Goal: Obtain resource: Download file/media

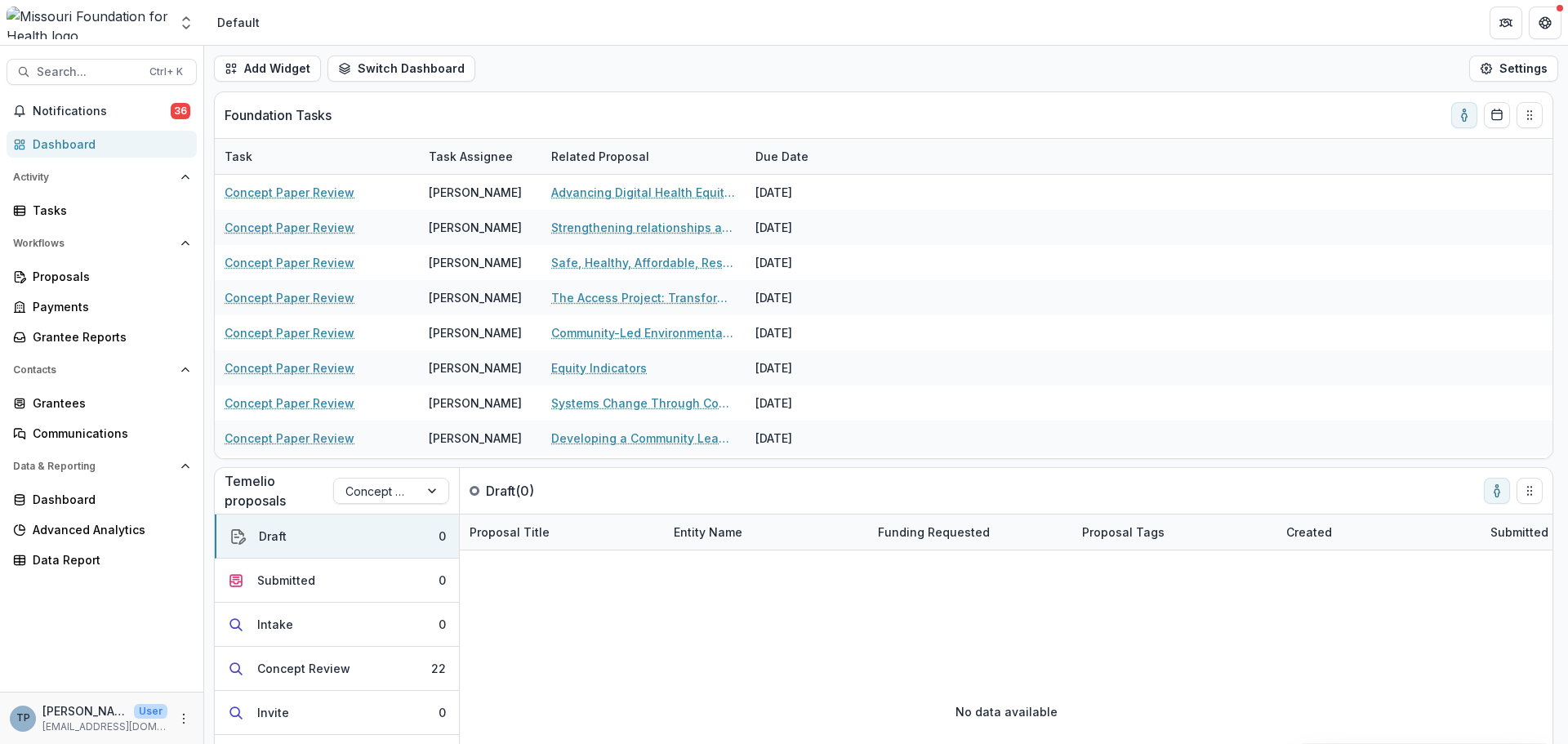
click at [71, 97] on div "Search... Ctrl + K Notifications 36 Dashboard Activity Tasks Workflows Proposal…" at bounding box center [102, 395] width 204 height 698
click at [70, 111] on span "Notifications" at bounding box center [101, 112] width 138 height 14
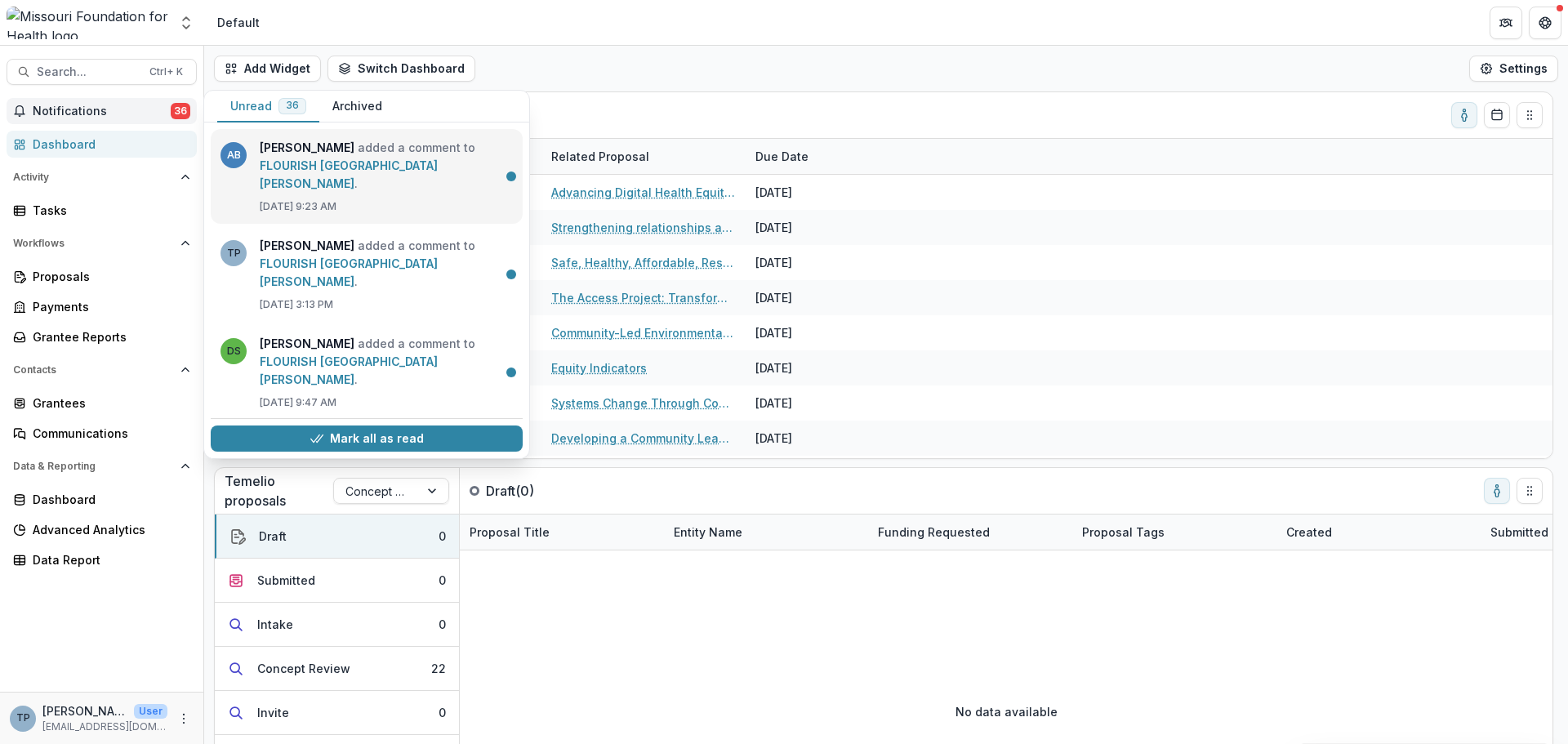
click at [301, 158] on link "FLOURISH [GEOGRAPHIC_DATA][PERSON_NAME]" at bounding box center [349, 174] width 178 height 32
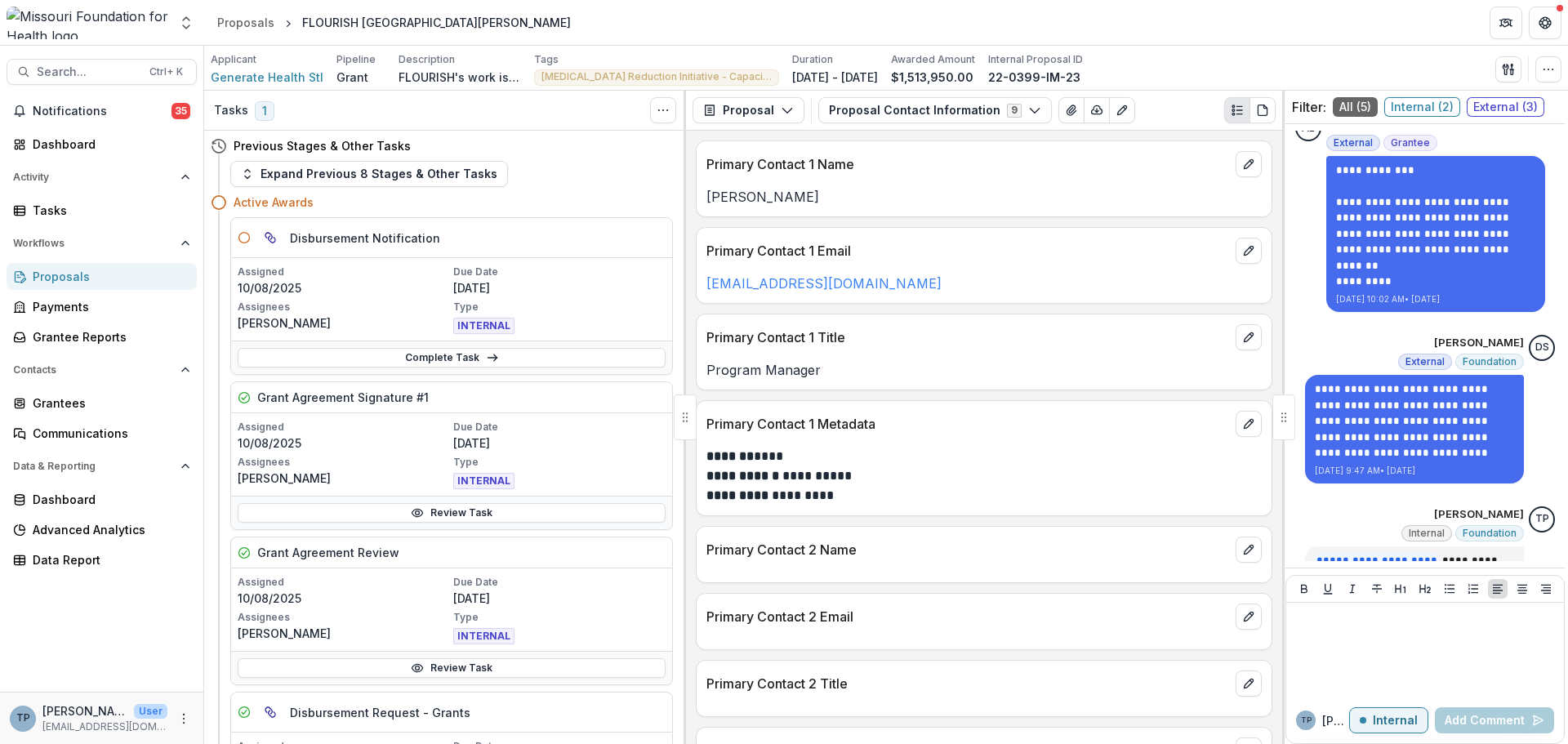
scroll to position [119, 0]
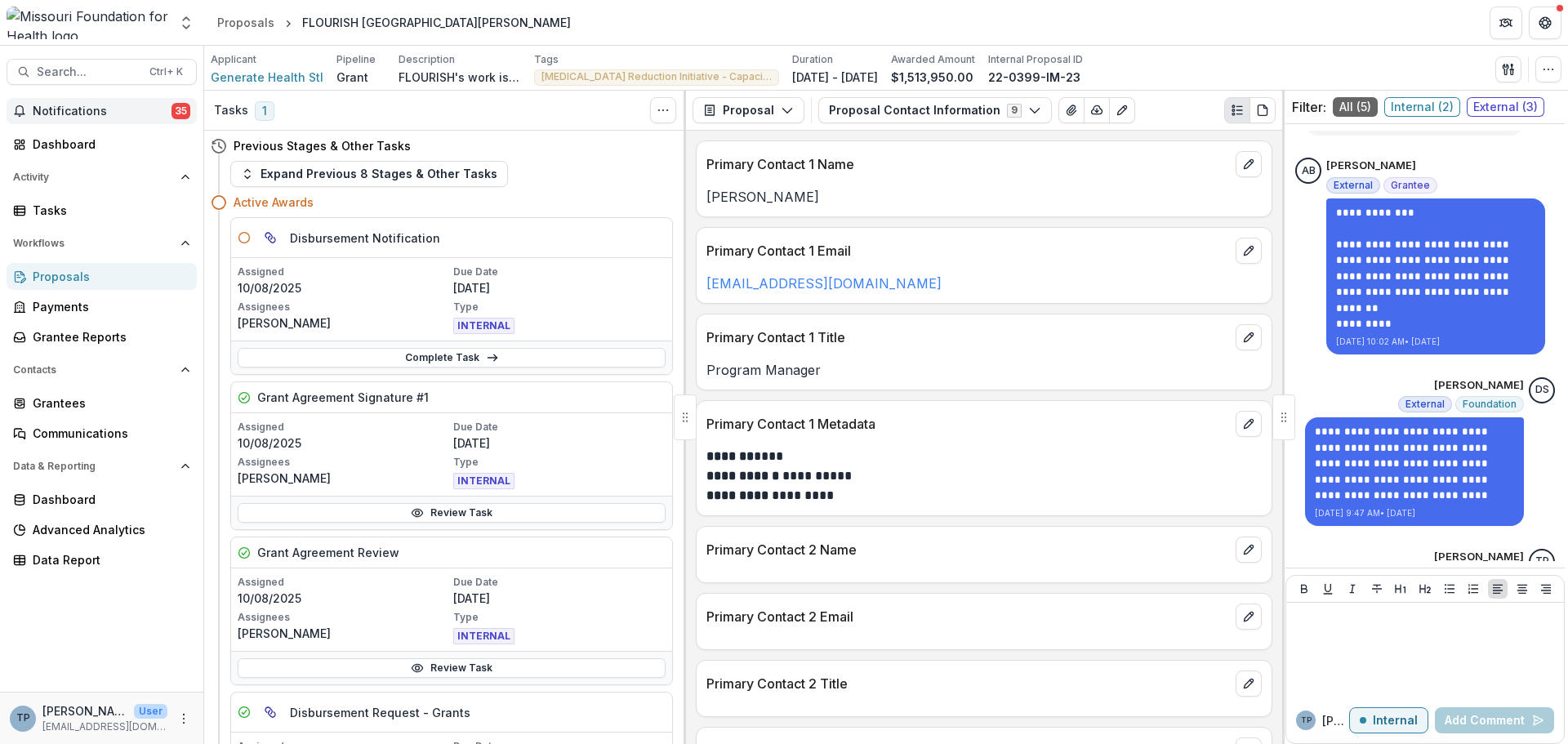
click at [90, 107] on span "Notifications" at bounding box center [102, 112] width 139 height 14
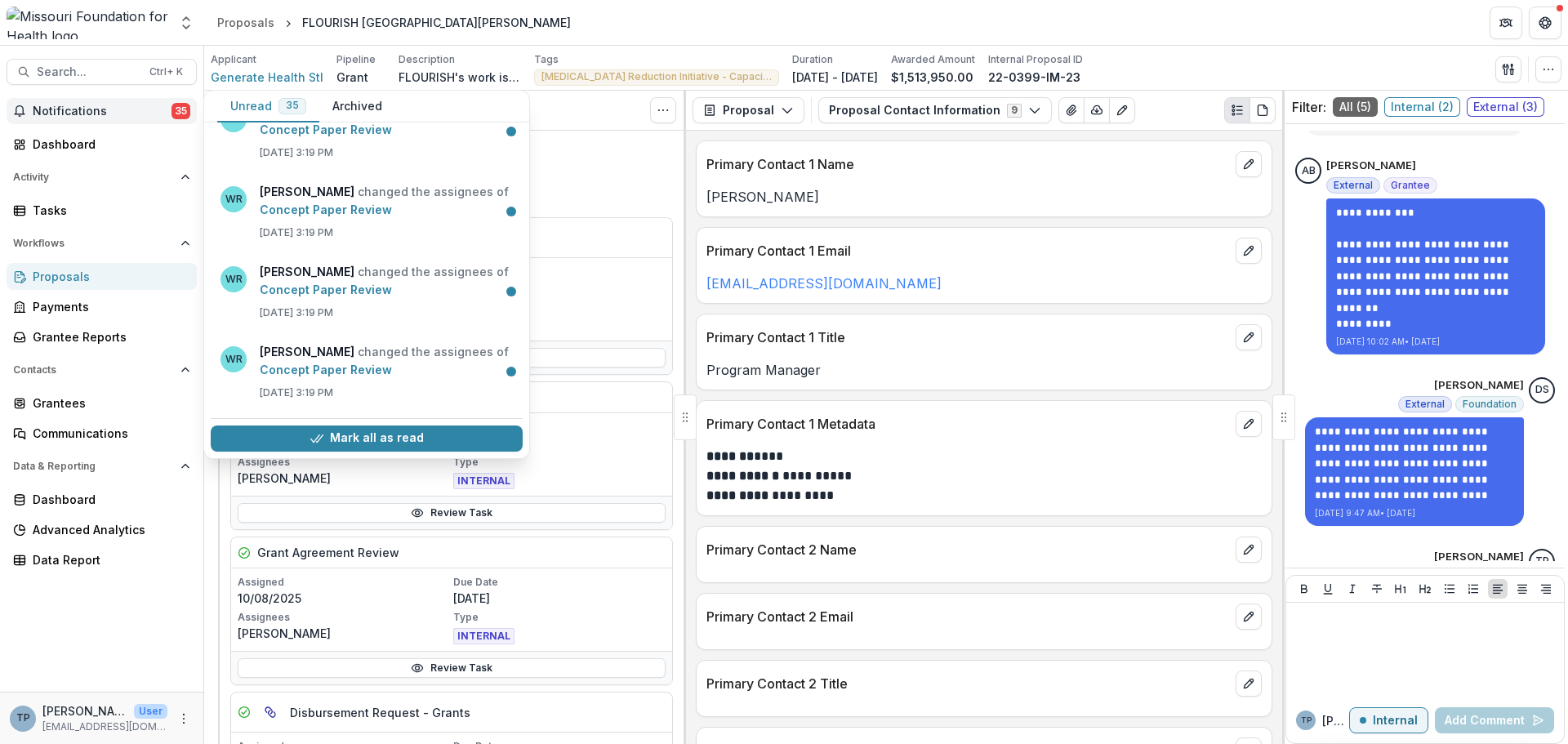
scroll to position [1106, 0]
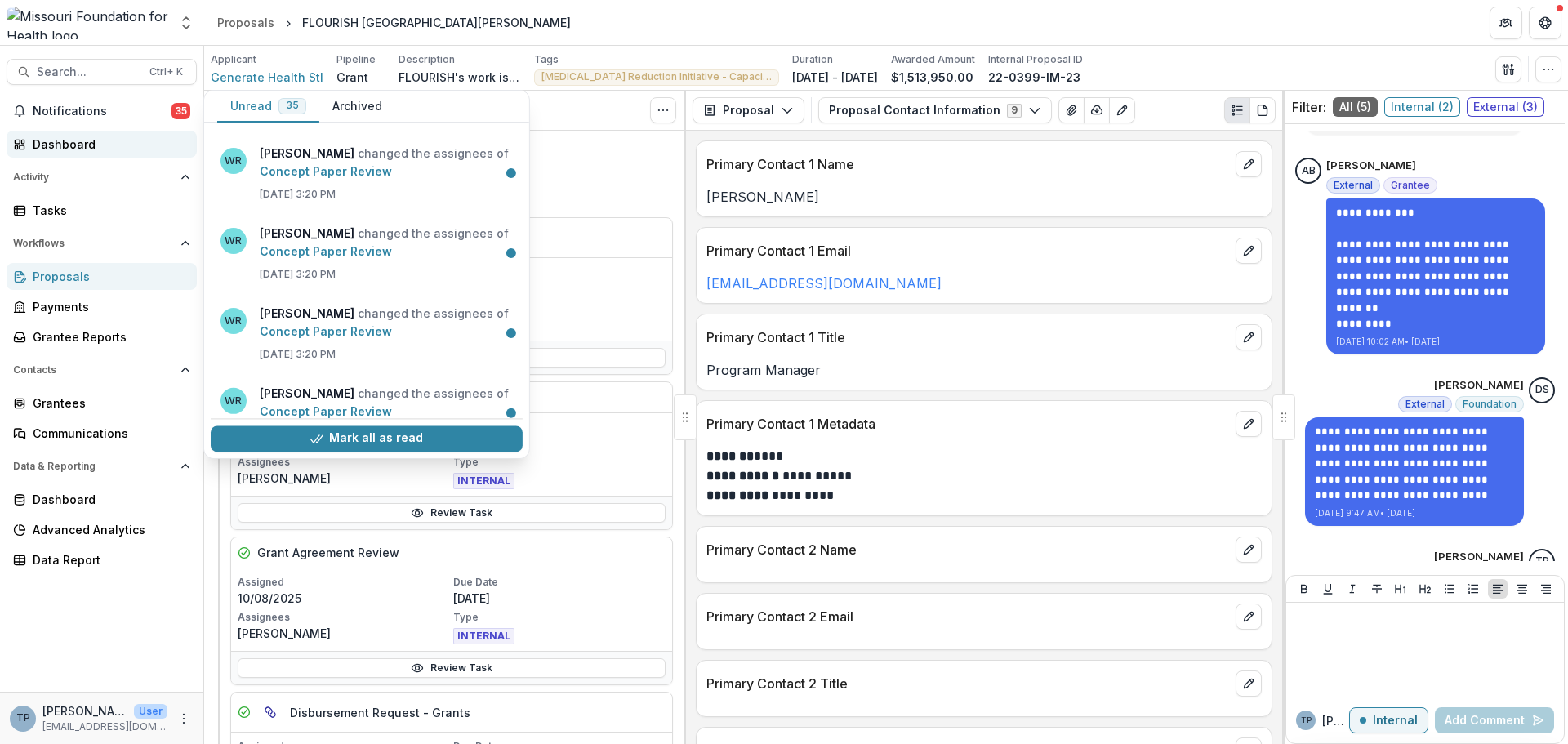
click at [61, 144] on div "Dashboard" at bounding box center [108, 144] width 151 height 17
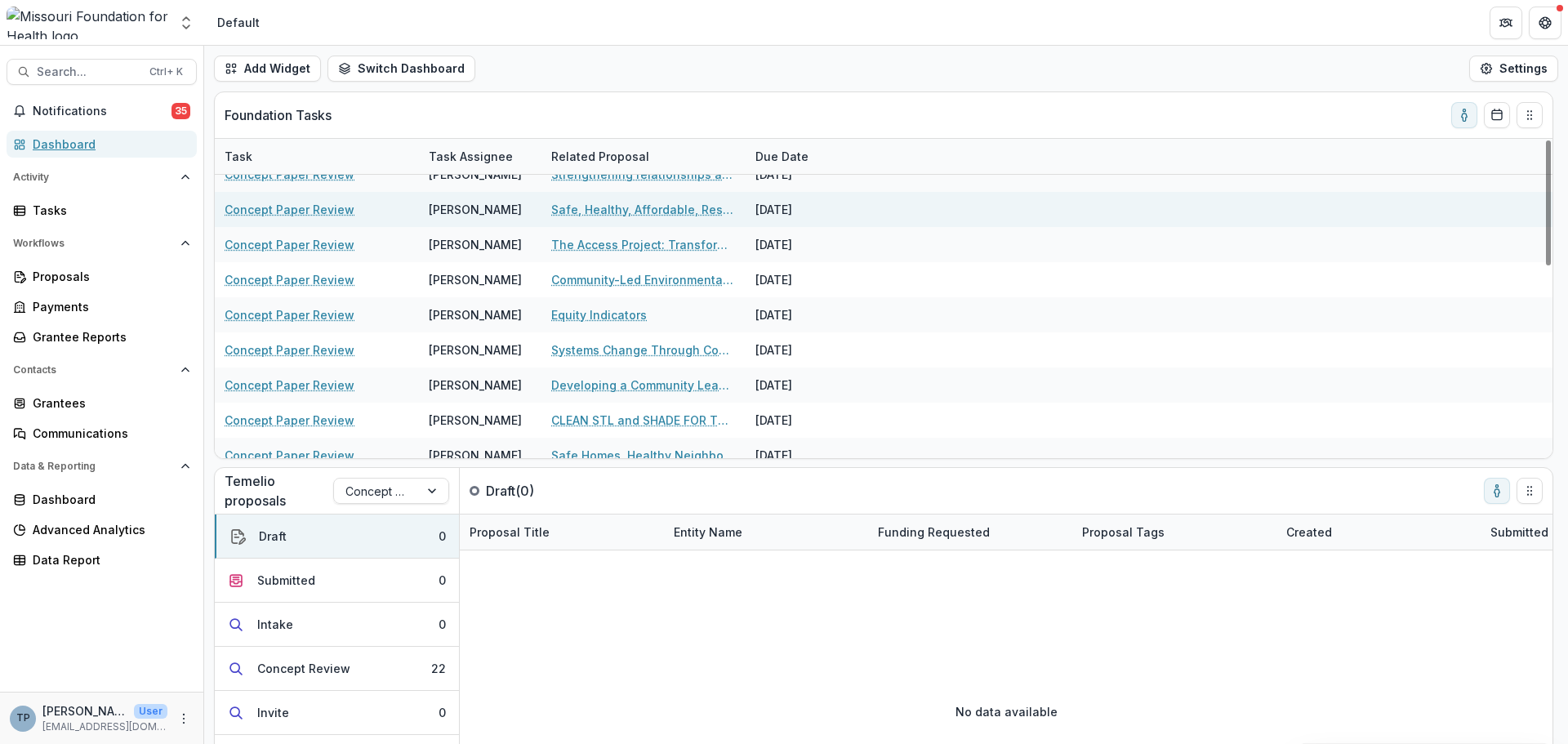
scroll to position [82, 0]
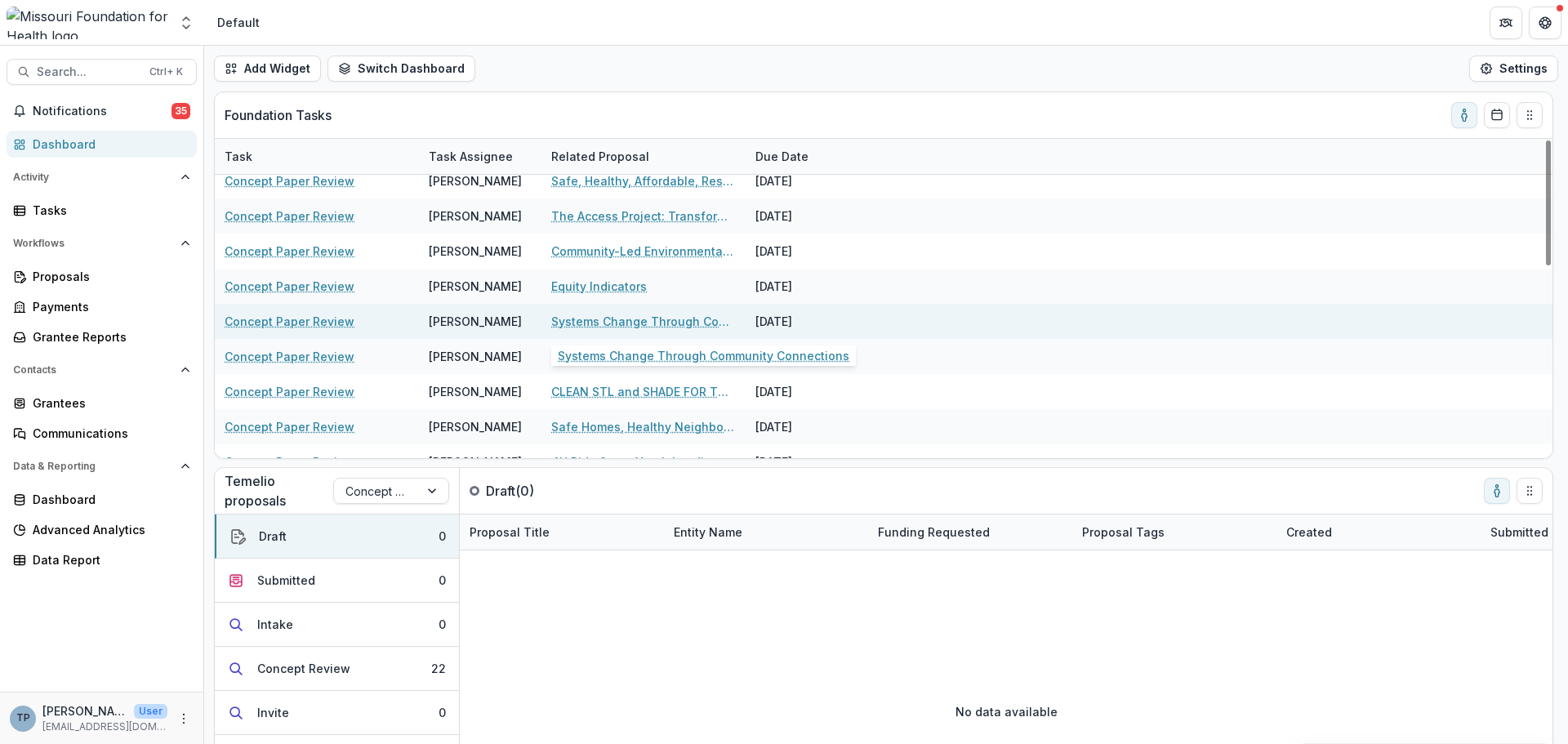
click at [601, 322] on link "Systems Change Through Community Connections" at bounding box center [644, 321] width 185 height 17
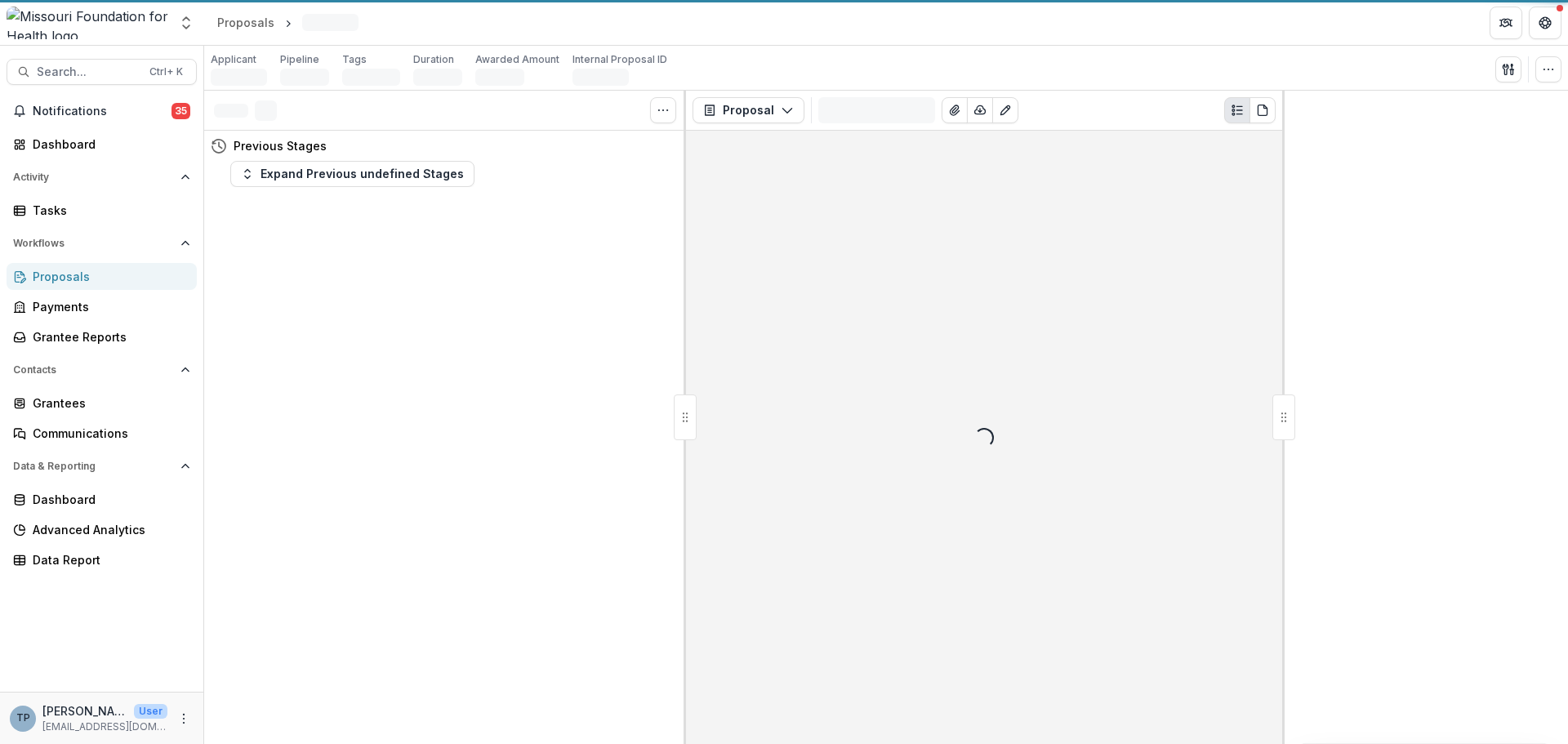
click at [601, 322] on div "Tasks 0 Show Cancelled Tasks Previous Stages Expand Previous undefined Stages P…" at bounding box center [886, 417] width 1364 height 653
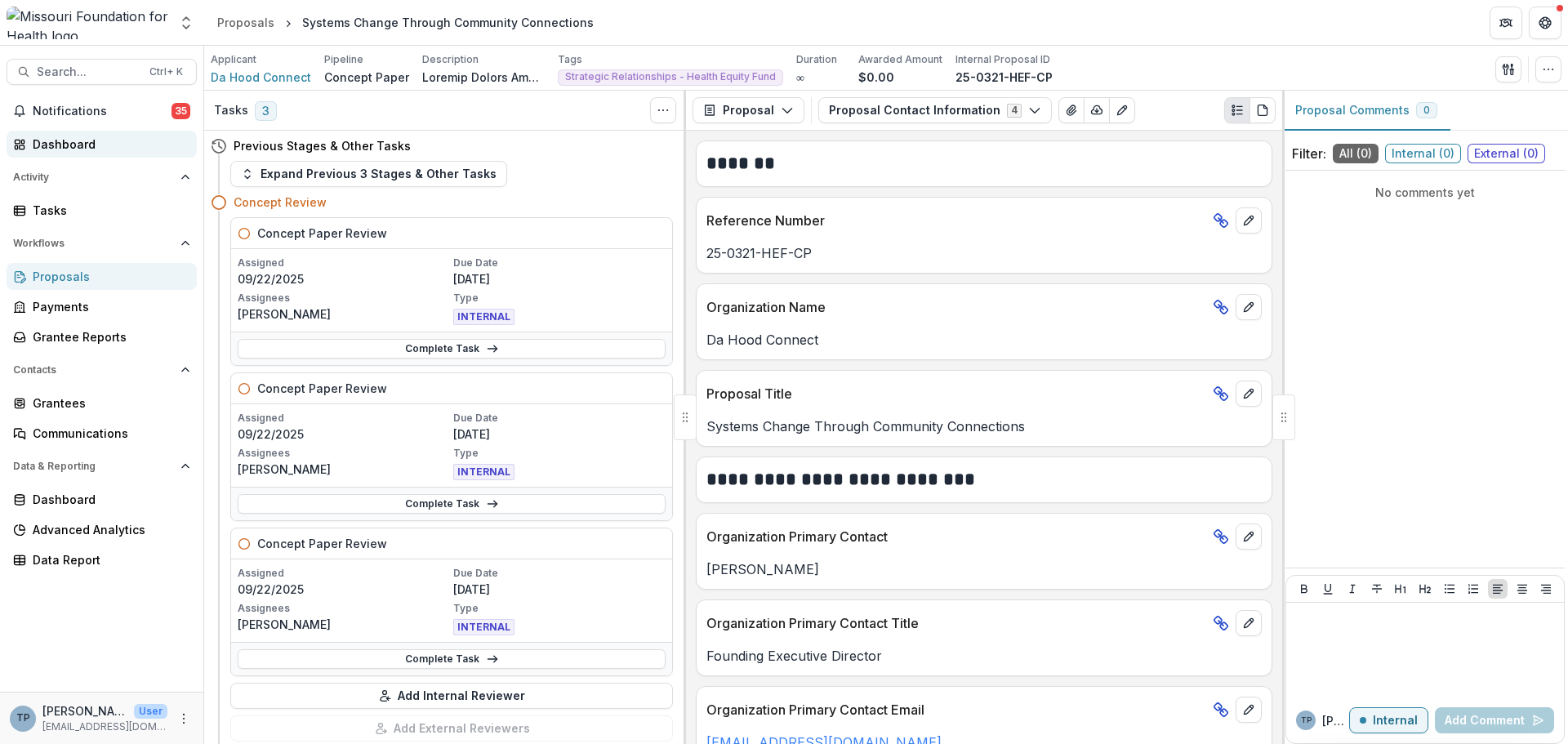
click at [79, 149] on div "Dashboard" at bounding box center [108, 144] width 151 height 17
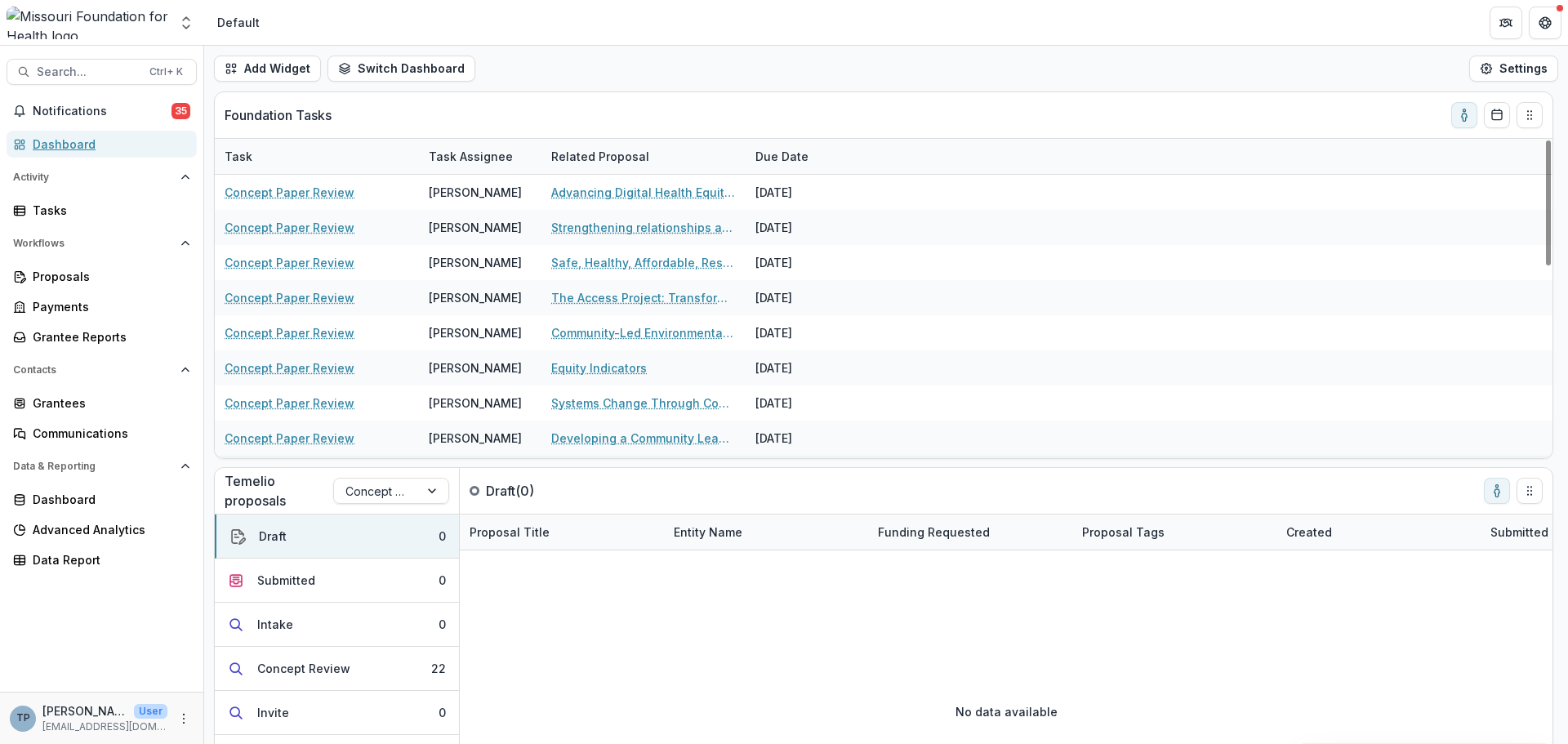
scroll to position [82, 0]
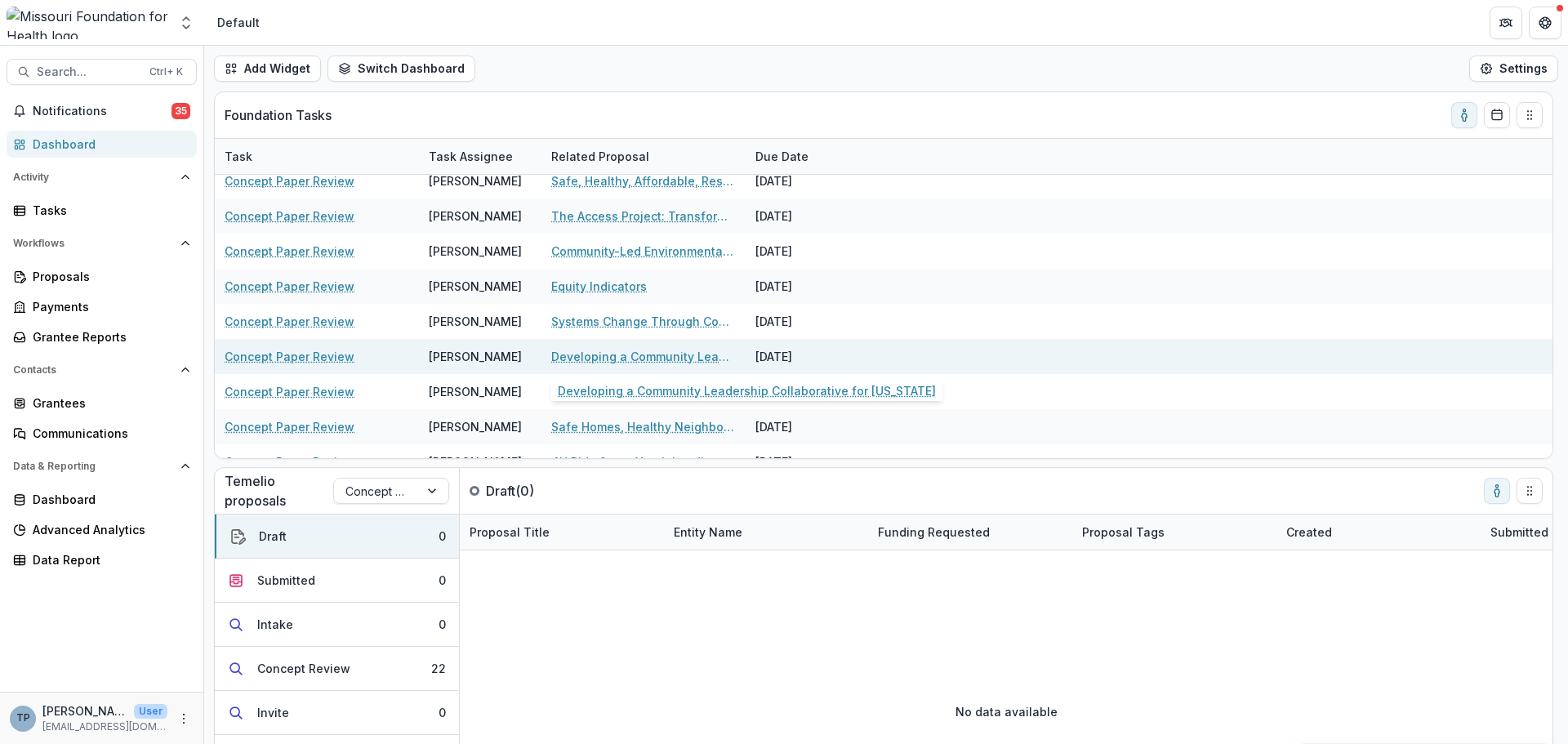
click at [579, 361] on link "Developing a Community Leadership Collaborative for [US_STATE]" at bounding box center [644, 356] width 185 height 17
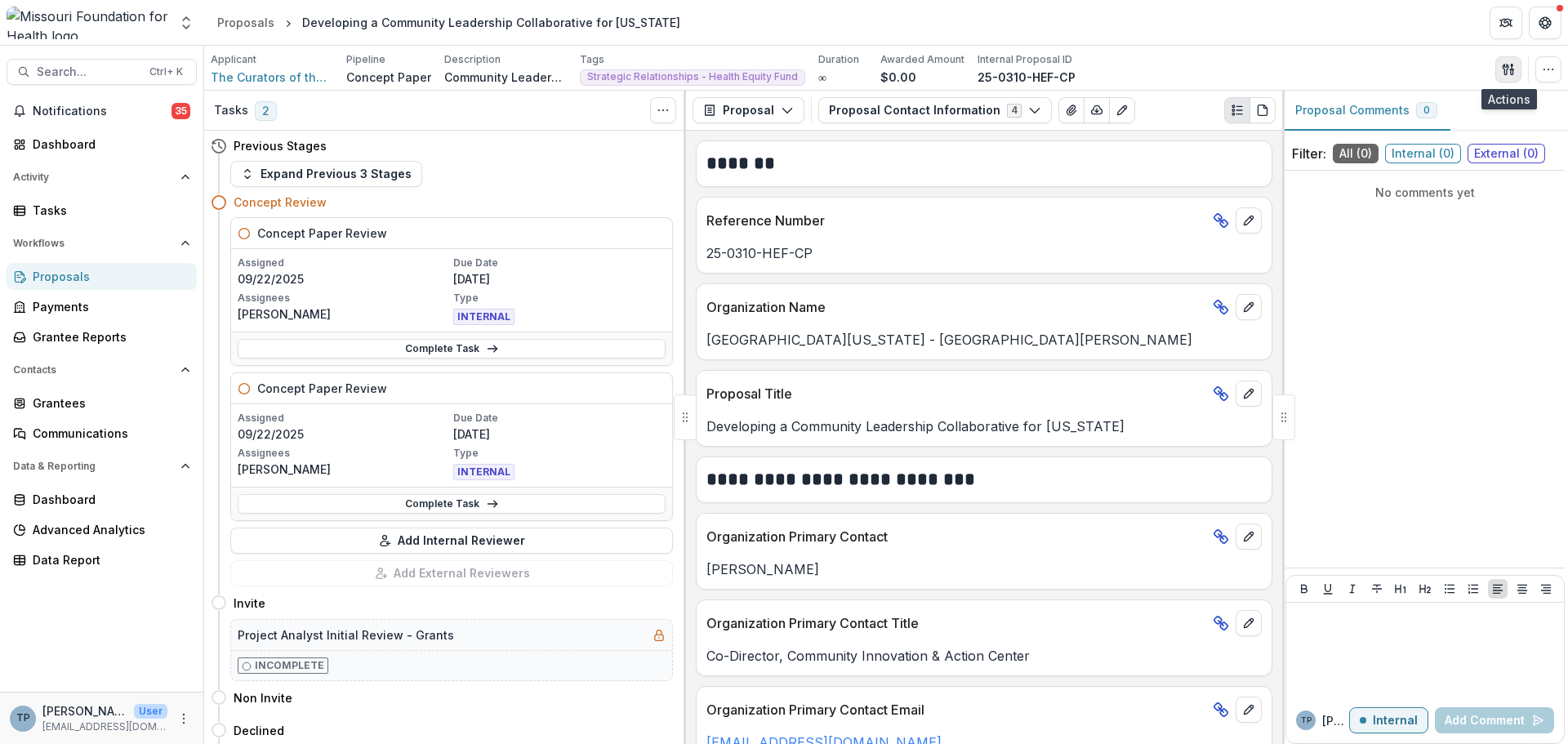
click at [1503, 66] on icon "button" at bounding box center [1506, 69] width 5 height 11
click at [1400, 127] on button "Proposal Files" at bounding box center [1429, 133] width 175 height 27
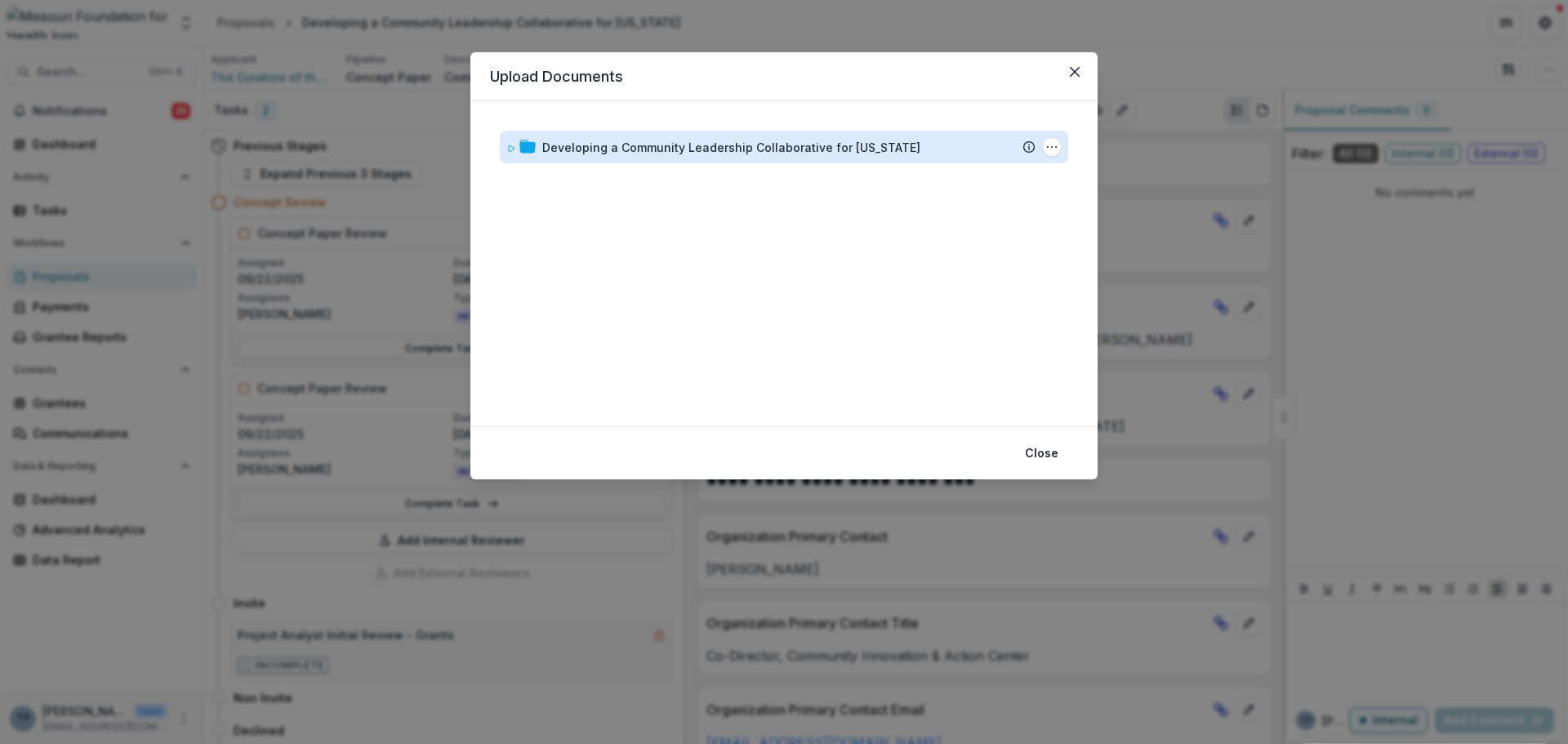
click at [613, 151] on div "Developing a Community Leadership Collaborative for [US_STATE]" at bounding box center [732, 146] width 378 height 17
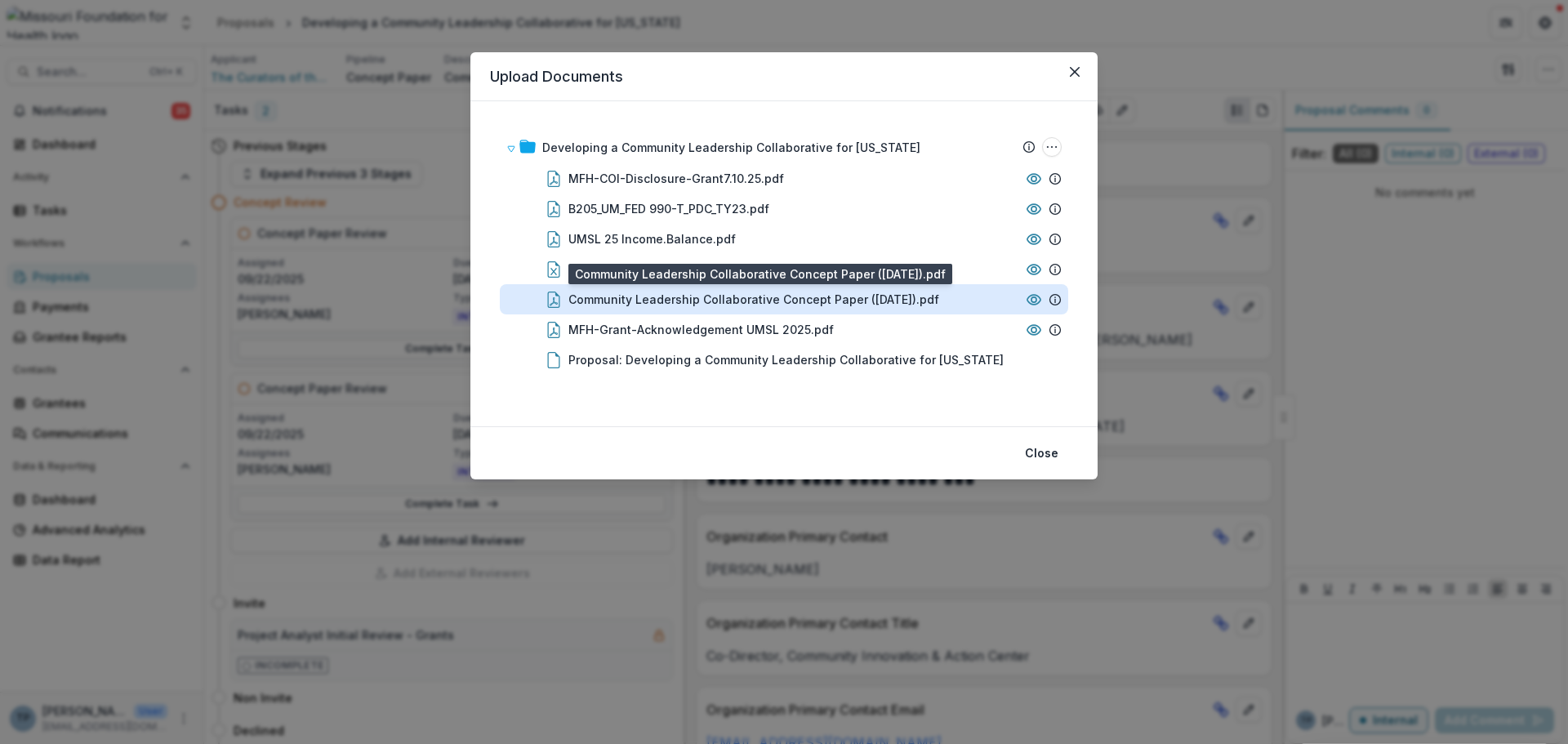
click at [601, 305] on div "Community Leadership Collaborative Concept Paper ([DATE]).pdf" at bounding box center [754, 298] width 371 height 17
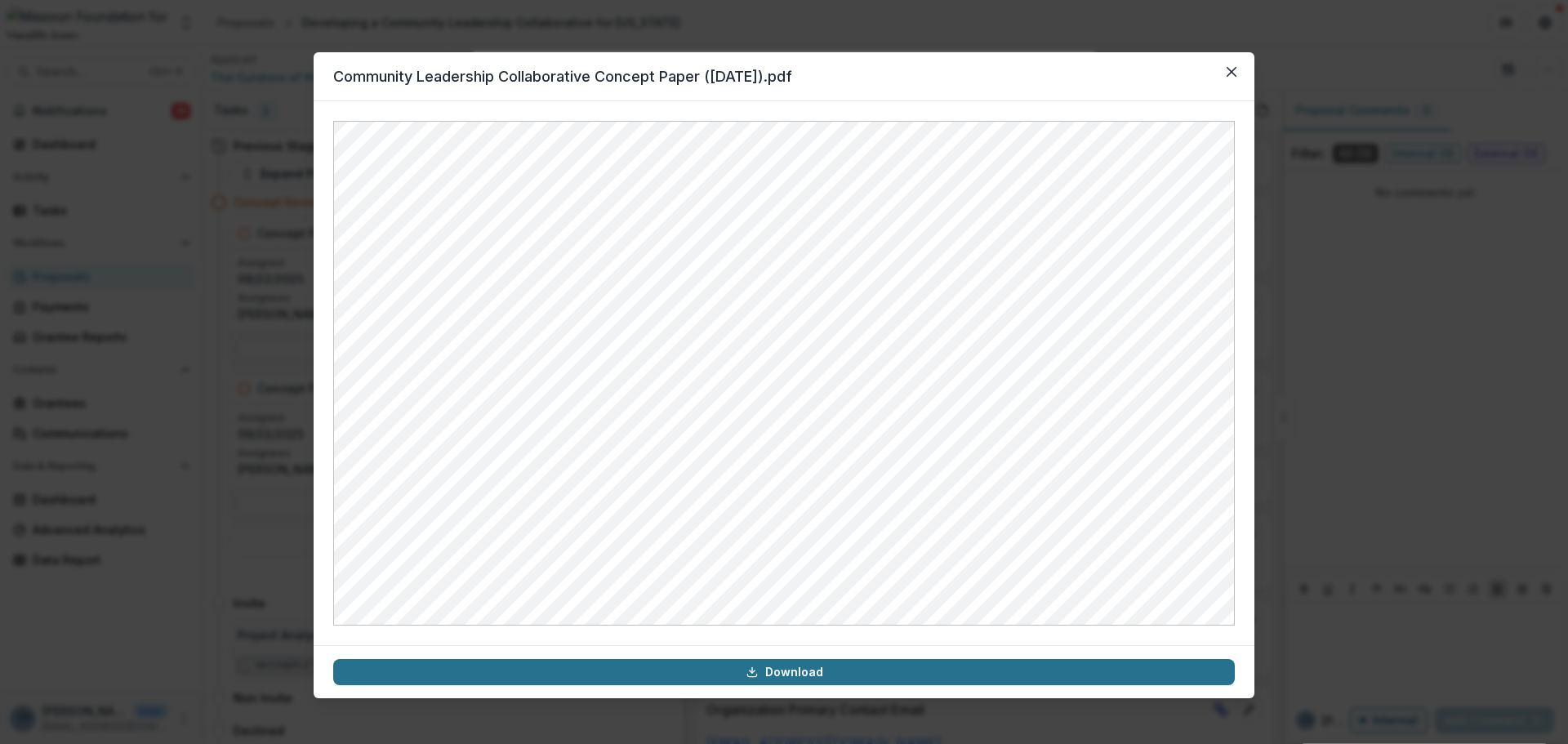
click at [691, 675] on link "Download" at bounding box center [784, 671] width 902 height 26
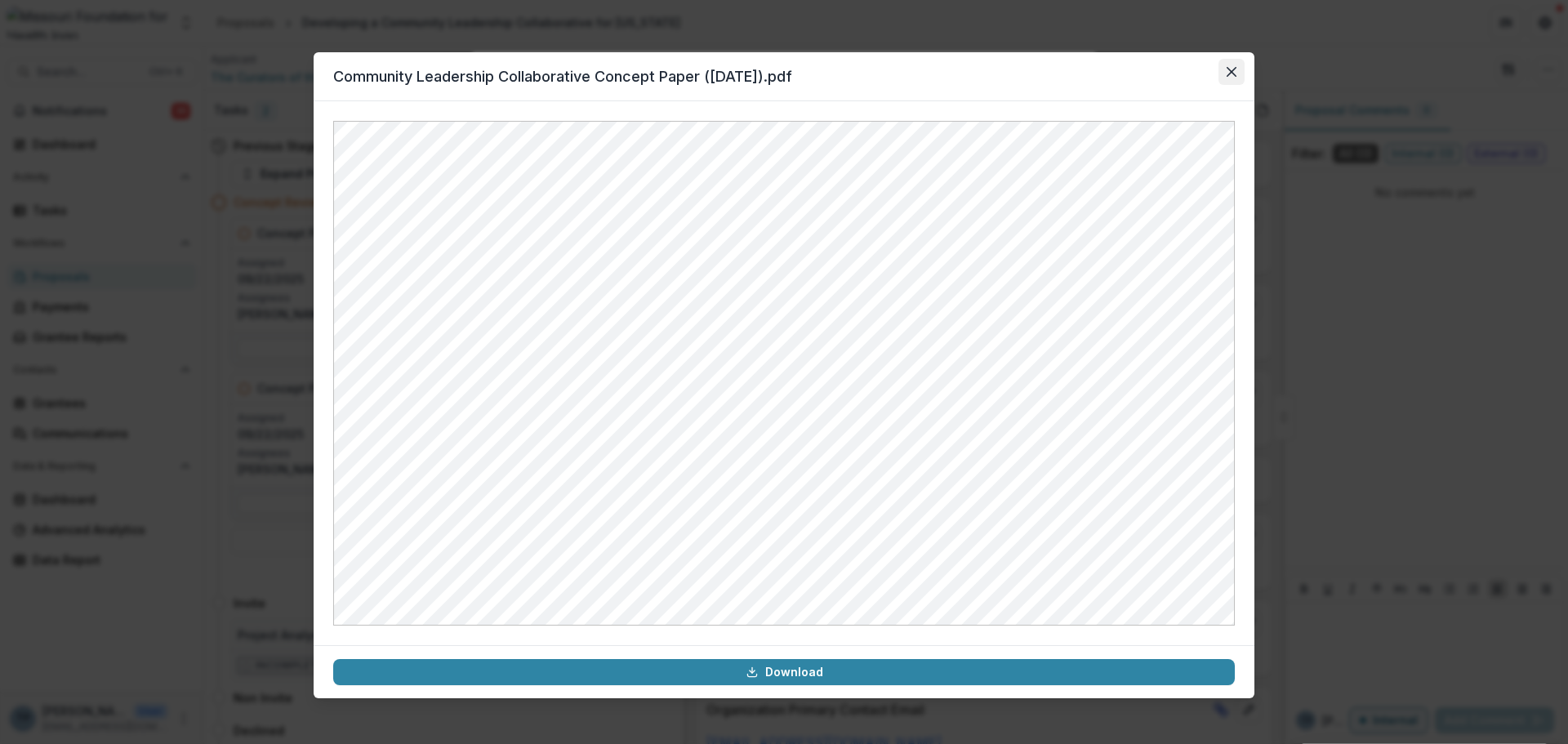
click at [1236, 69] on icon "Close" at bounding box center [1231, 71] width 10 height 10
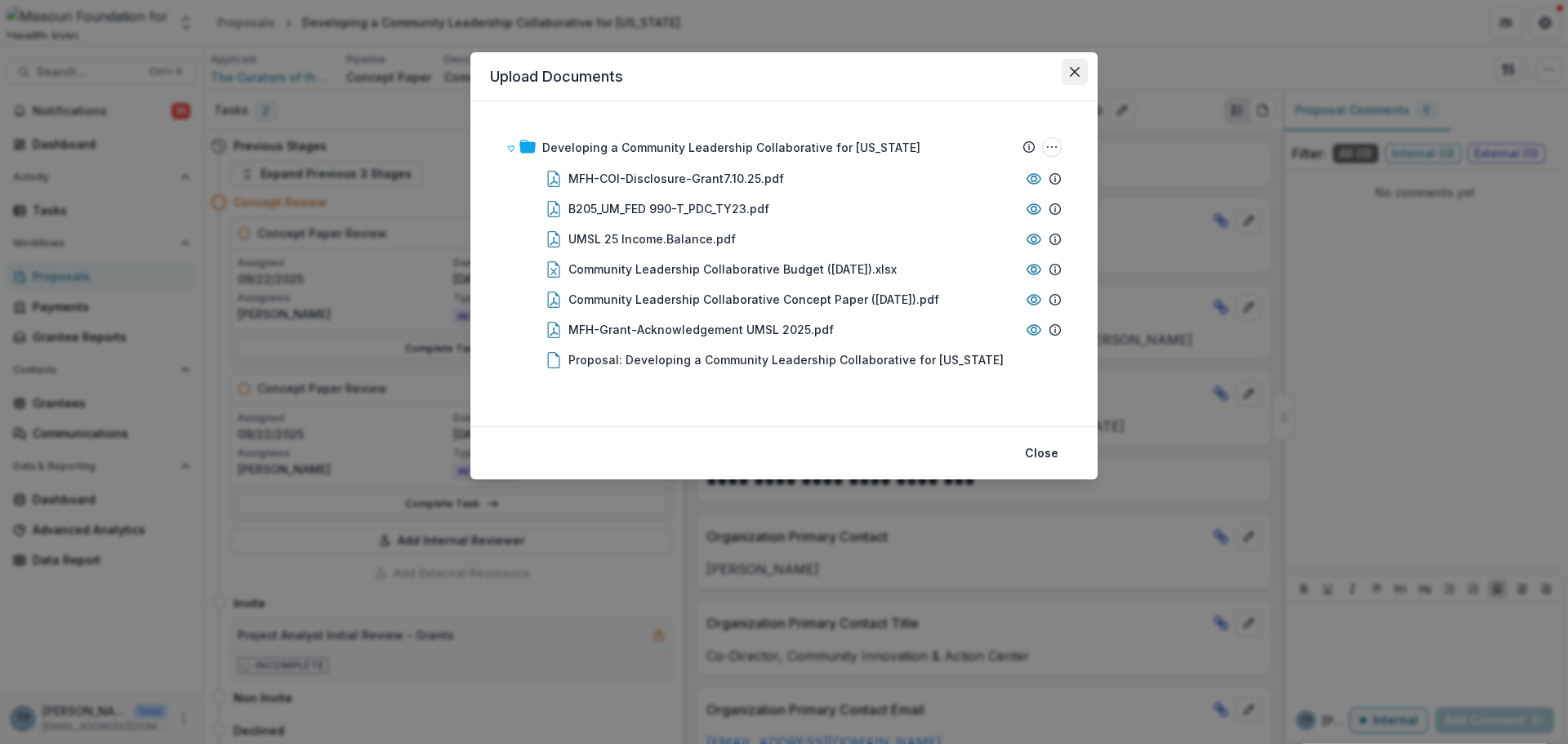
click at [1075, 69] on icon "Close" at bounding box center [1074, 71] width 10 height 10
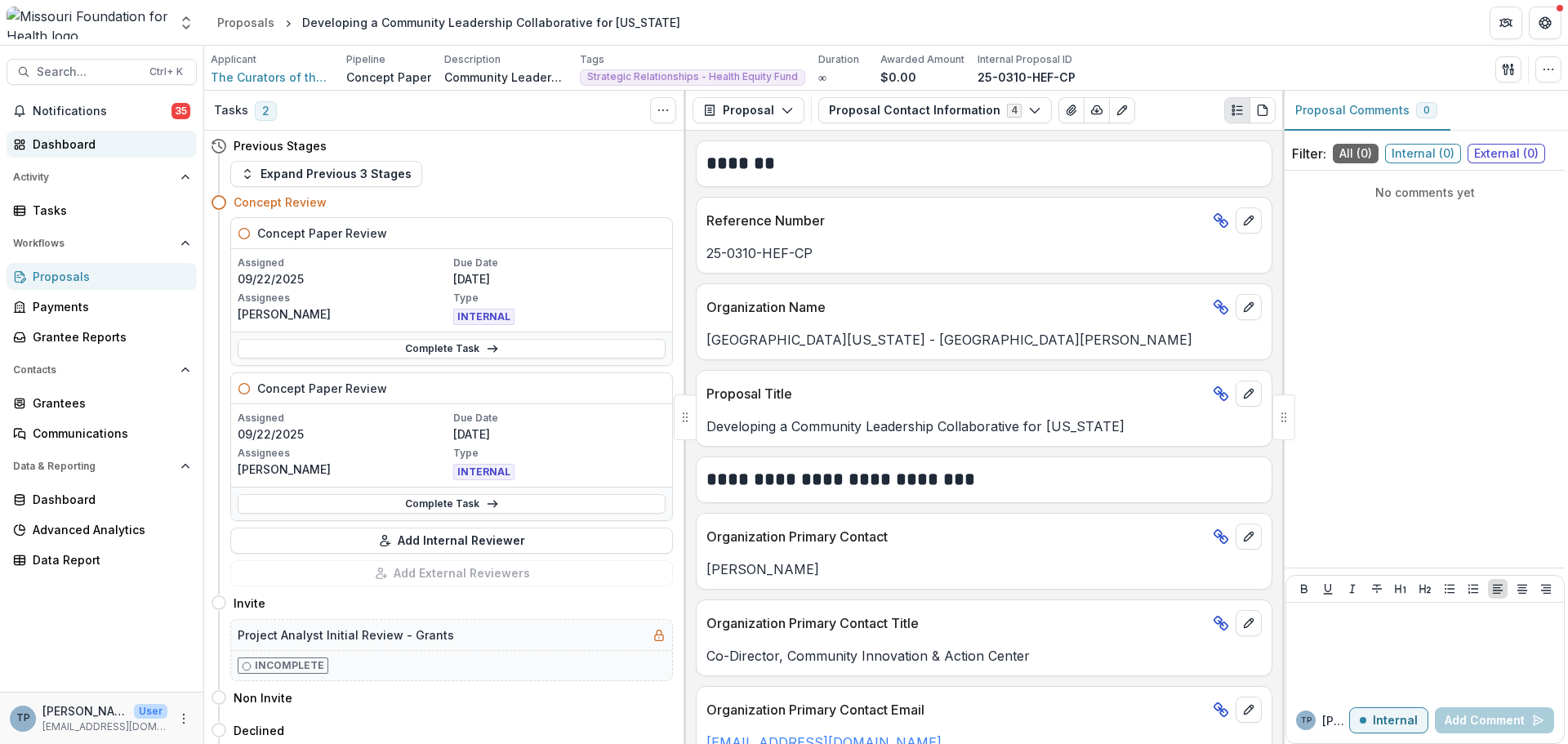
click at [38, 147] on div "Dashboard" at bounding box center [108, 144] width 151 height 17
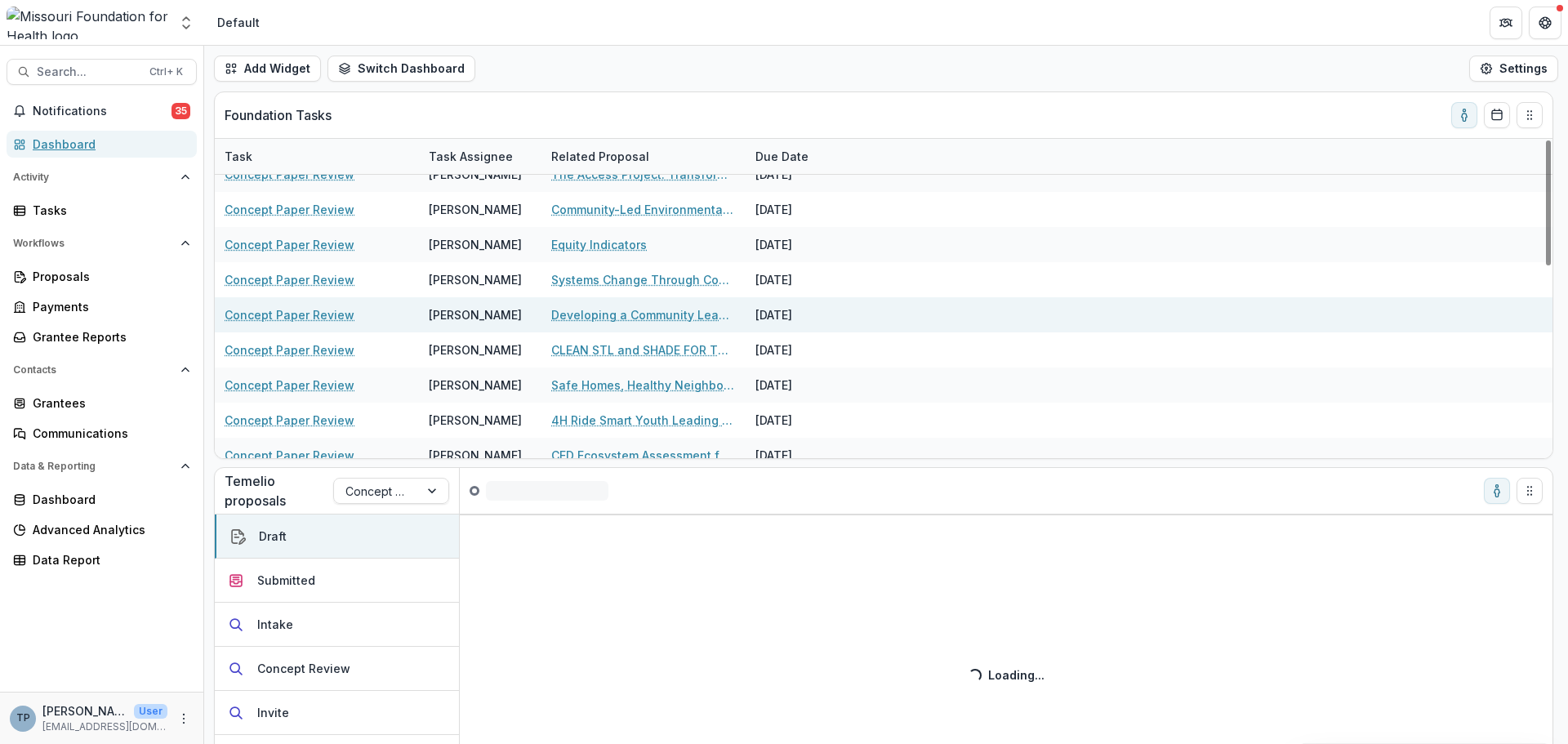
scroll to position [163, 0]
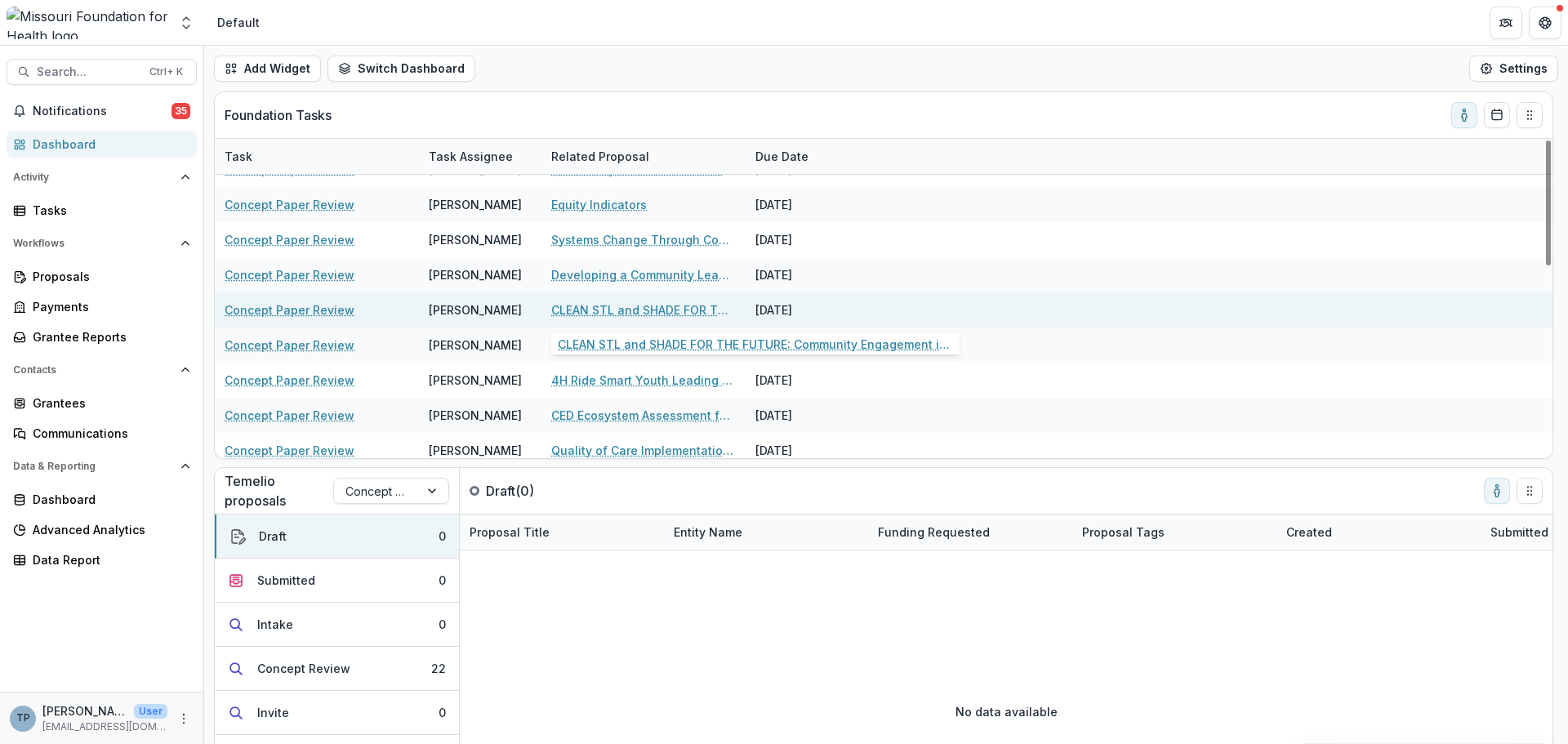
click at [606, 308] on link "CLEAN STL and SHADE FOR THE FUTURE: Community Engagement in Post-tornado Soil/A…" at bounding box center [644, 309] width 185 height 17
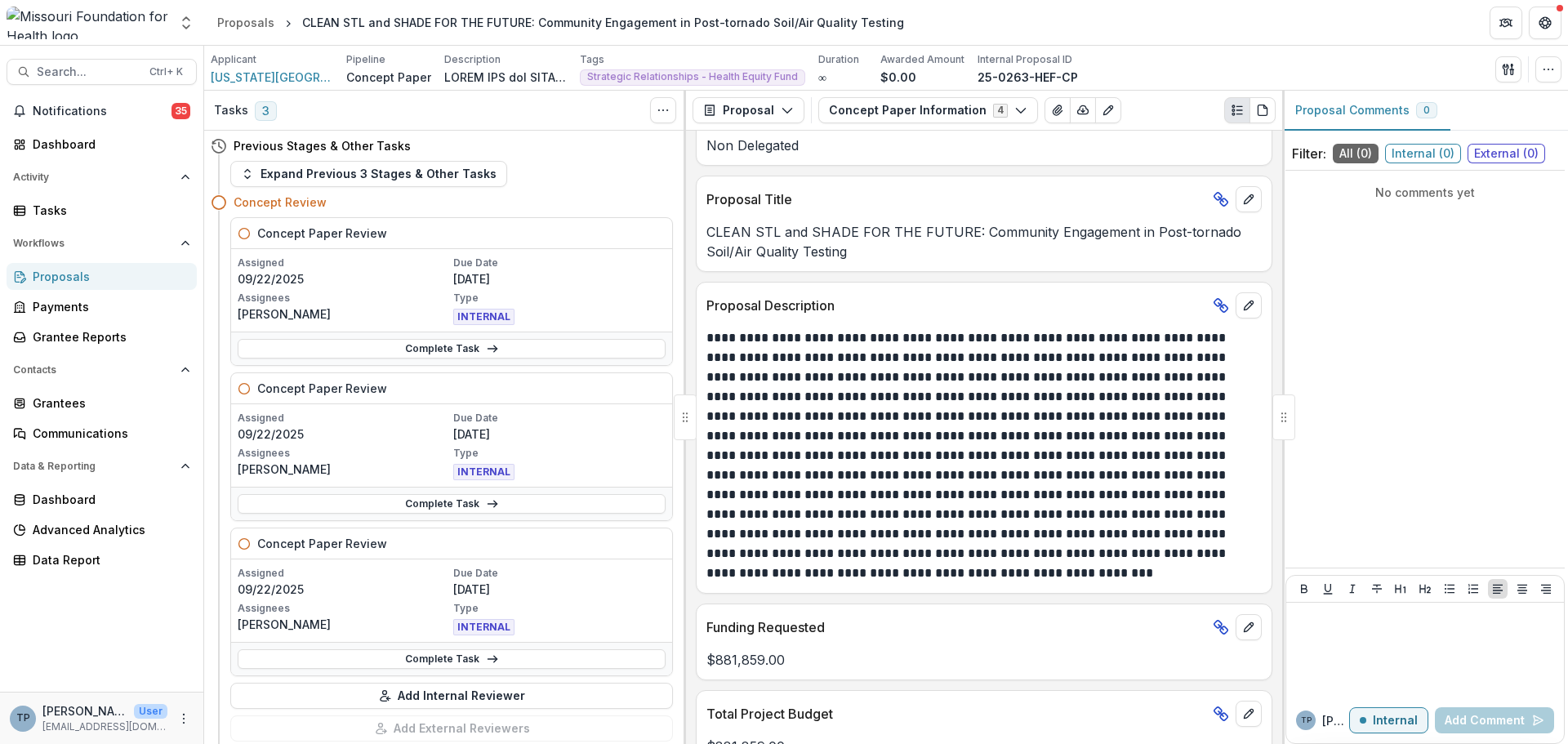
scroll to position [327, 0]
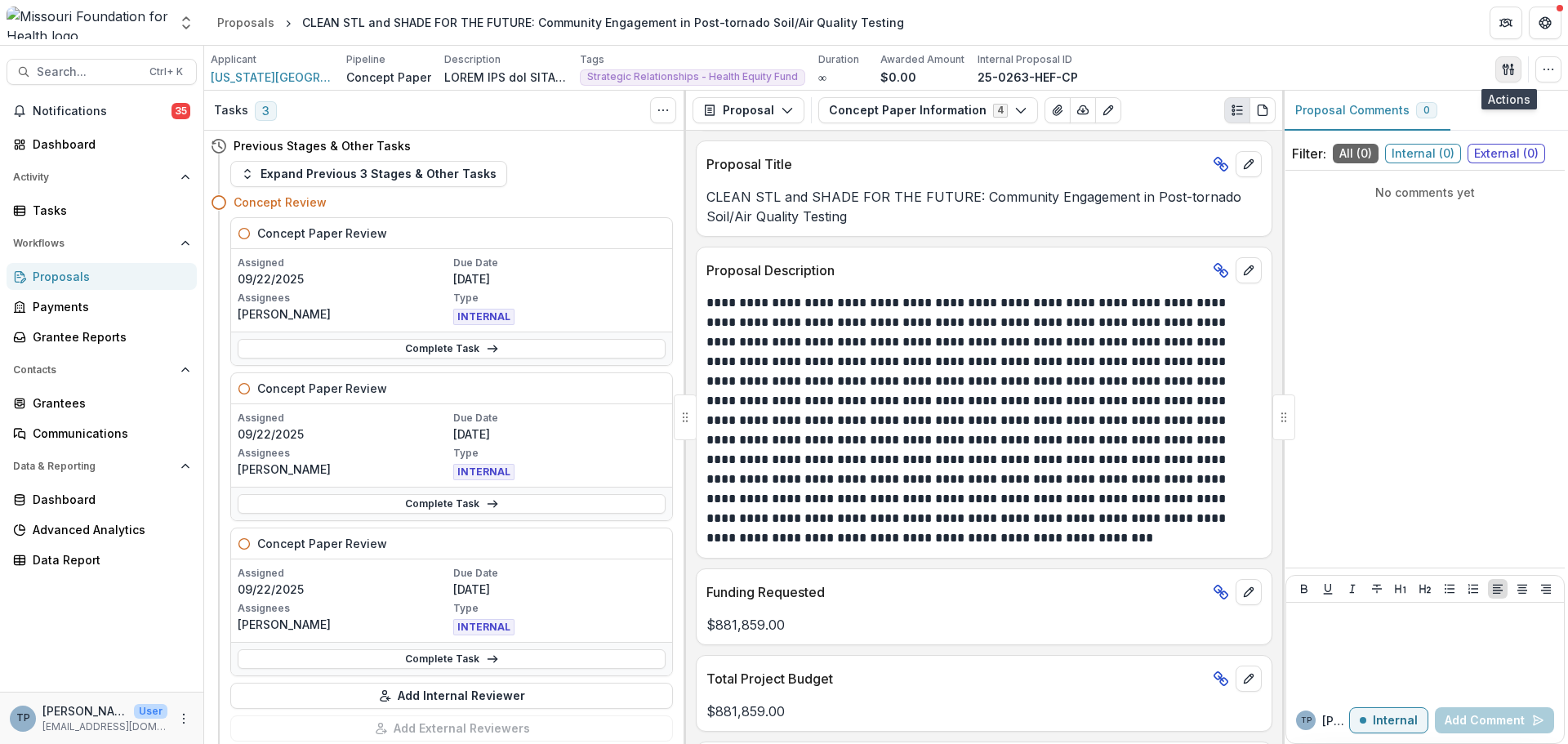
click at [1504, 70] on icon "button" at bounding box center [1506, 69] width 5 height 11
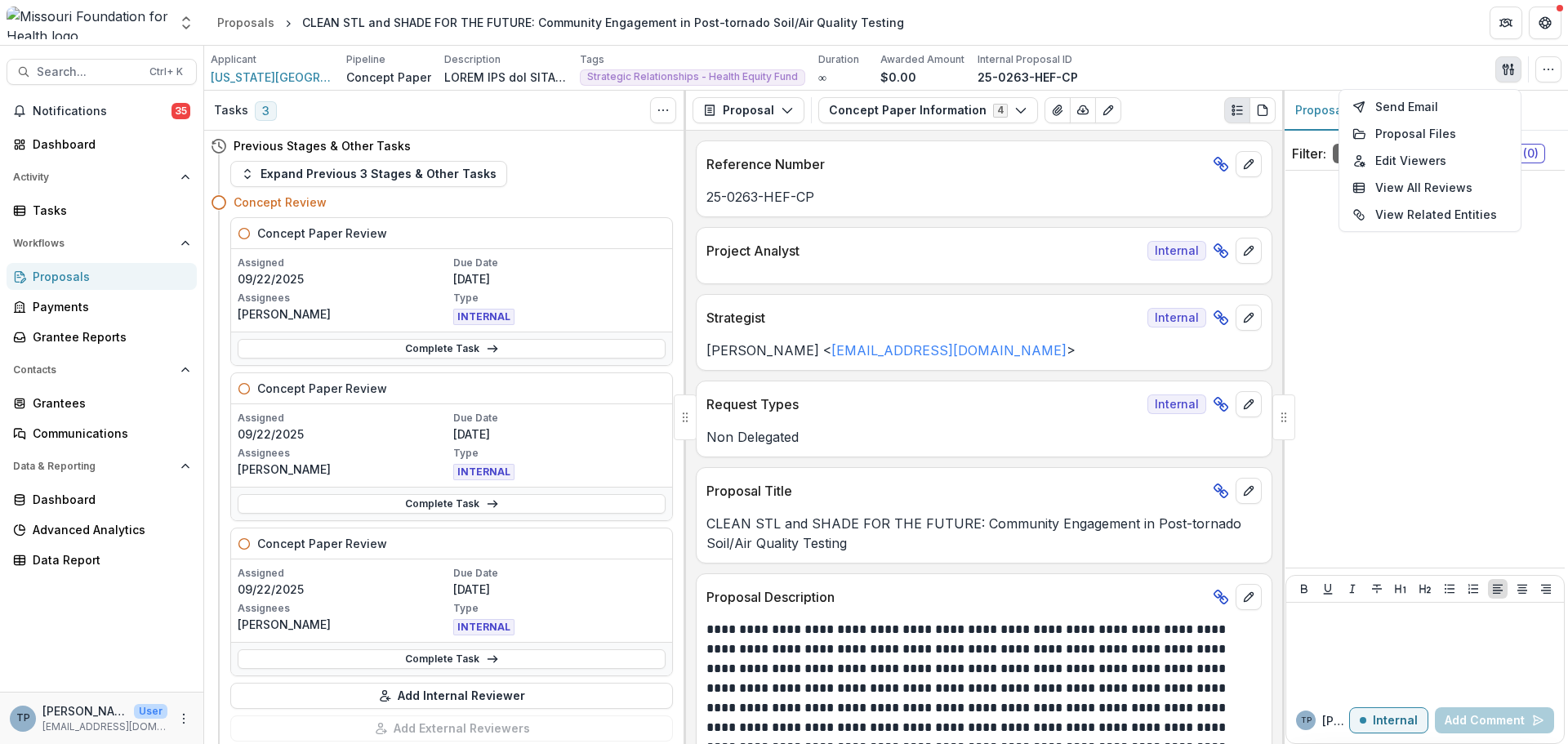
scroll to position [82, 0]
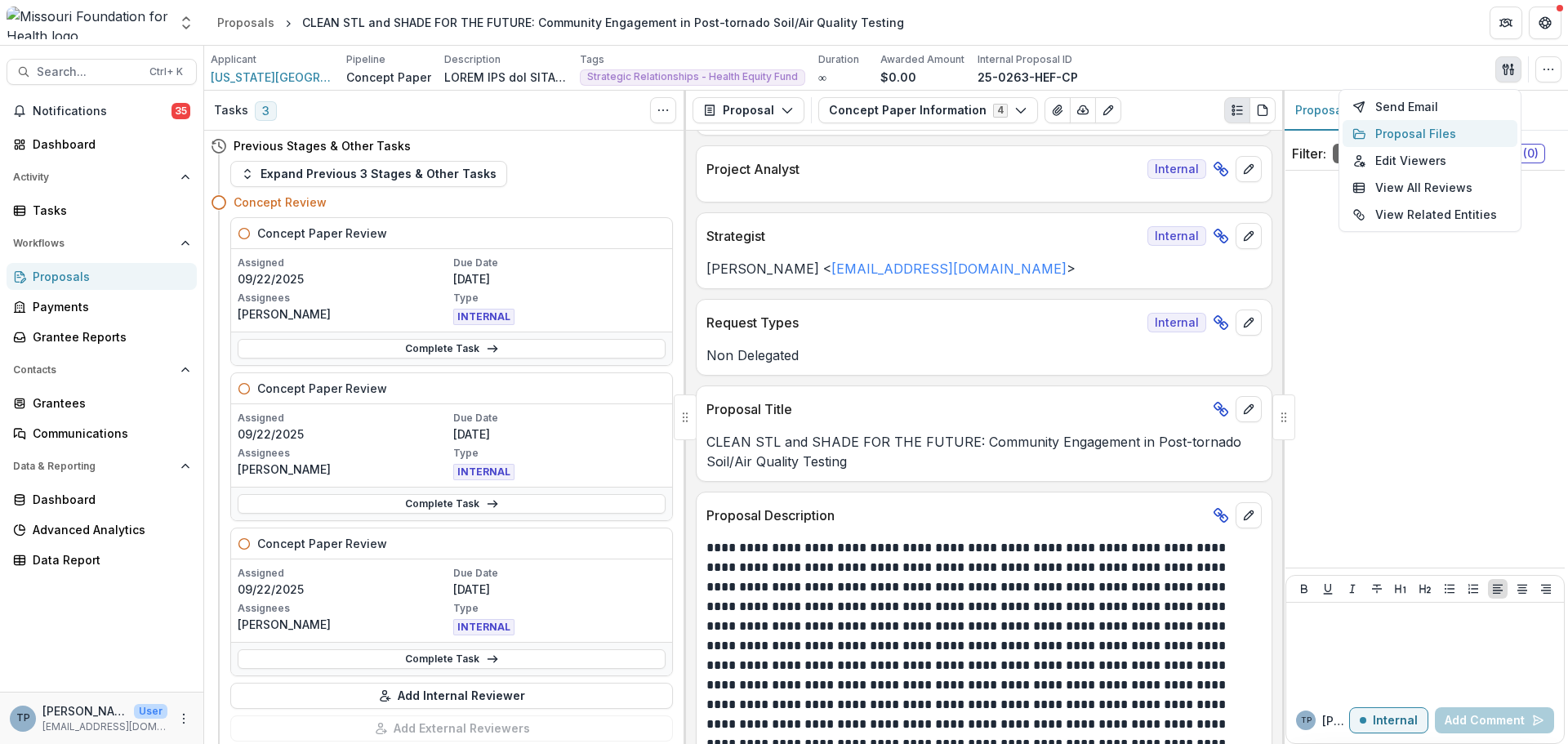
click at [1400, 136] on button "Proposal Files" at bounding box center [1429, 133] width 175 height 27
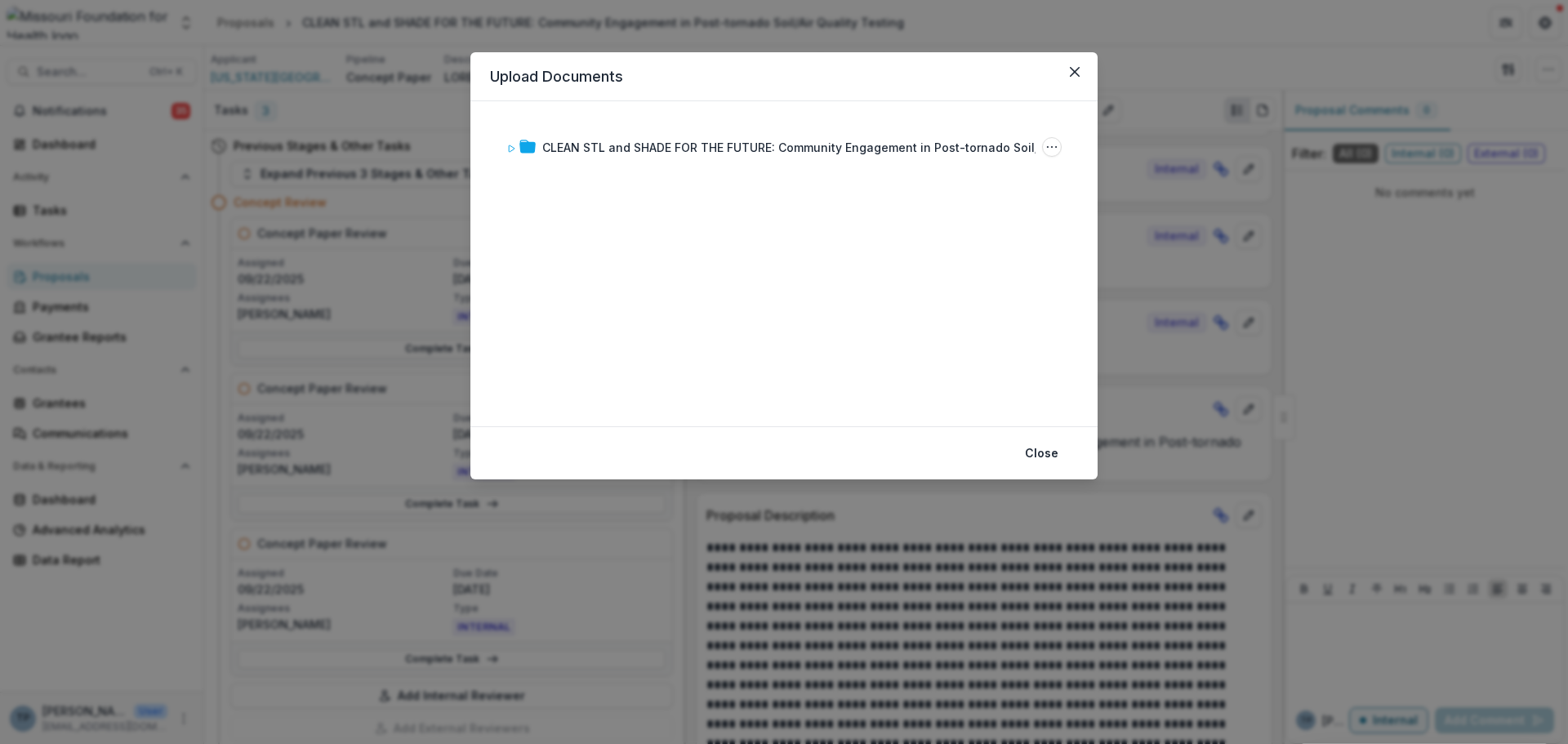
click at [591, 163] on div "CLEAN STL and SHADE FOR THE FUTURE: Community Engagement in Post-tornado Soil/A…" at bounding box center [784, 264] width 588 height 286
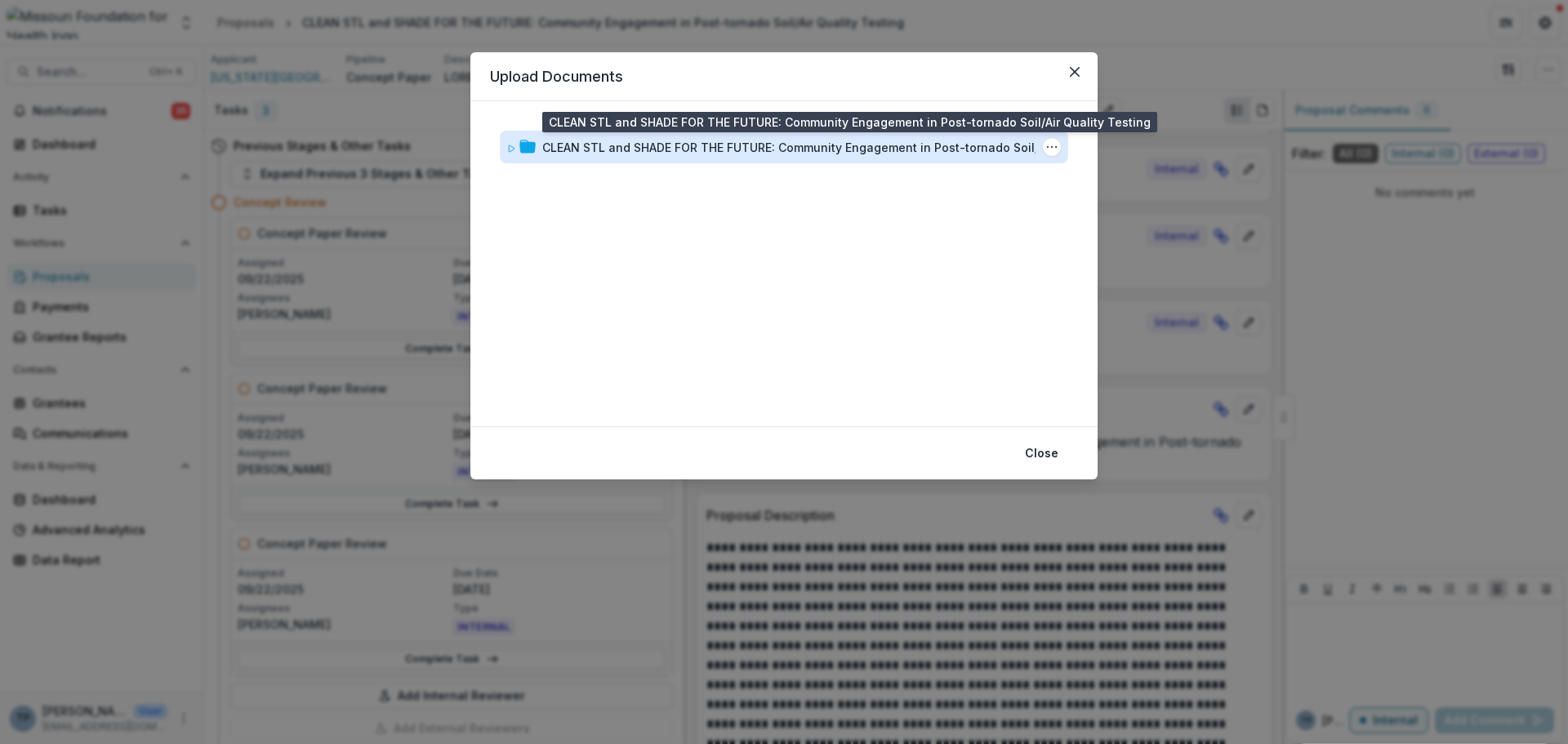
click at [590, 146] on div "CLEAN STL and SHADE FOR THE FUTURE: Community Engagement in Post-tornado Soil/A…" at bounding box center [812, 146] width 539 height 17
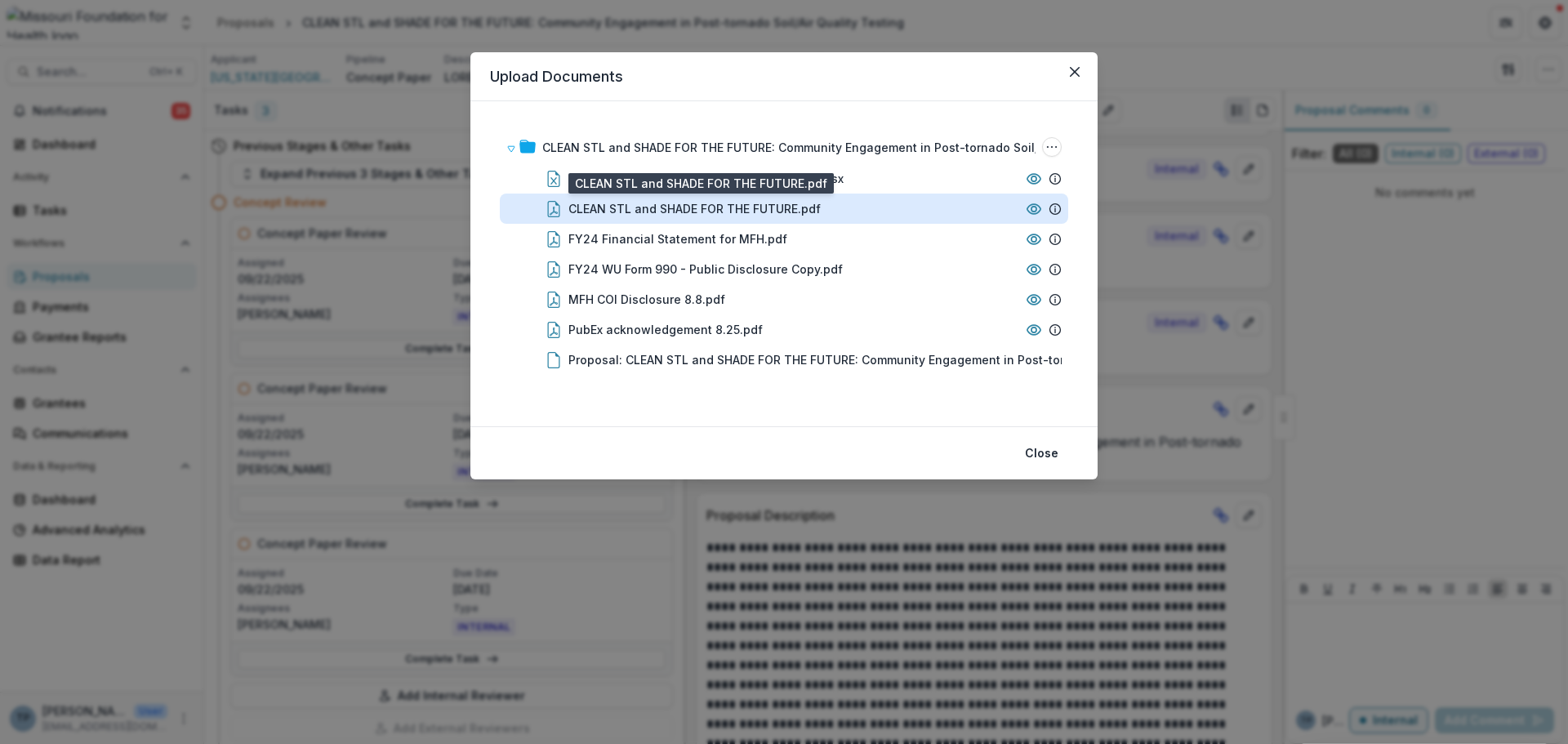
click at [569, 213] on div "CLEAN STL and SHADE FOR THE FUTURE.pdf" at bounding box center [694, 208] width 252 height 17
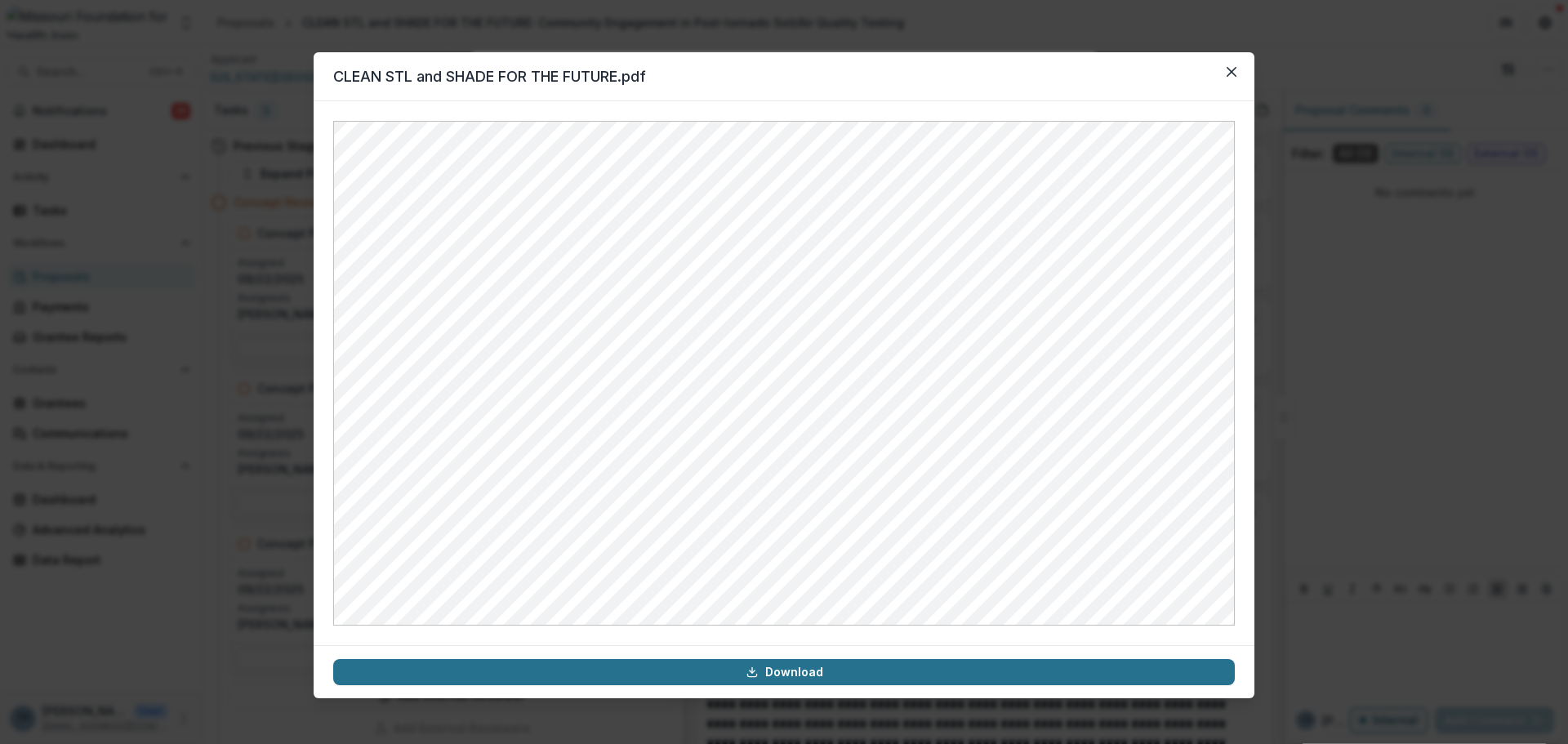
click at [685, 664] on link "Download" at bounding box center [784, 671] width 902 height 26
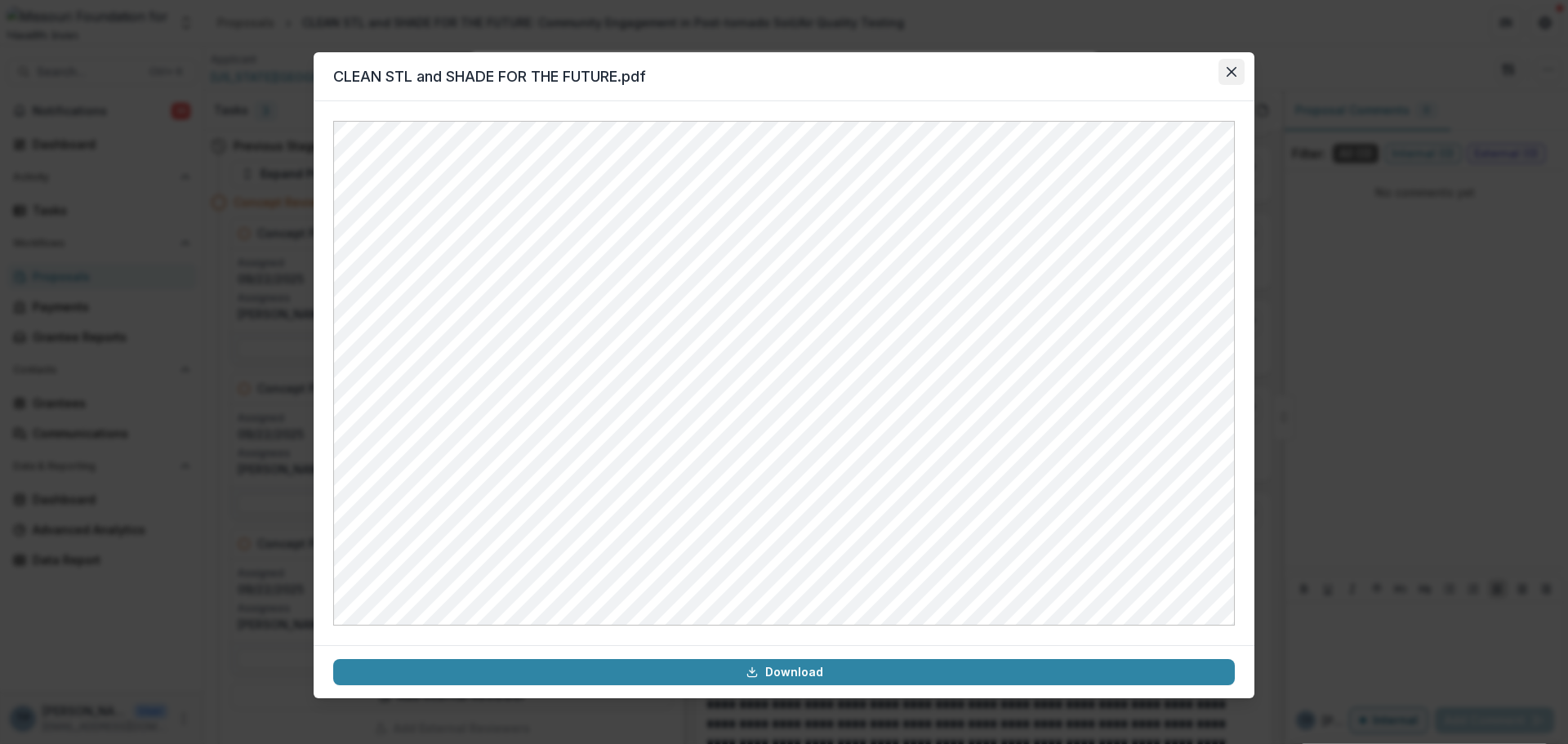
click at [1231, 75] on icon "Close" at bounding box center [1231, 71] width 10 height 10
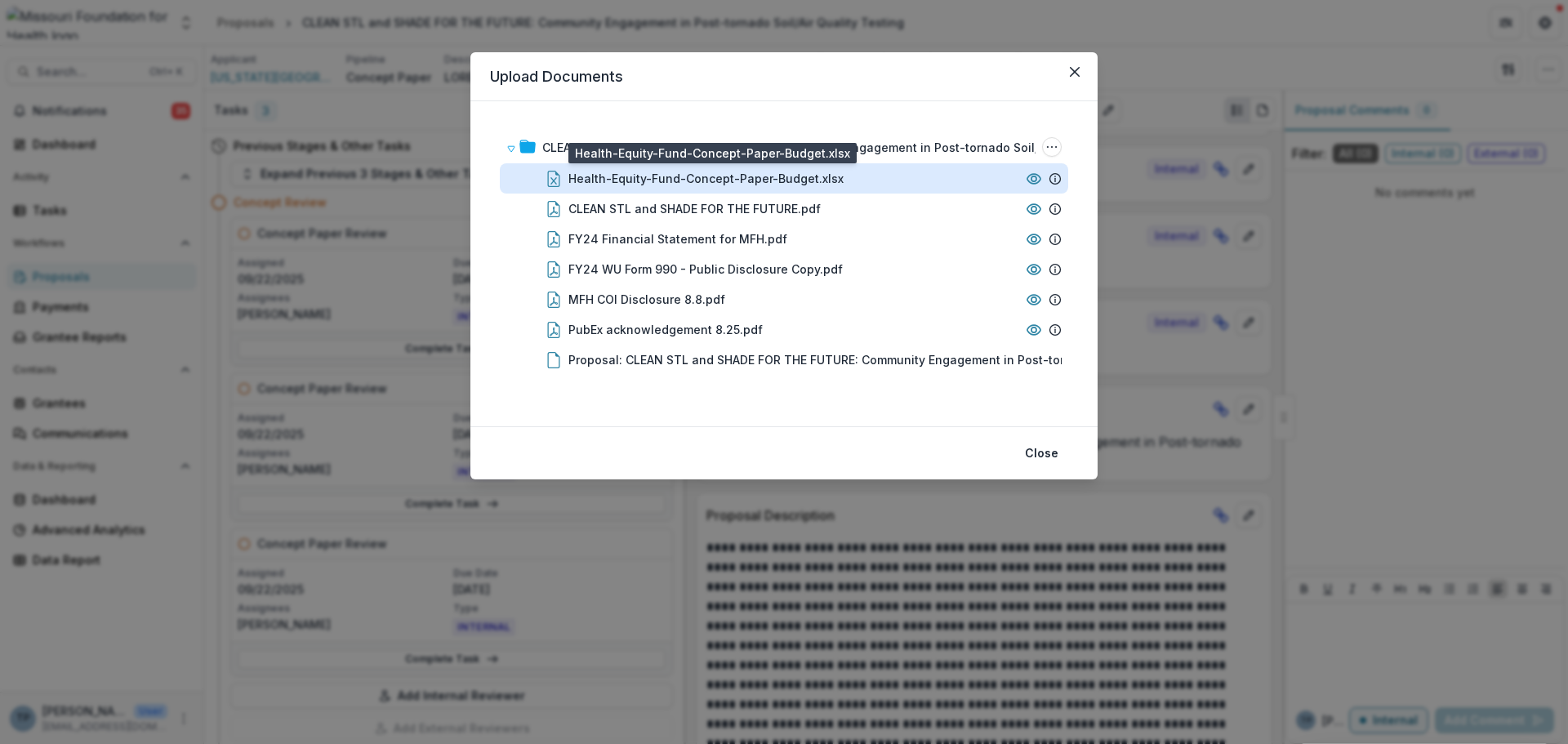
click at [667, 184] on div "Health-Equity-Fund-Concept-Paper-Budget.xlsx" at bounding box center [706, 178] width 275 height 17
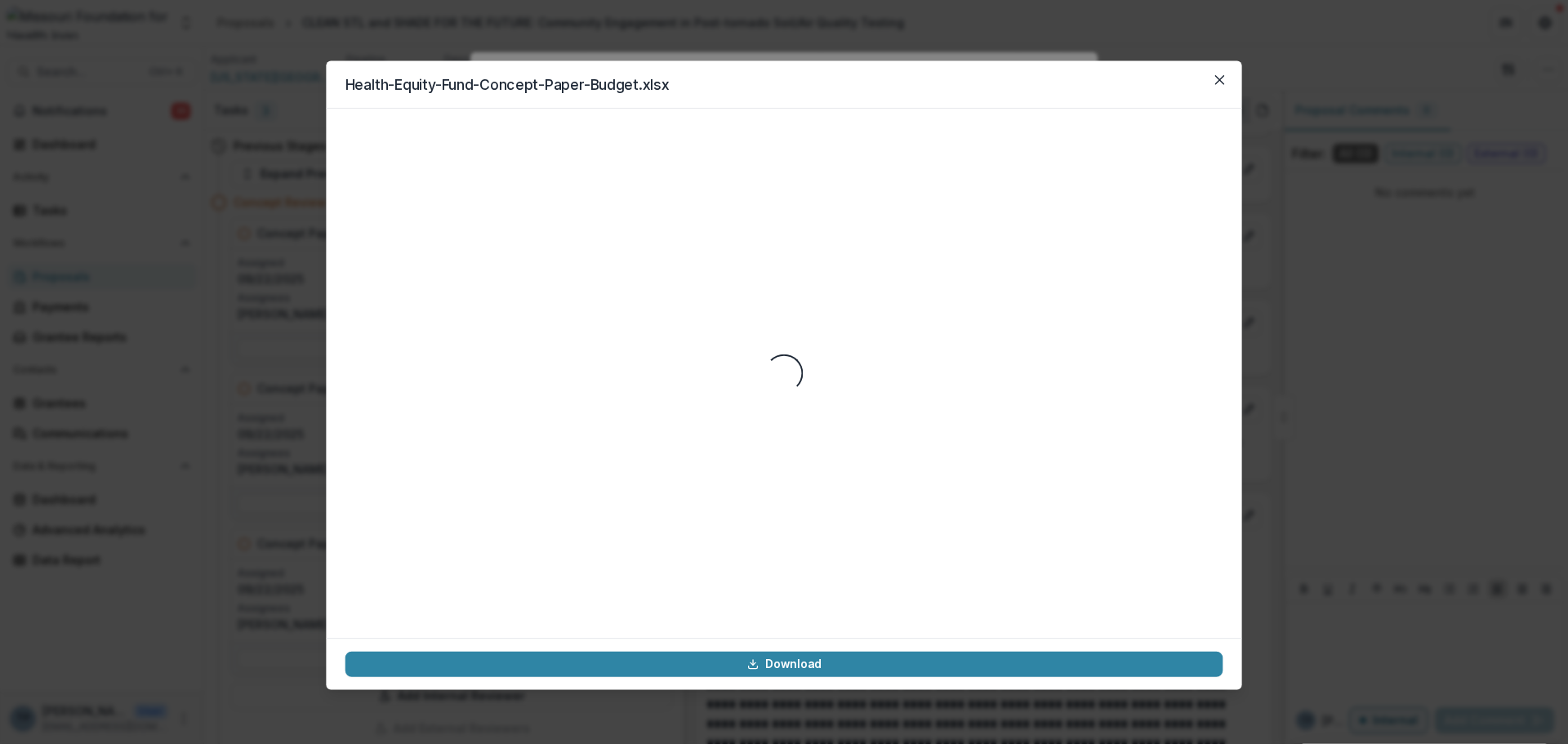
click at [667, 184] on div "Loading..." at bounding box center [784, 372] width 878 height 491
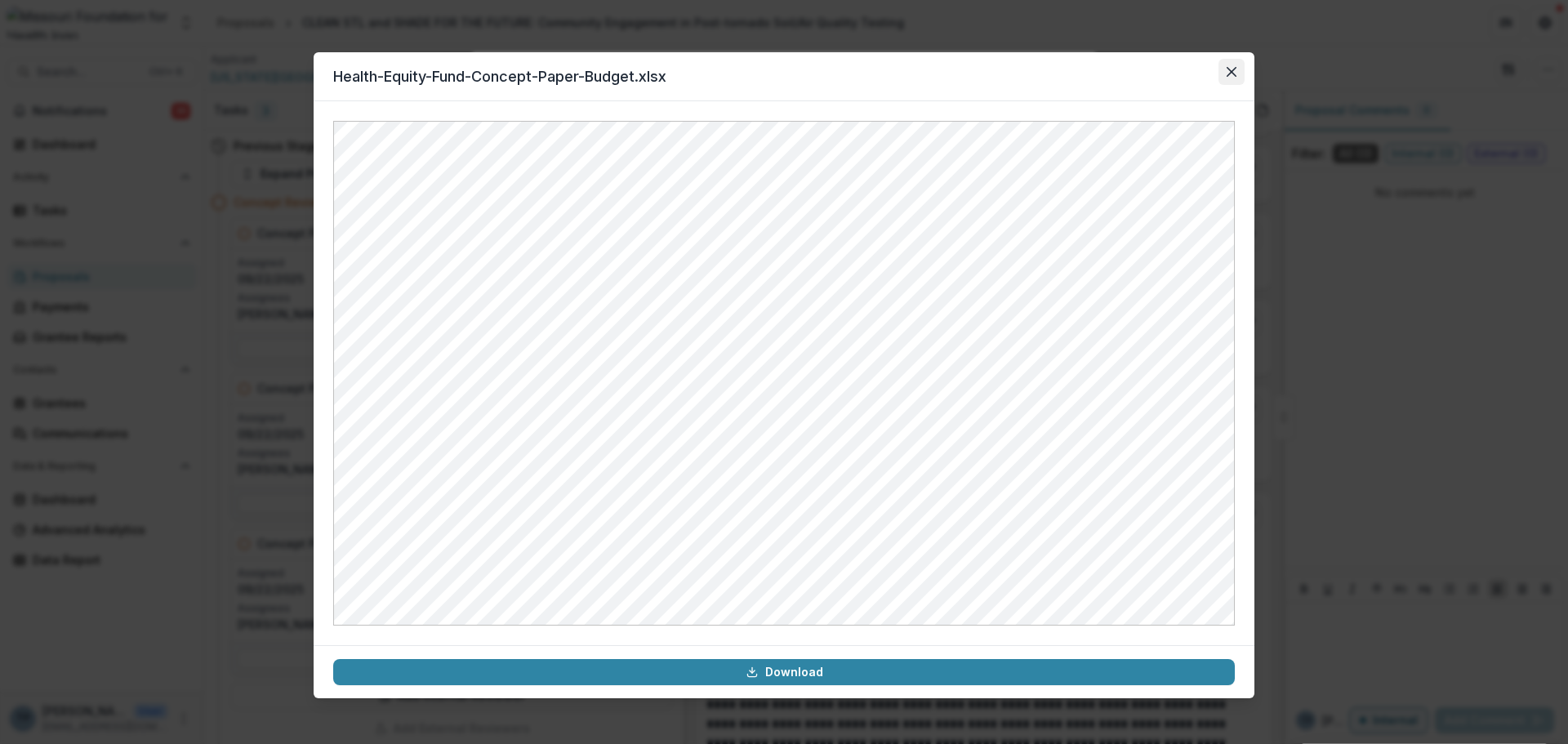
click at [1226, 73] on button "Close" at bounding box center [1231, 71] width 26 height 26
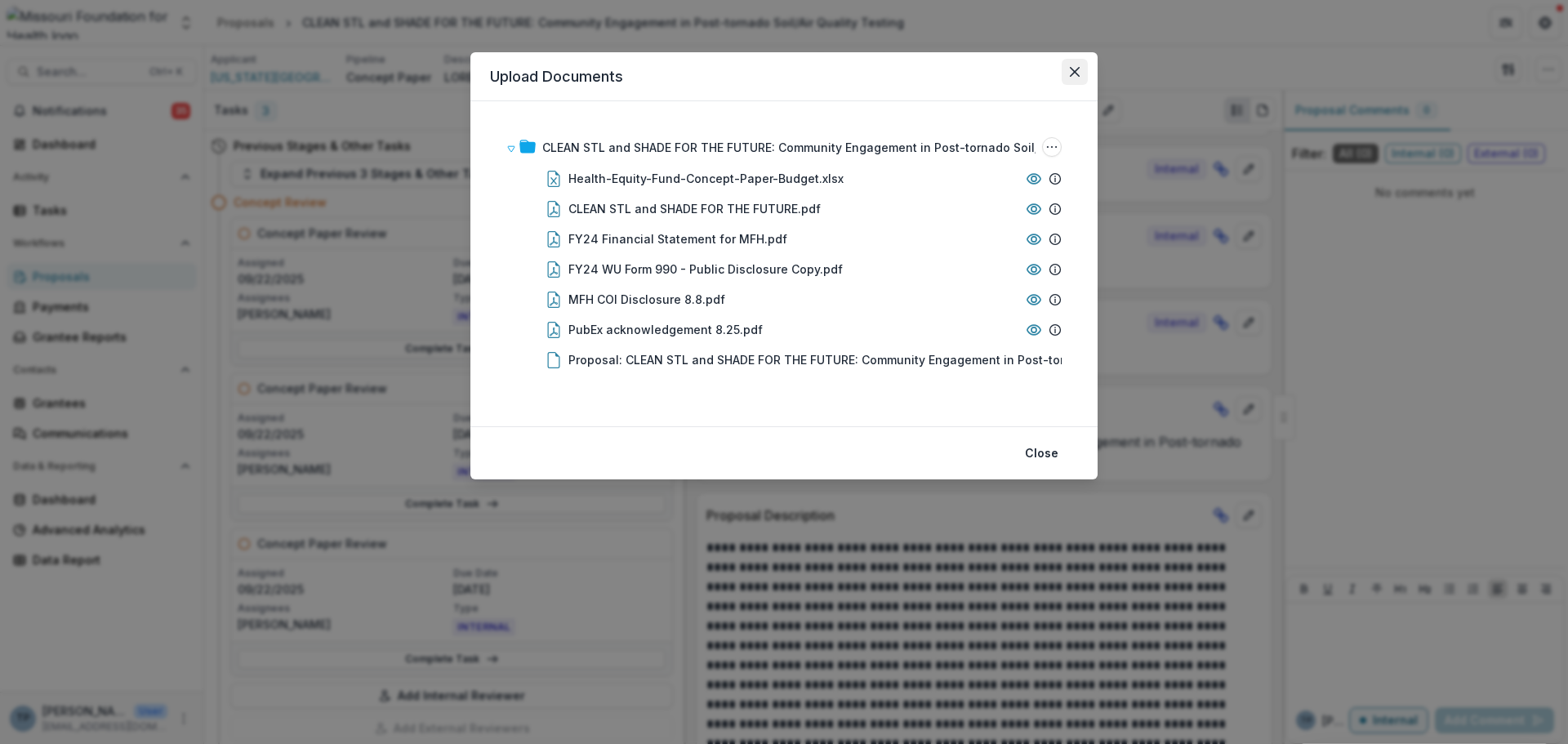
click at [1072, 66] on button "Close" at bounding box center [1074, 71] width 26 height 26
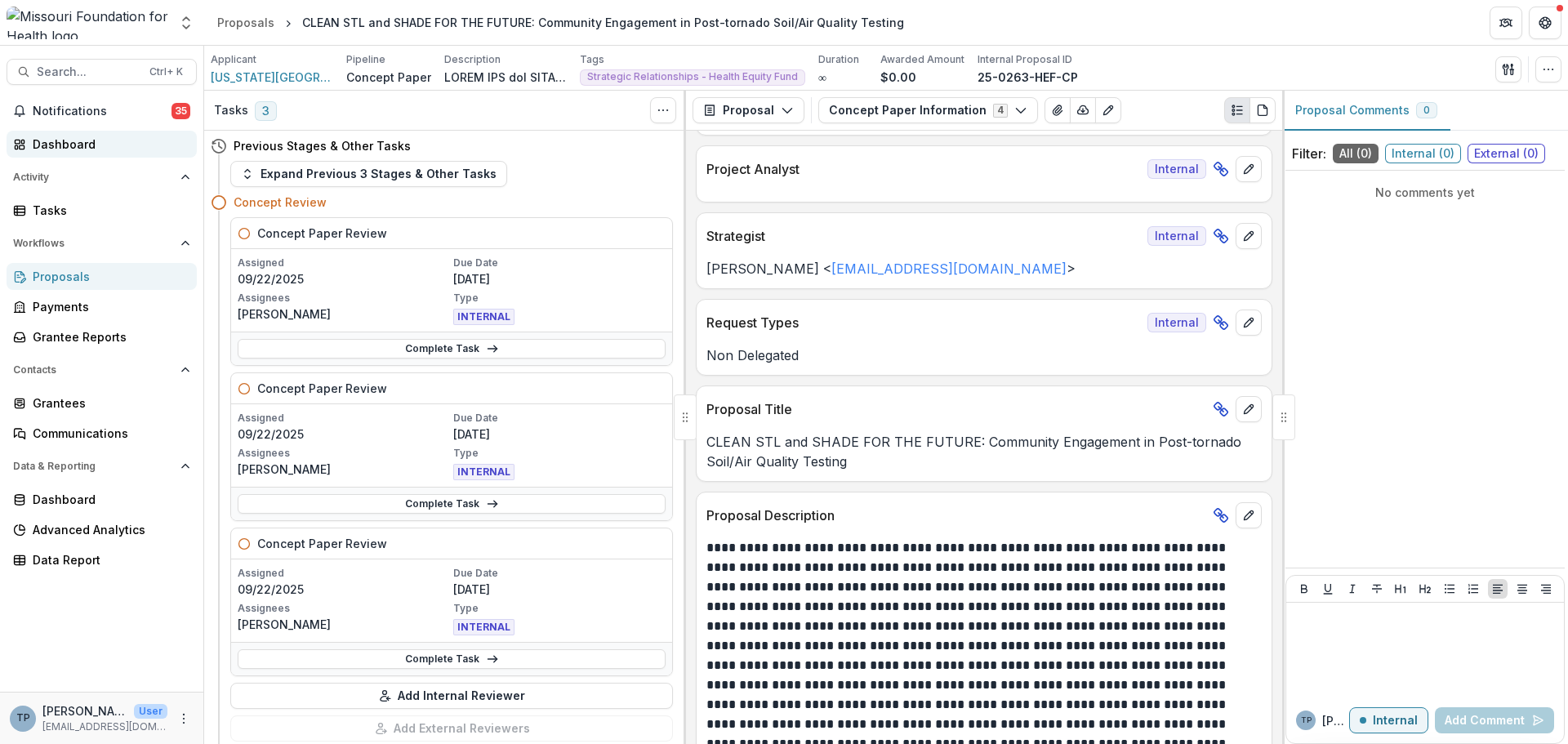
click at [60, 151] on div "Dashboard" at bounding box center [108, 144] width 151 height 17
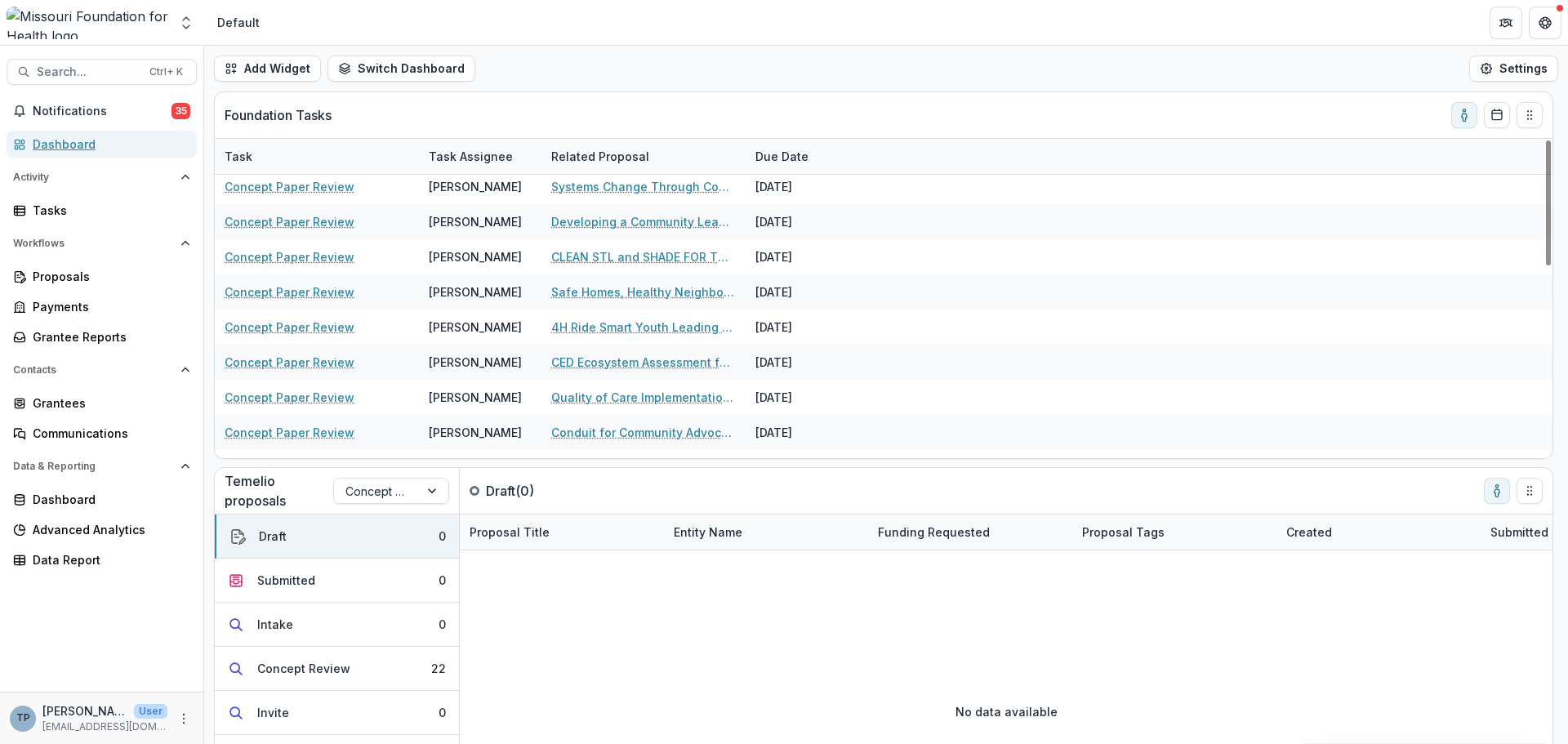
scroll to position [245, 0]
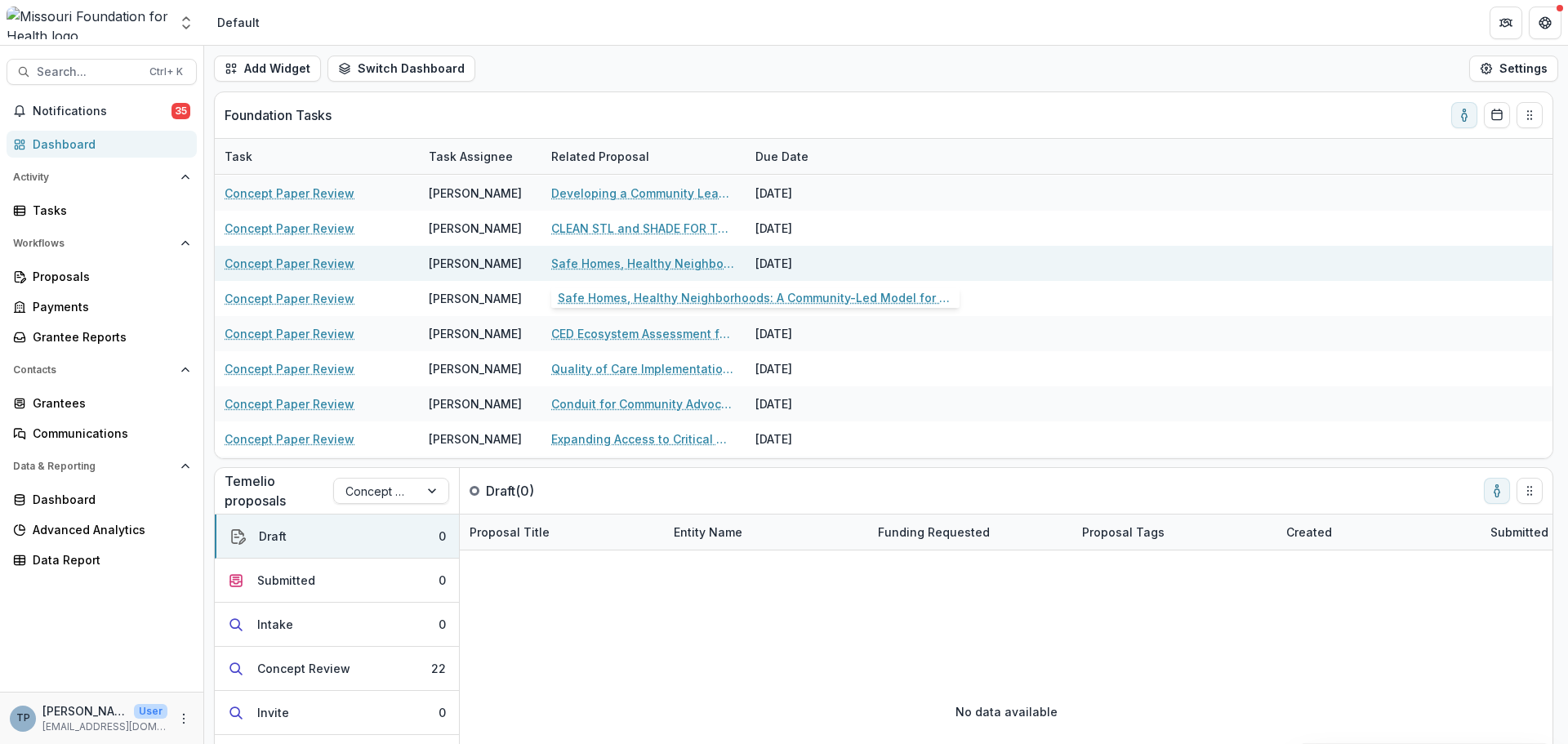
click at [640, 261] on link "Safe Homes, Healthy Neighborhoods: A Community-Led Model for Housing Stability …" at bounding box center [644, 263] width 185 height 17
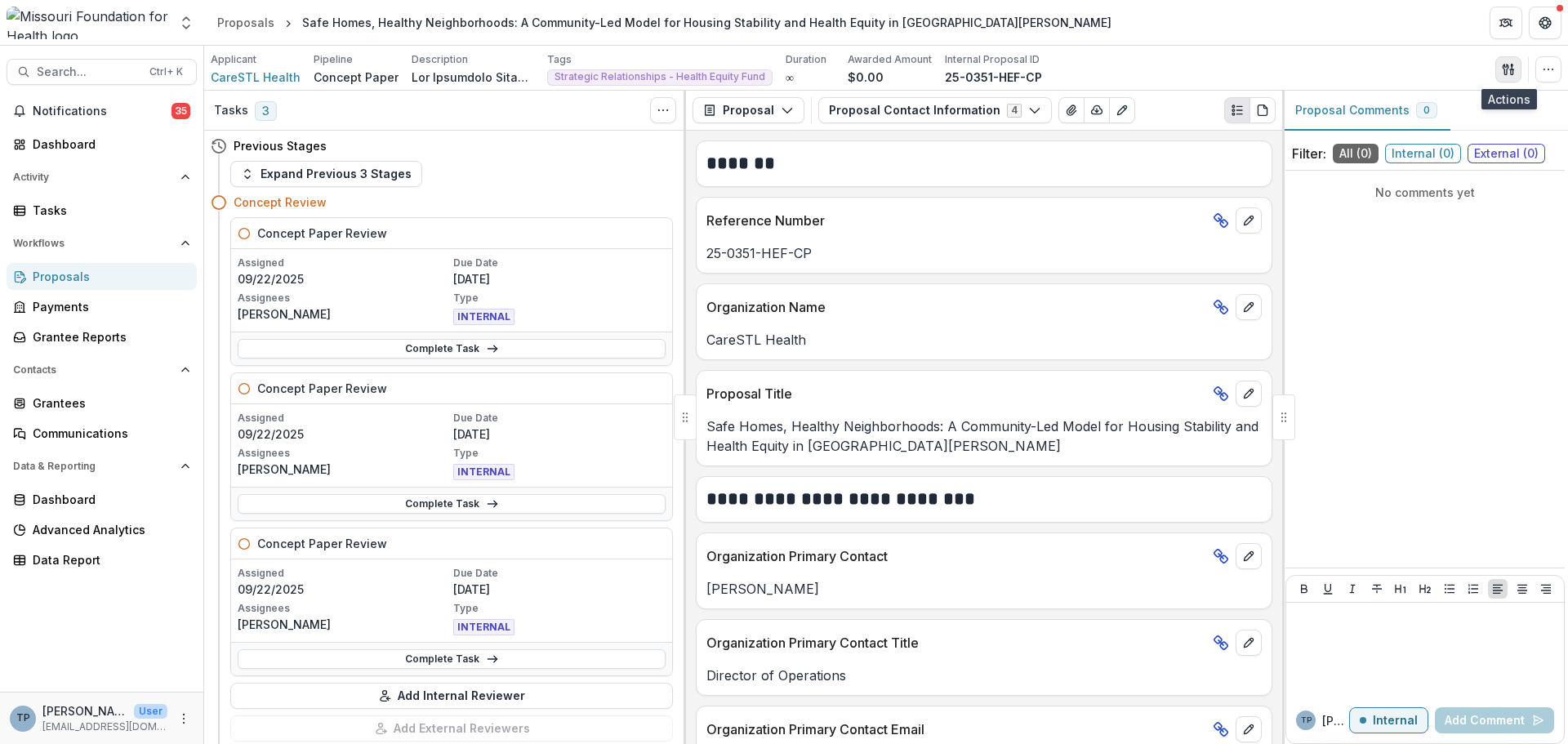
click at [1512, 63] on icon "button" at bounding box center [1509, 69] width 13 height 13
click at [1426, 139] on button "Proposal Files" at bounding box center [1429, 133] width 175 height 27
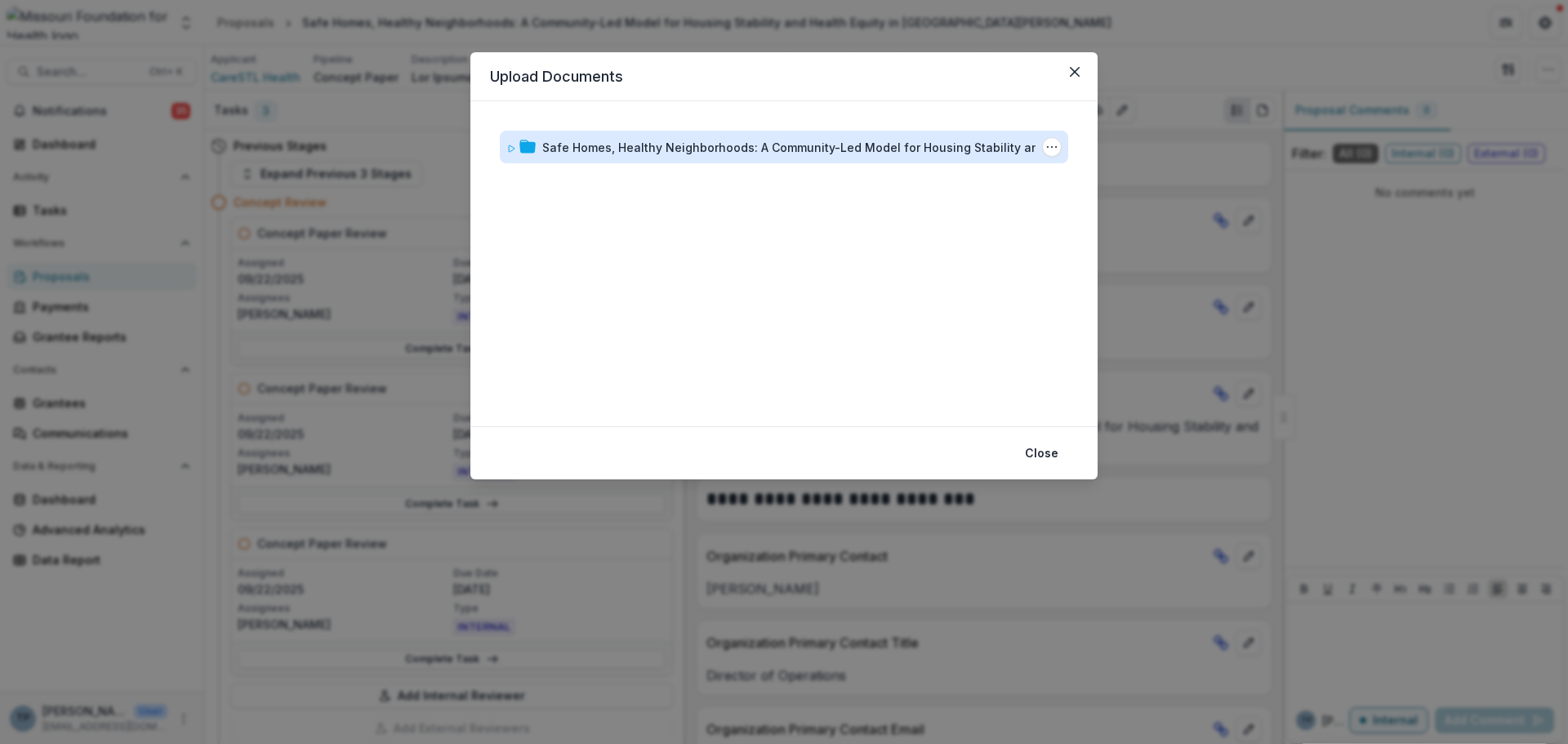
click at [584, 139] on div "Safe Homes, Healthy Neighborhoods: A Community-Led Model for Housing Stability …" at bounding box center [812, 146] width 539 height 17
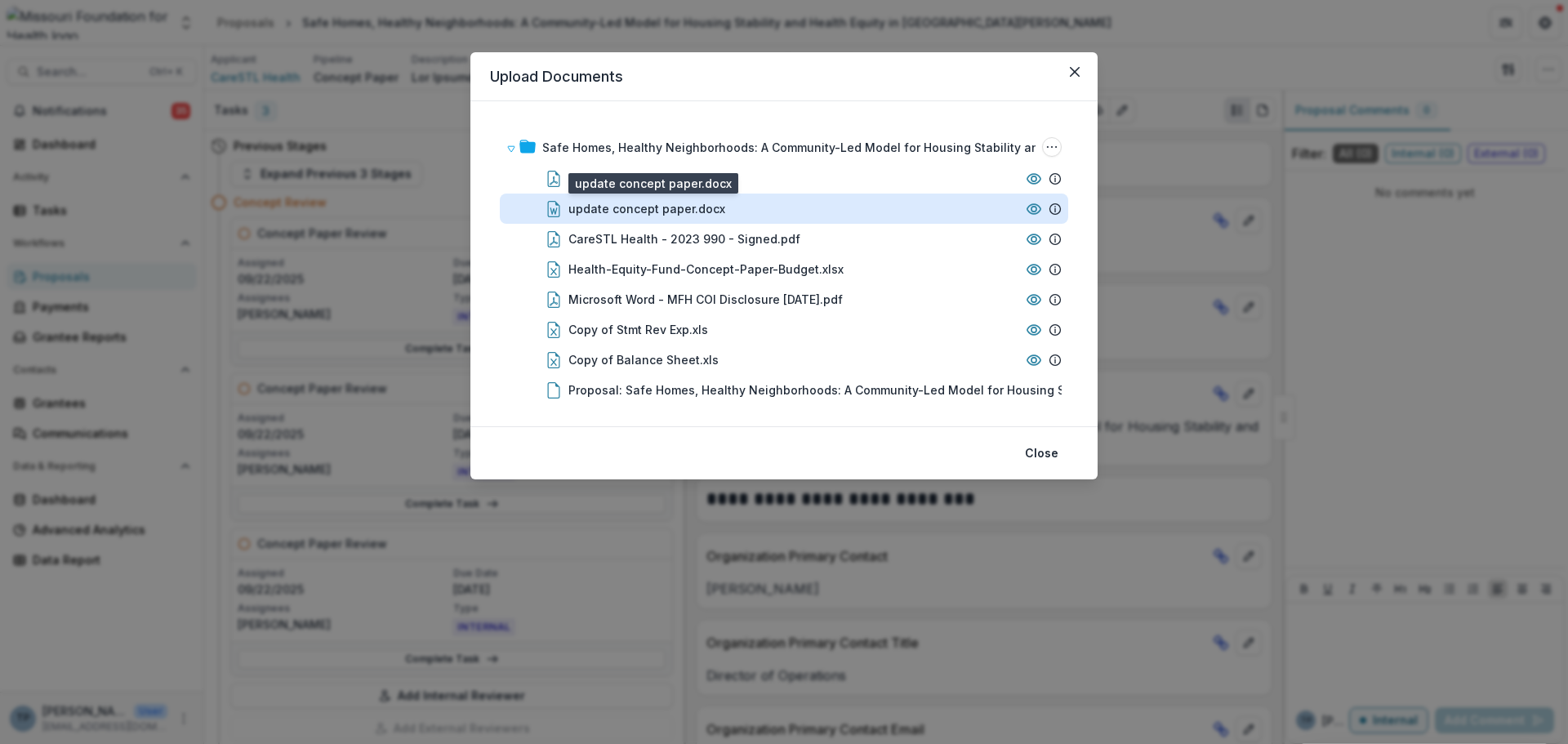
click at [597, 213] on div "update concept paper.docx" at bounding box center [646, 208] width 157 height 17
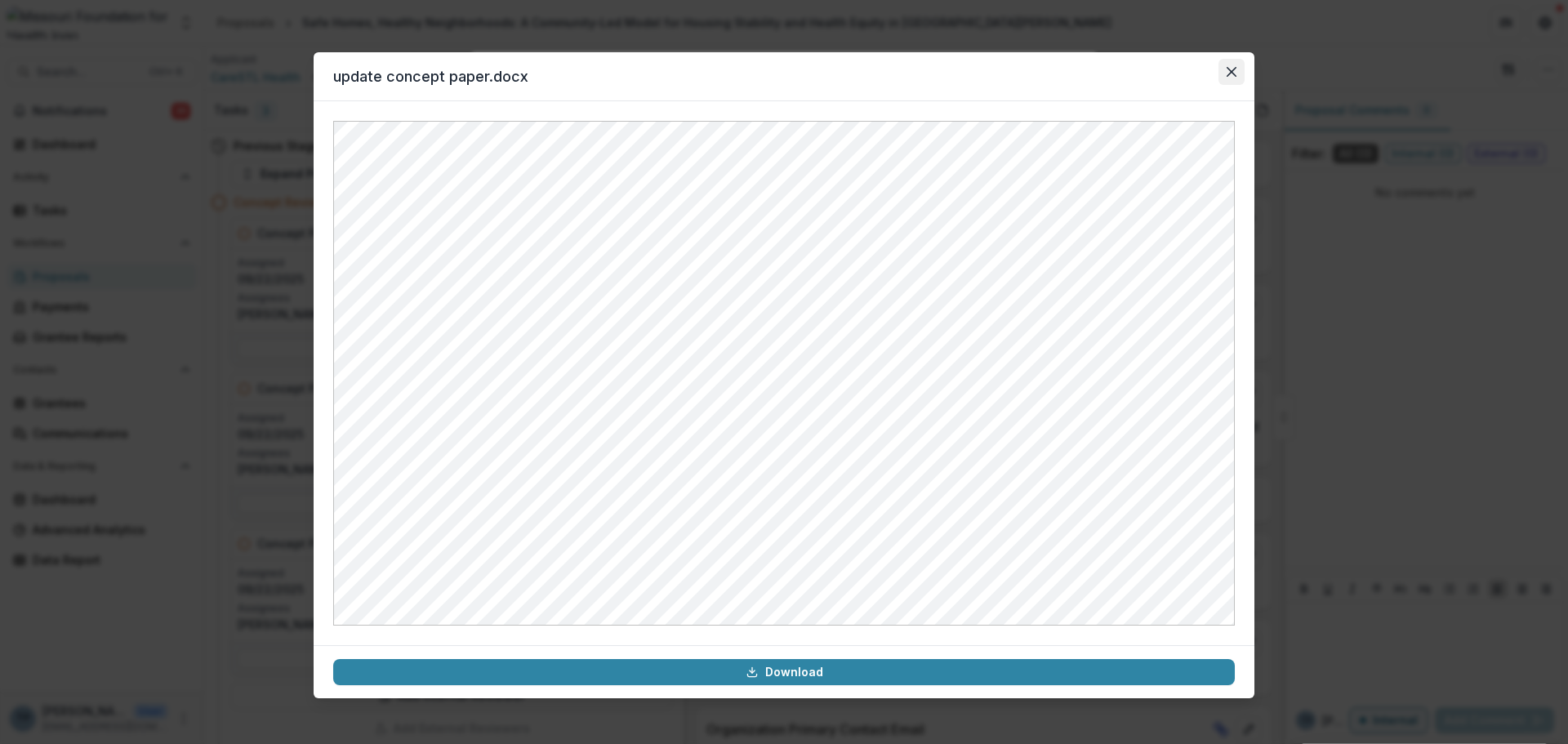
click at [1240, 69] on button "Close" at bounding box center [1231, 71] width 26 height 26
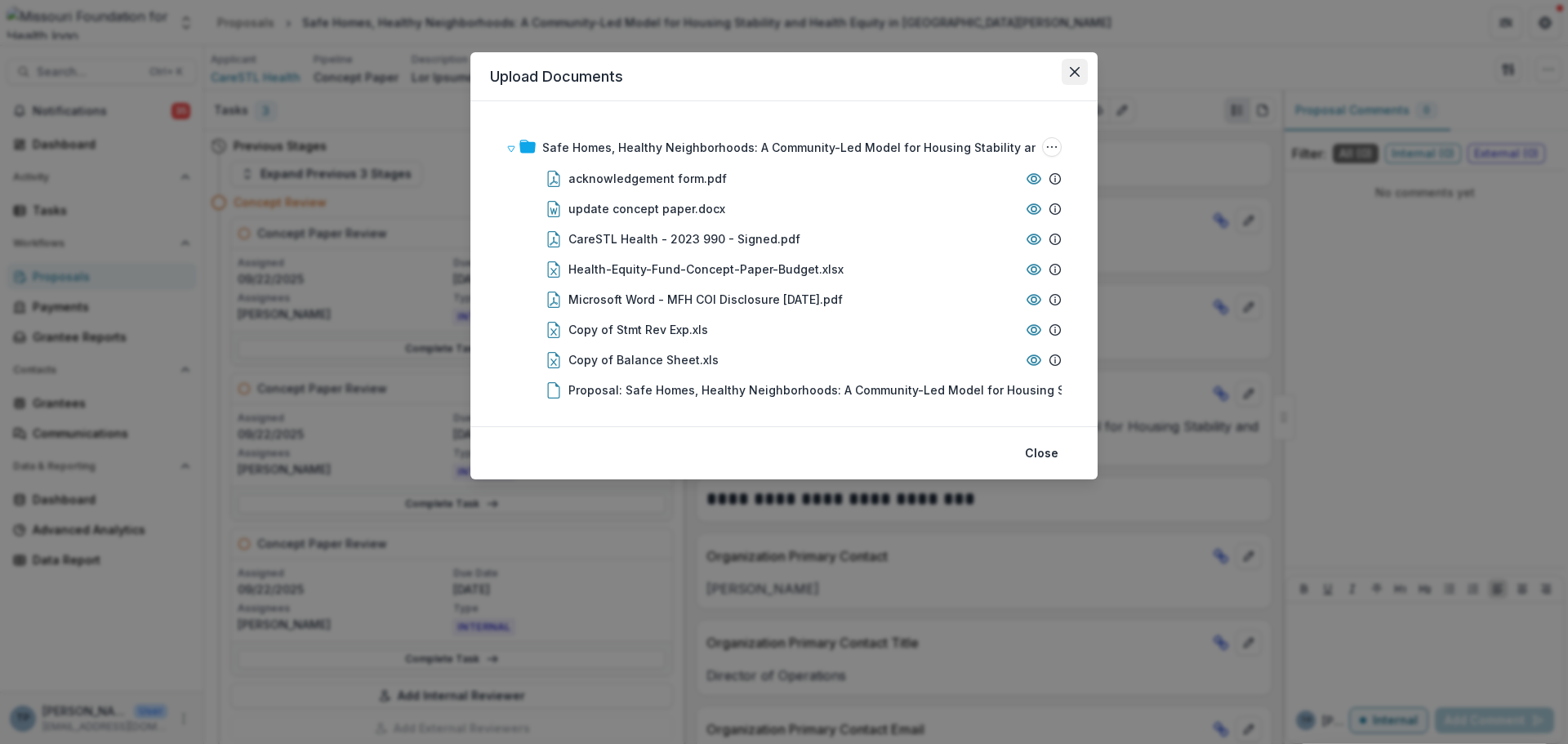
click at [1079, 74] on icon "Close" at bounding box center [1074, 71] width 10 height 10
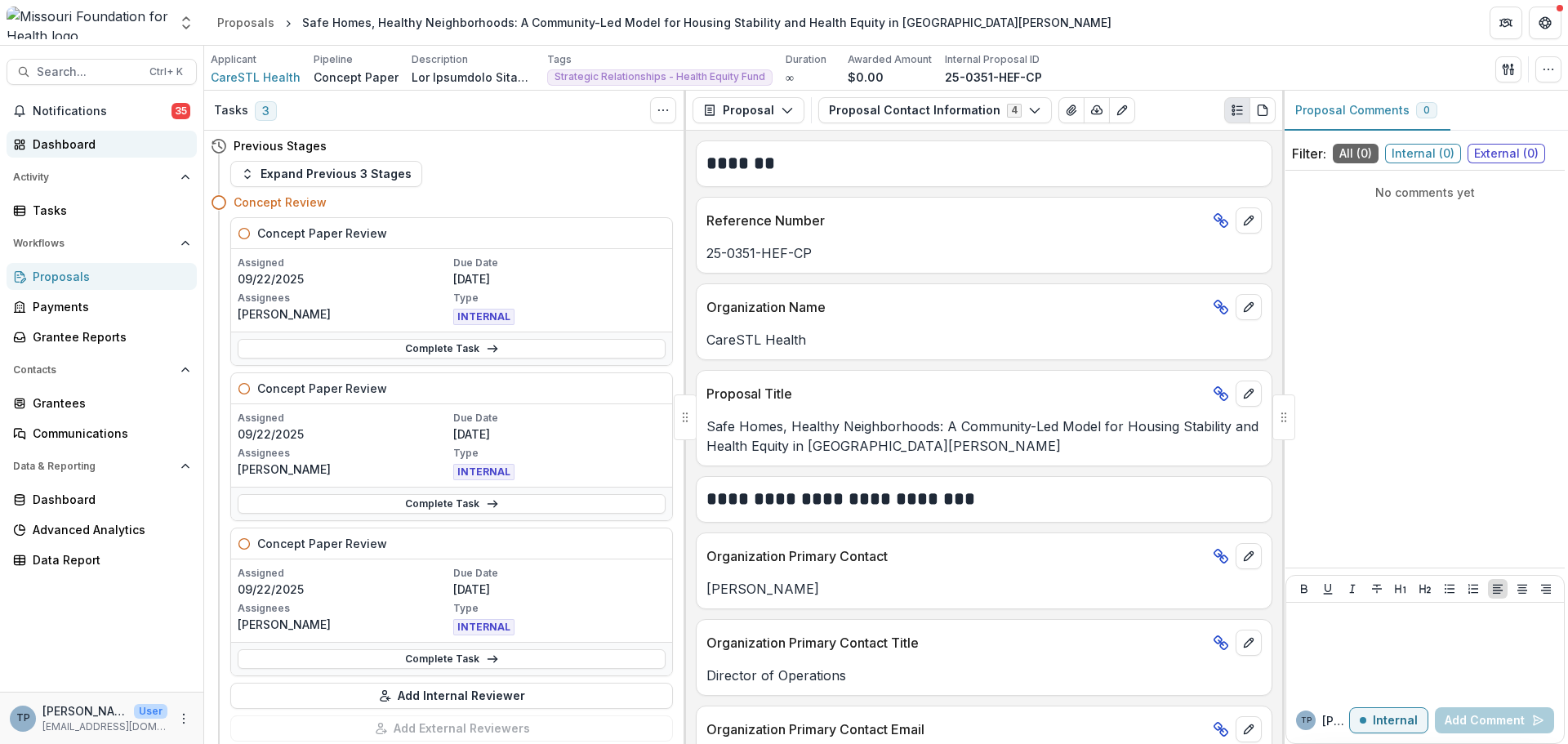
click at [86, 141] on div "Dashboard" at bounding box center [108, 144] width 151 height 17
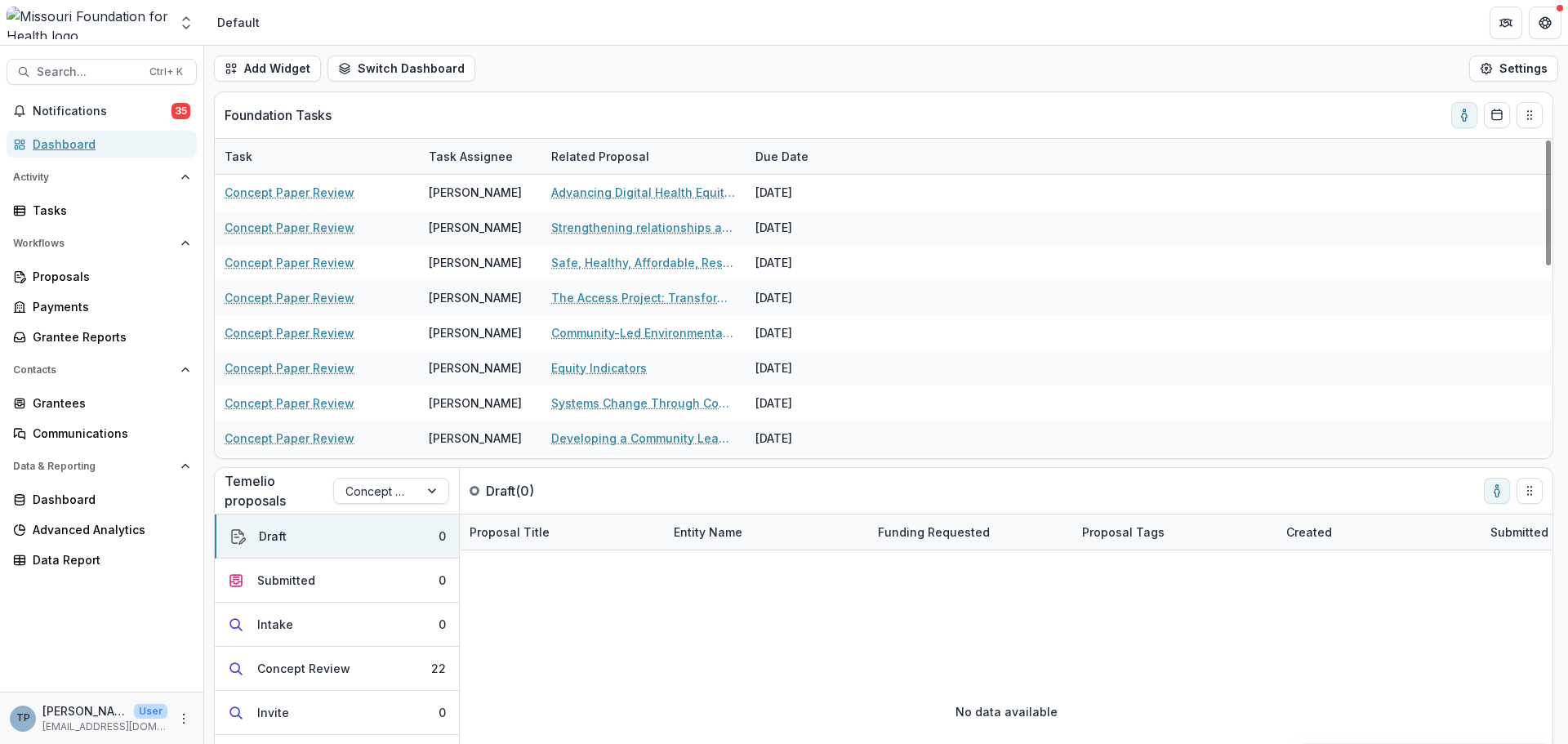
scroll to position [245, 0]
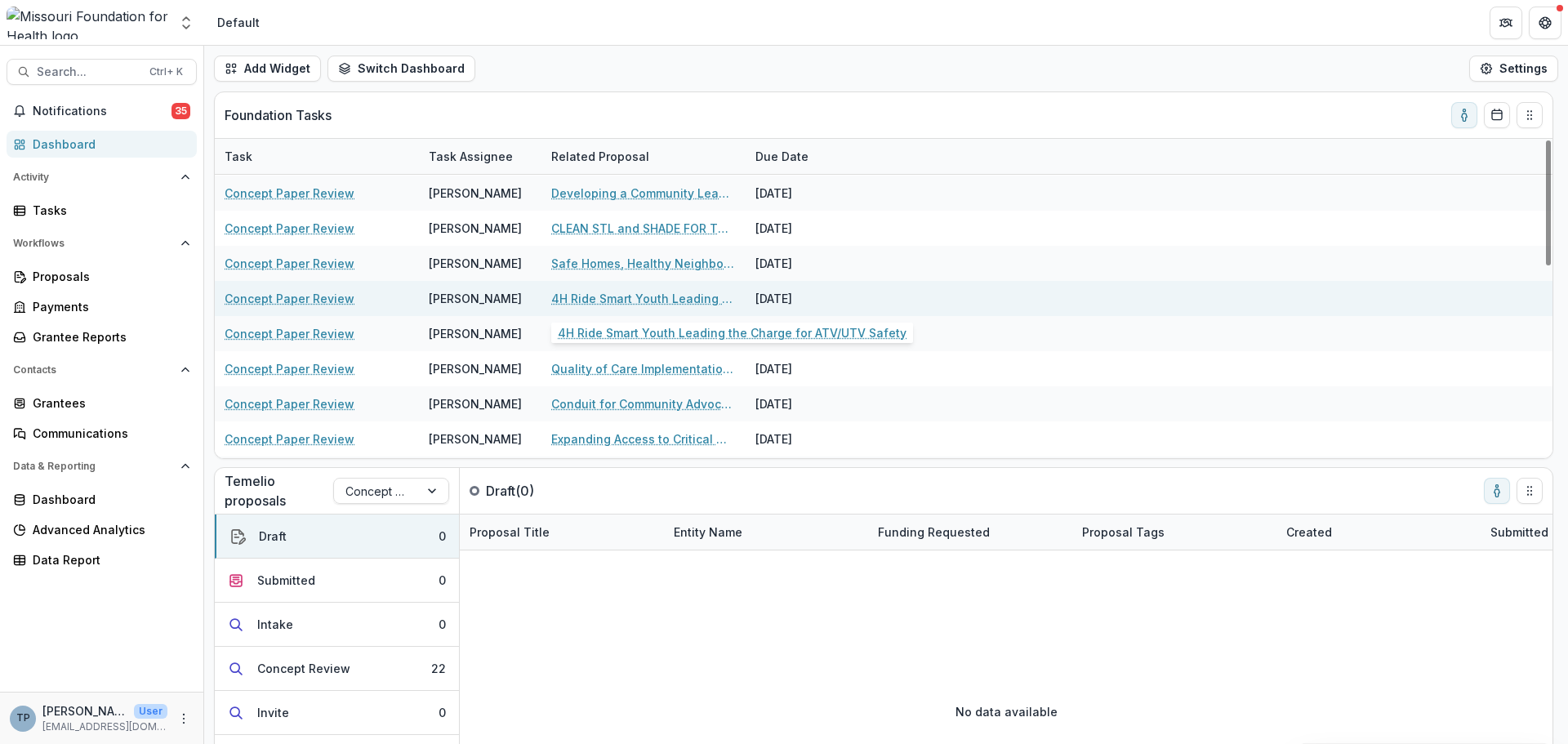
click at [560, 302] on link "4H Ride Smart Youth Leading the Charge for ATV/UTV Safety" at bounding box center [644, 298] width 185 height 17
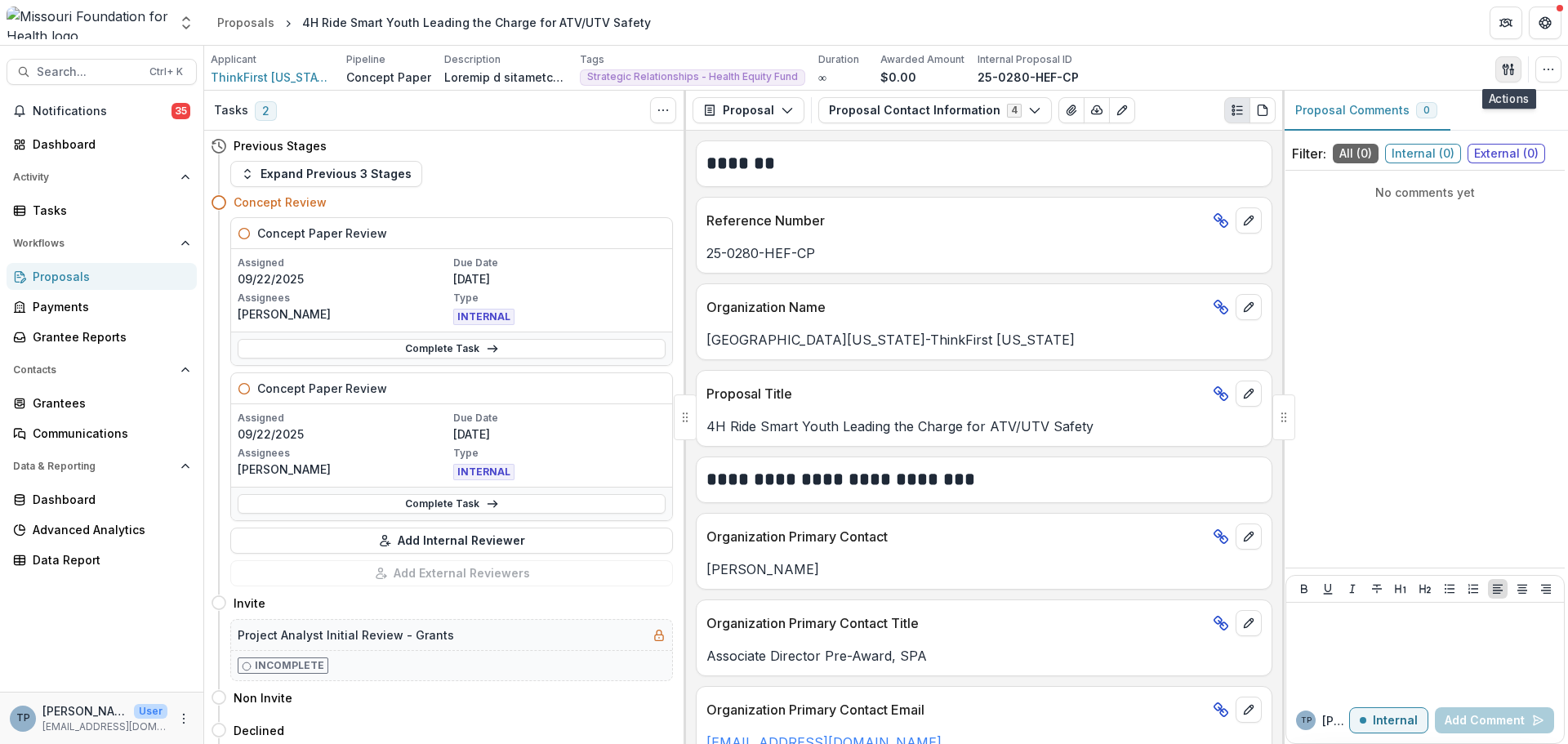
click at [1506, 68] on icon "button" at bounding box center [1509, 69] width 13 height 13
click at [1370, 129] on button "Proposal Files" at bounding box center [1429, 133] width 175 height 27
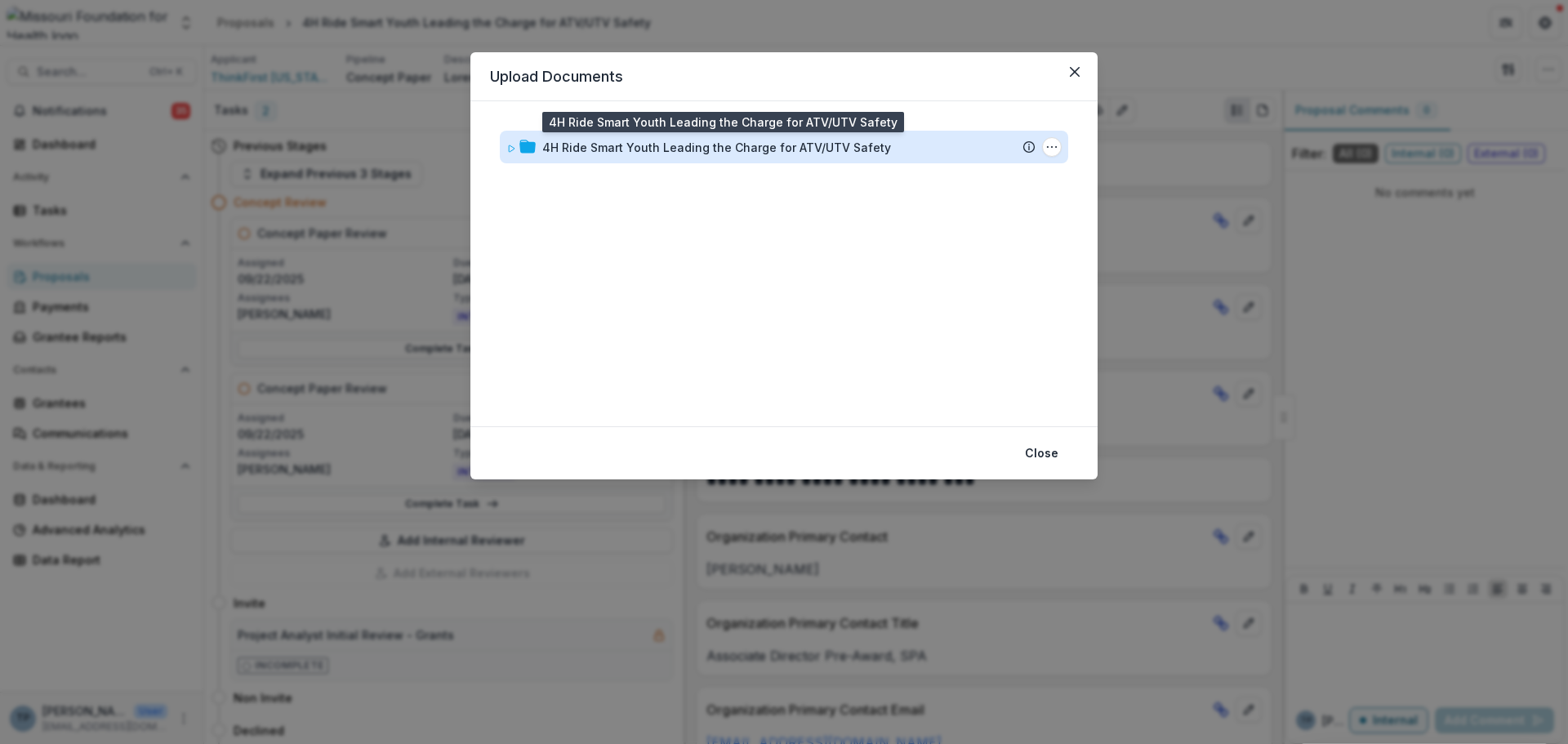
click at [575, 149] on div "4H Ride Smart Youth Leading the Charge for ATV/UTV Safety" at bounding box center [717, 146] width 349 height 17
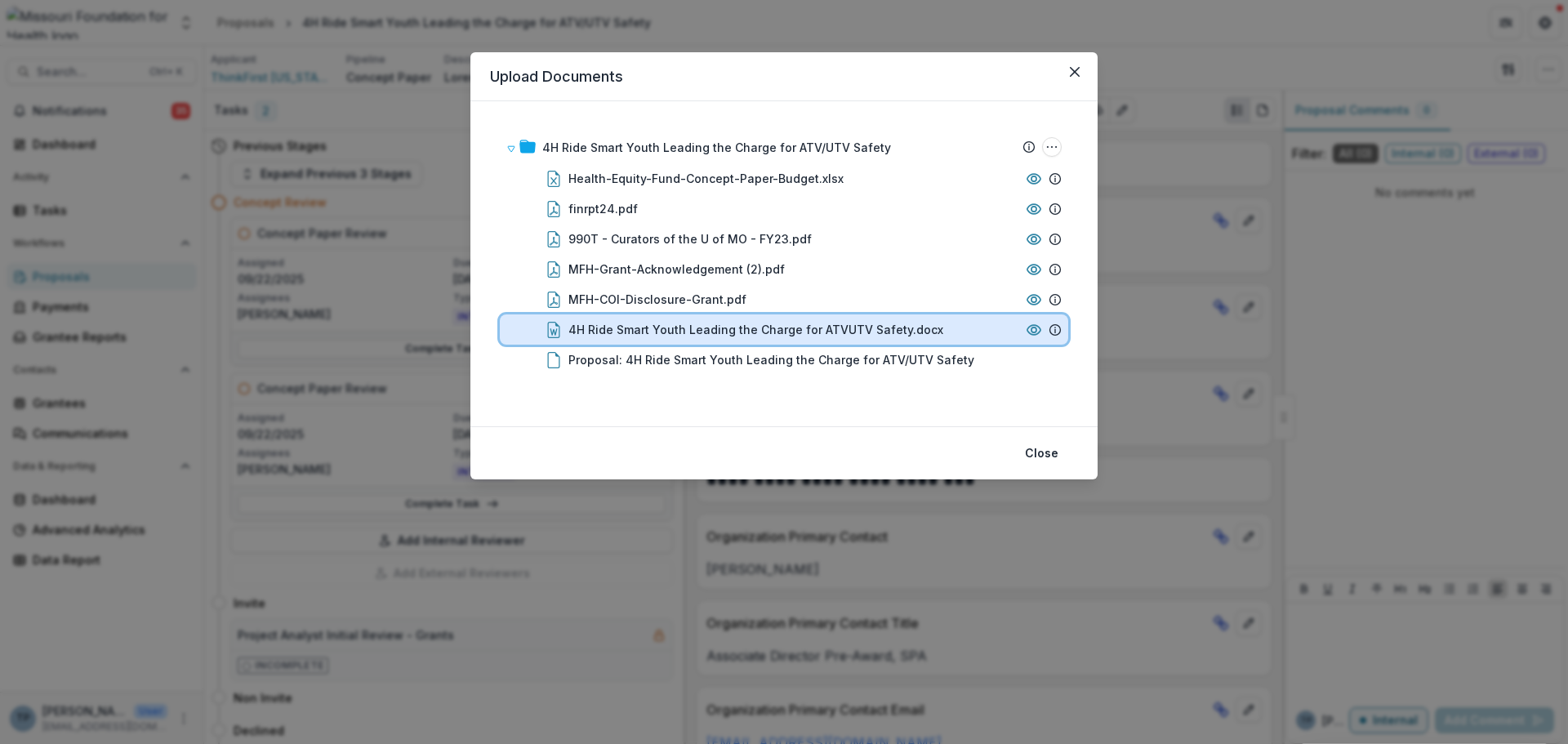
click at [597, 319] on div "4H Ride Smart Youth Leading the Charge for ATVUTV Safety.docx" at bounding box center [784, 329] width 568 height 30
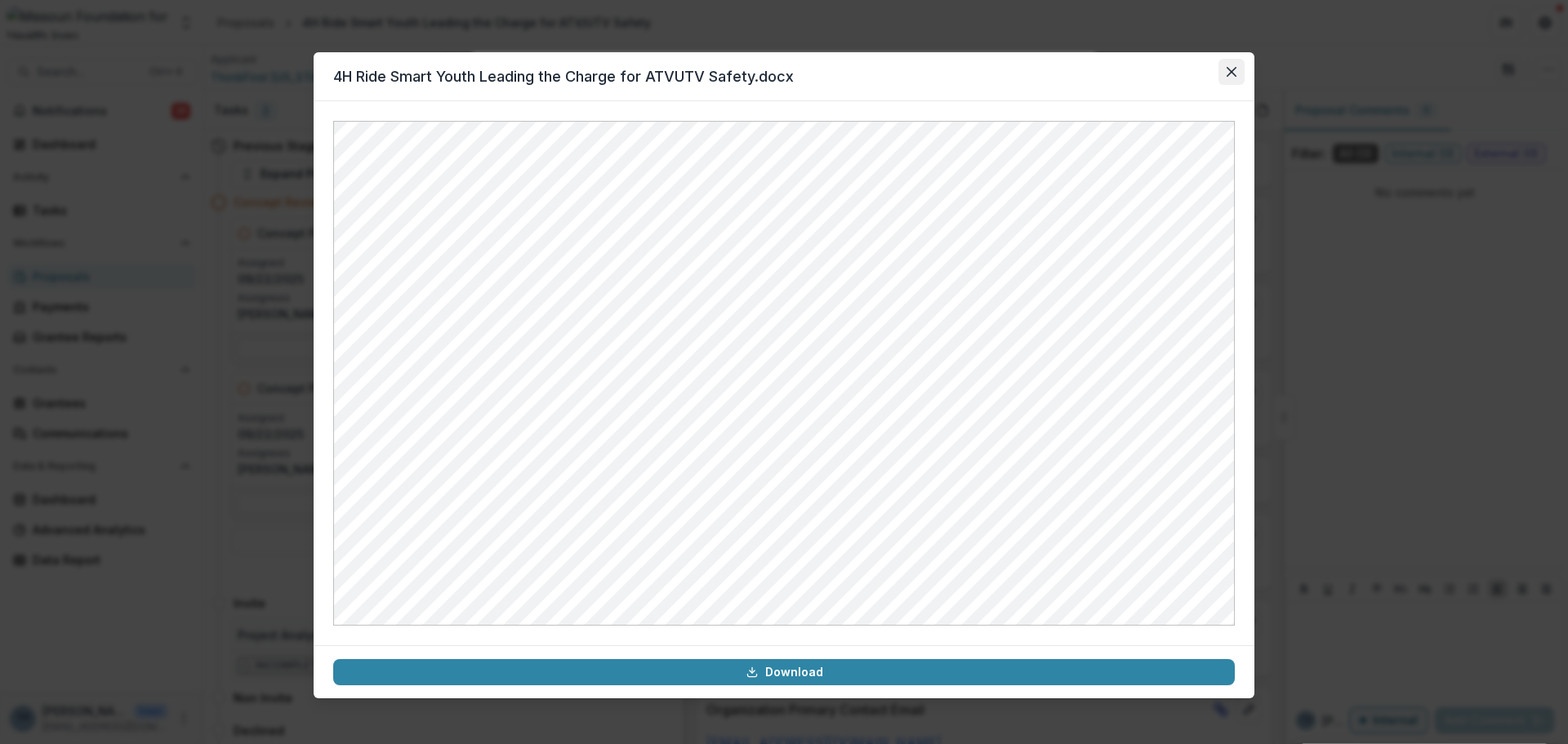
drag, startPoint x: 1233, startPoint y: 63, endPoint x: 1224, endPoint y: 72, distance: 12.7
click at [1233, 63] on button "Close" at bounding box center [1231, 71] width 26 height 26
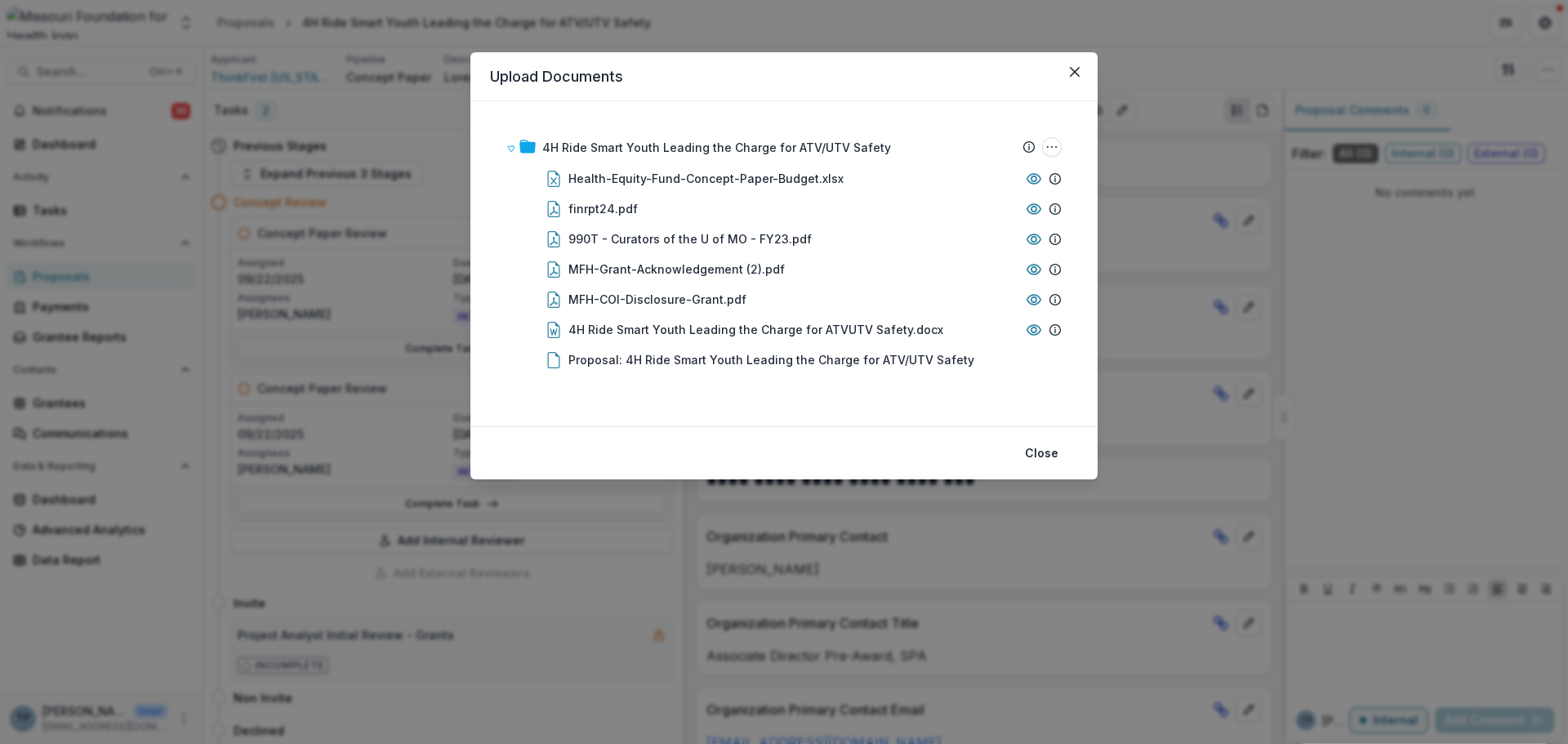
click at [1105, 66] on div "Upload Documents 4H Ride Smart Youth Leading the Charge for ATV/UTV Safety Subm…" at bounding box center [784, 372] width 1568 height 744
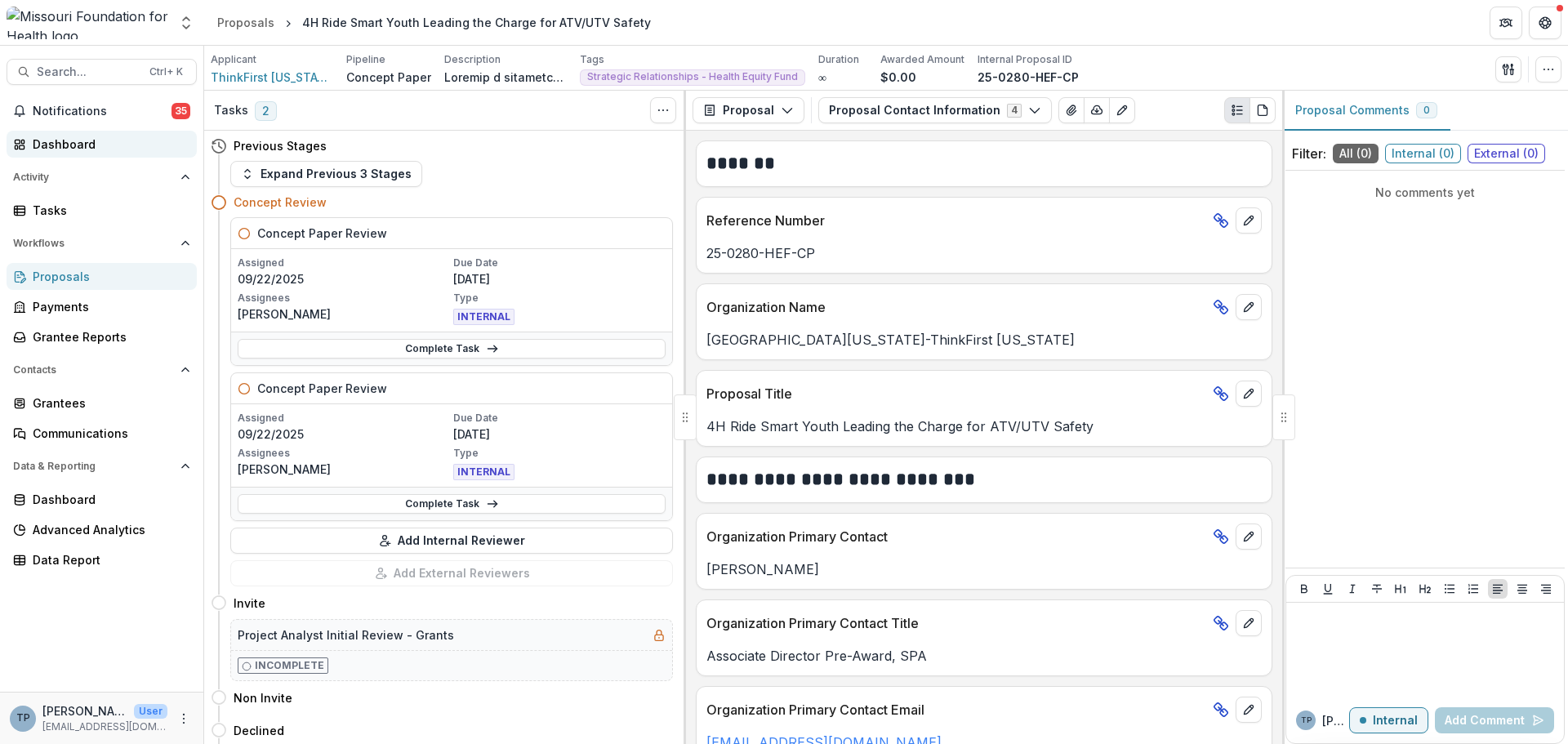
click at [82, 142] on div "Dashboard" at bounding box center [108, 144] width 151 height 17
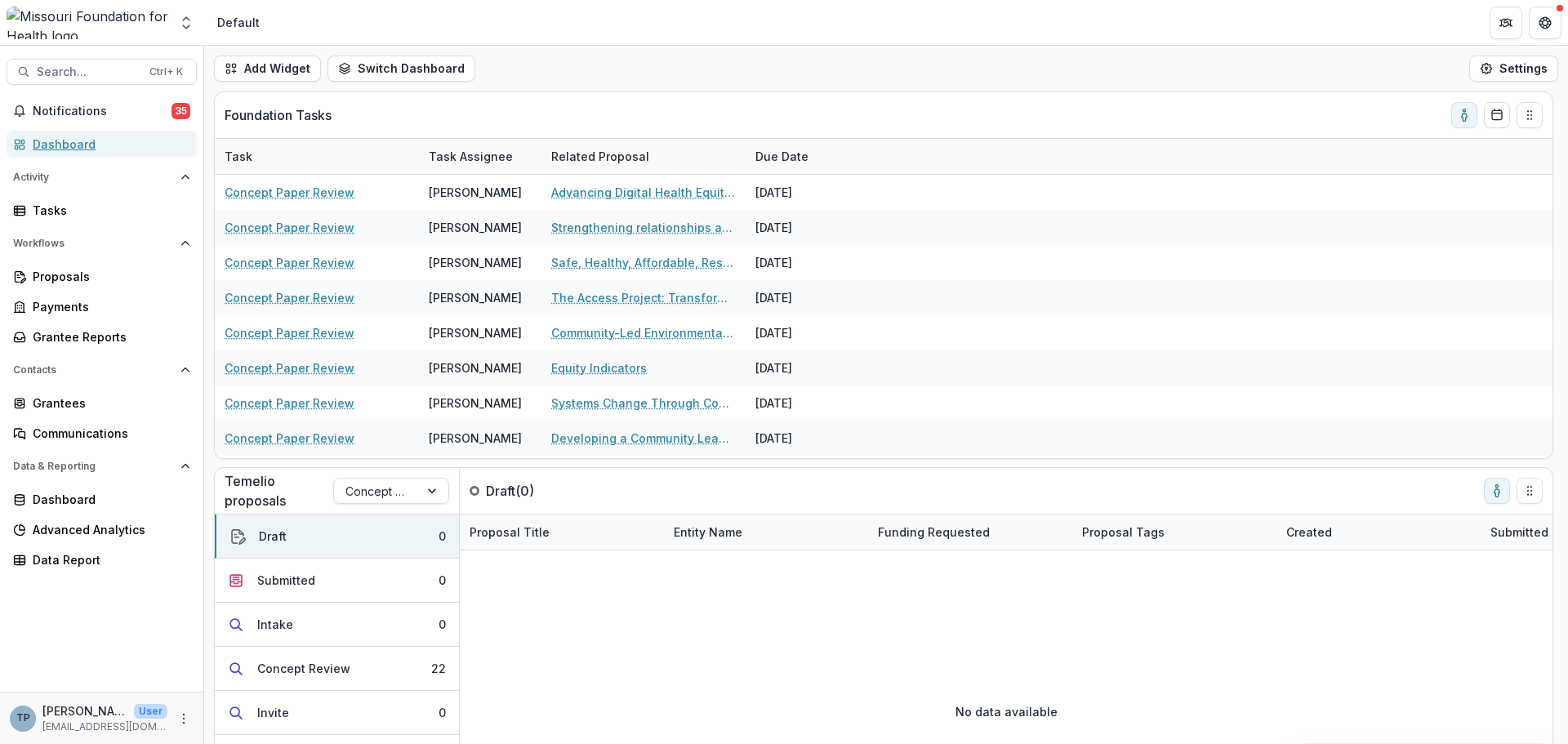
scroll to position [327, 0]
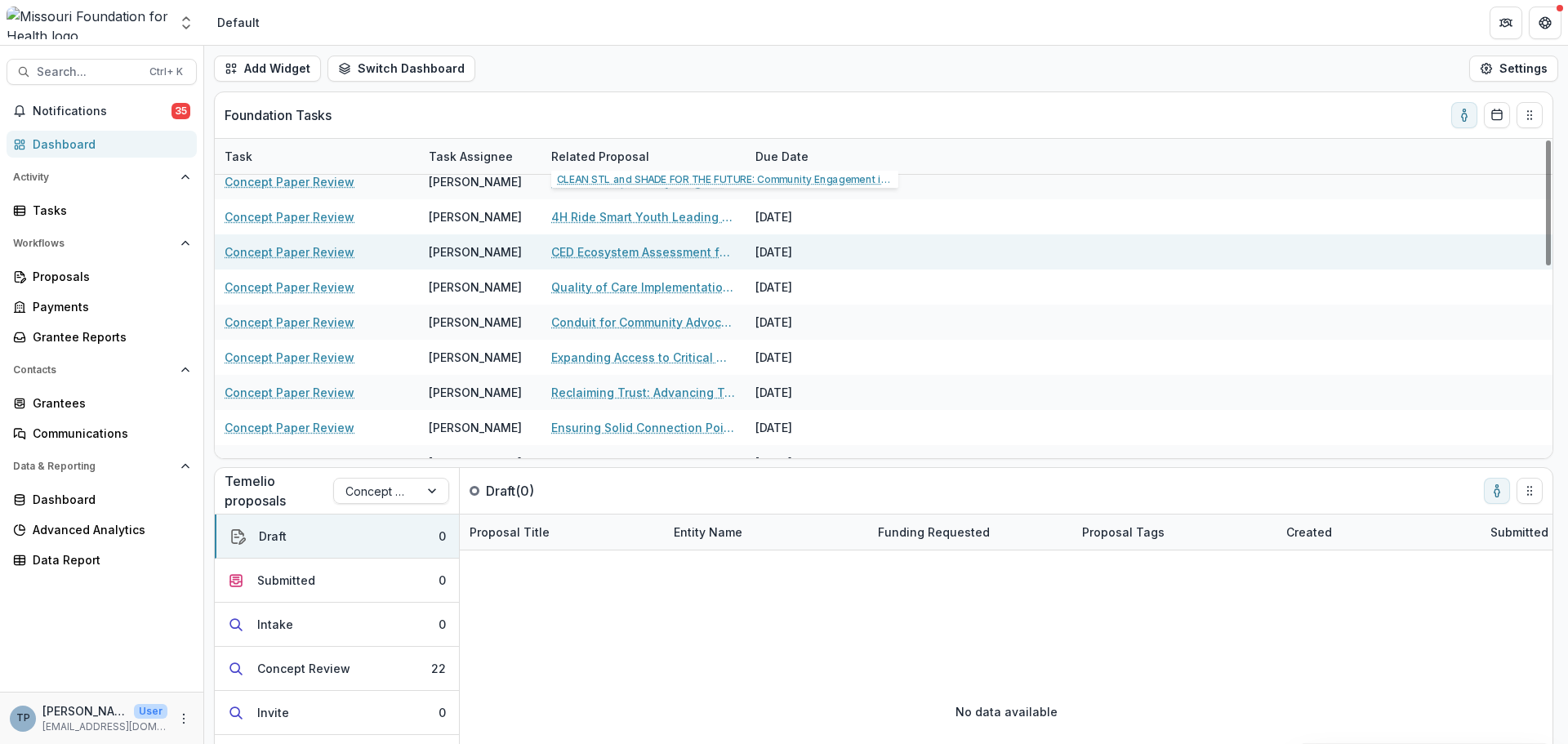
click at [606, 248] on link "CED Ecosystem Assessment for Capacity Building + Action" at bounding box center [644, 251] width 185 height 17
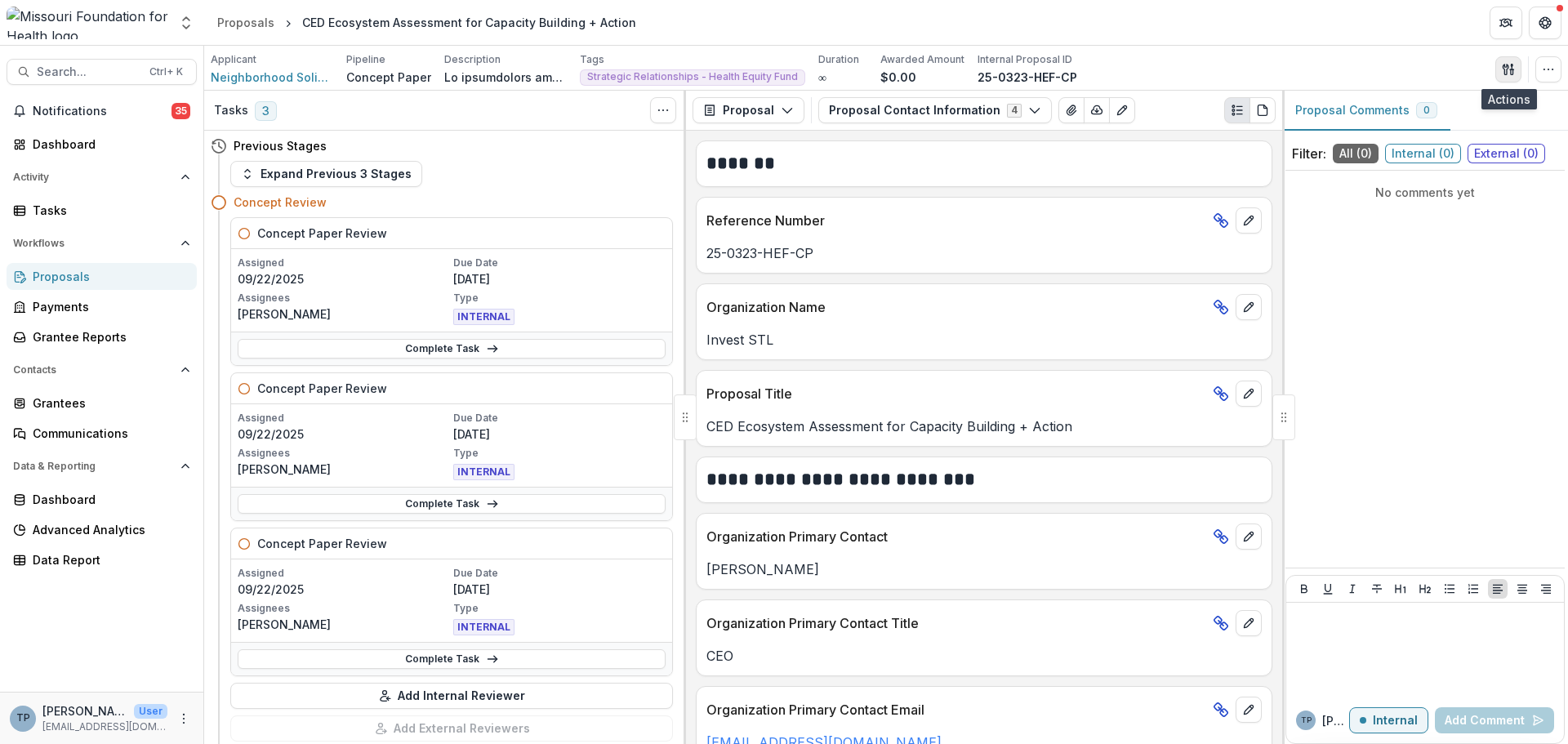
click at [1514, 59] on button "button" at bounding box center [1508, 68] width 26 height 26
click at [1390, 132] on button "Proposal Files" at bounding box center [1429, 133] width 175 height 27
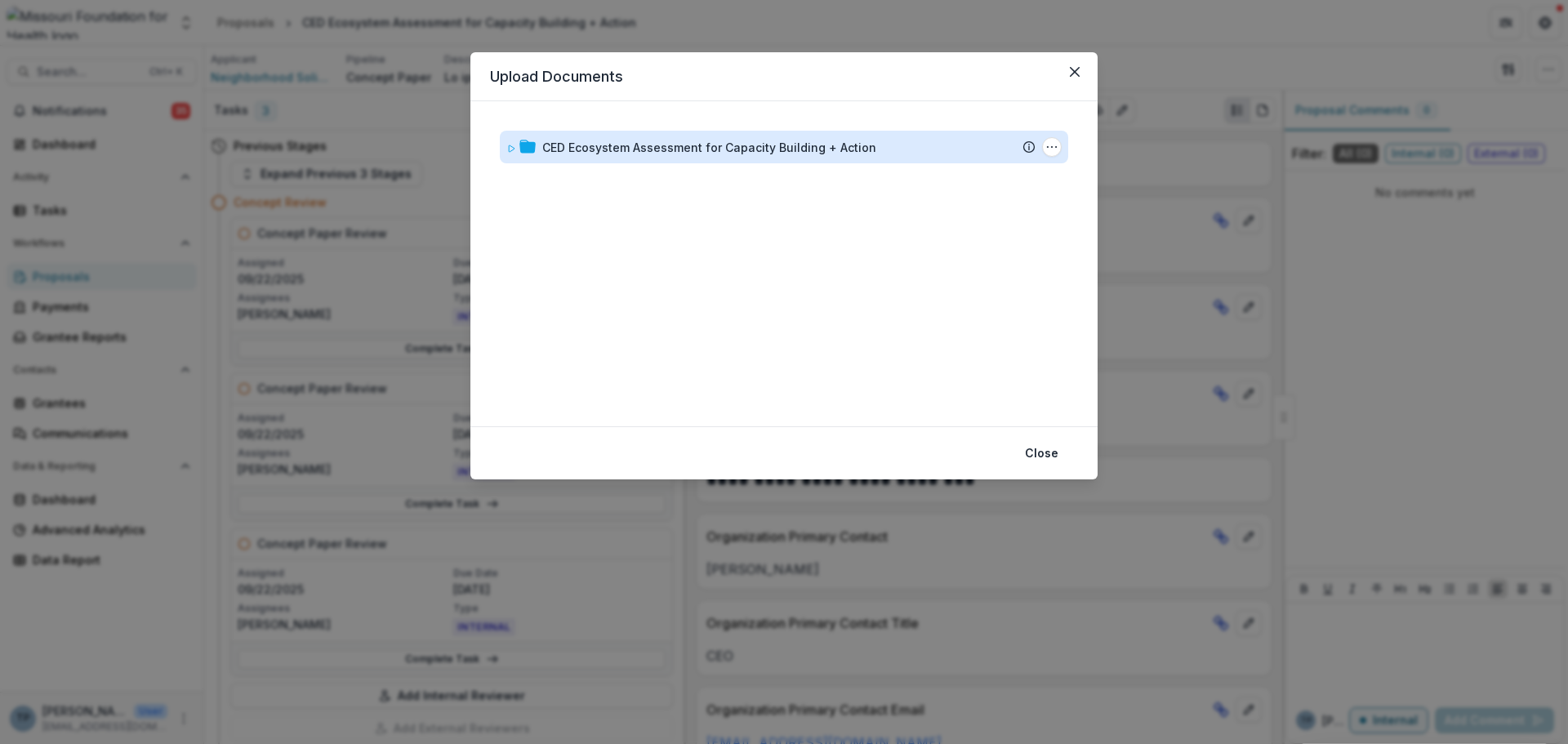
click at [677, 155] on div "CED Ecosystem Assessment for Capacity Building + Action" at bounding box center [709, 146] width 334 height 17
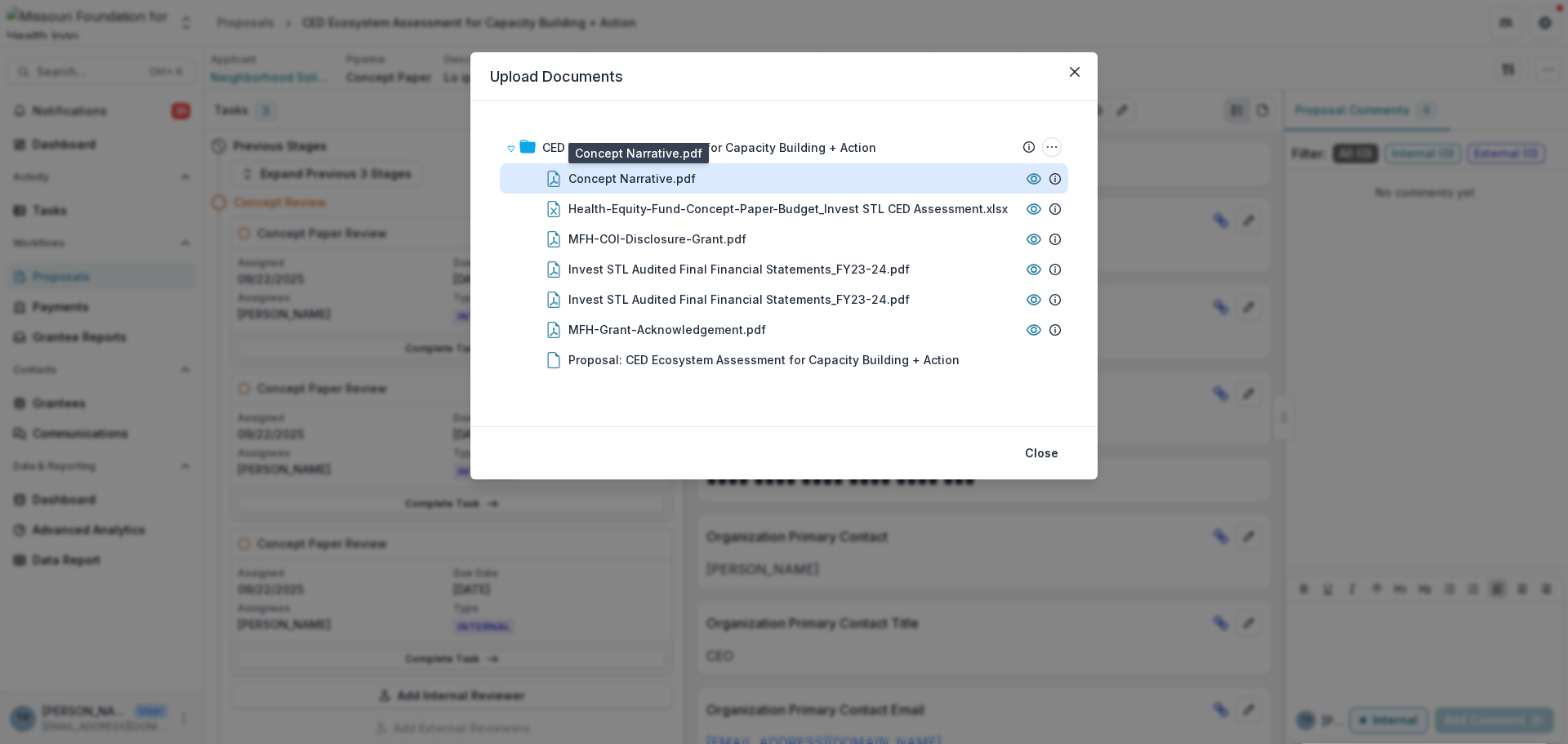
click at [622, 176] on div "Concept Narrative.pdf" at bounding box center [631, 178] width 127 height 17
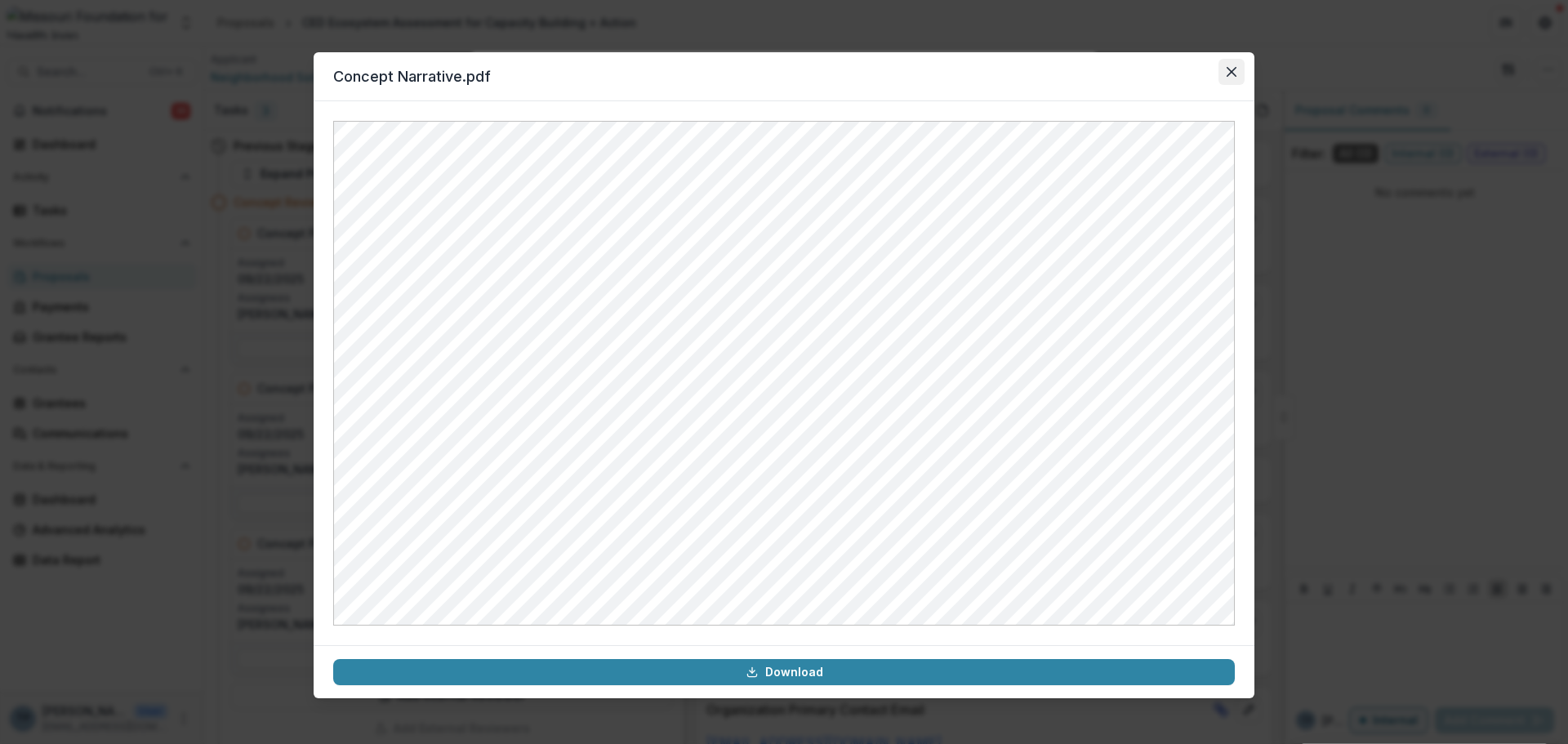
click at [1235, 66] on button "Close" at bounding box center [1231, 71] width 26 height 26
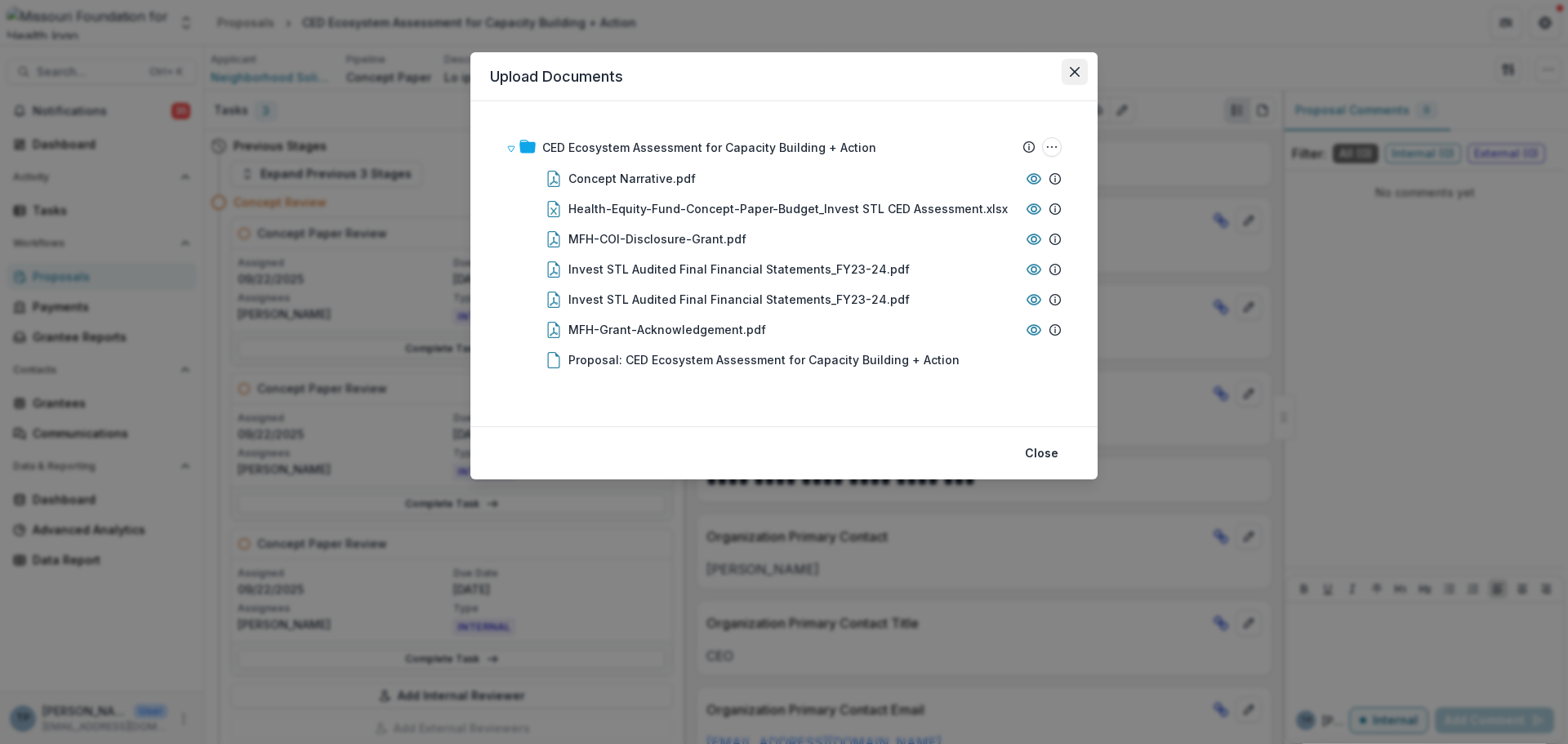
click at [1075, 67] on icon "Close" at bounding box center [1074, 71] width 10 height 10
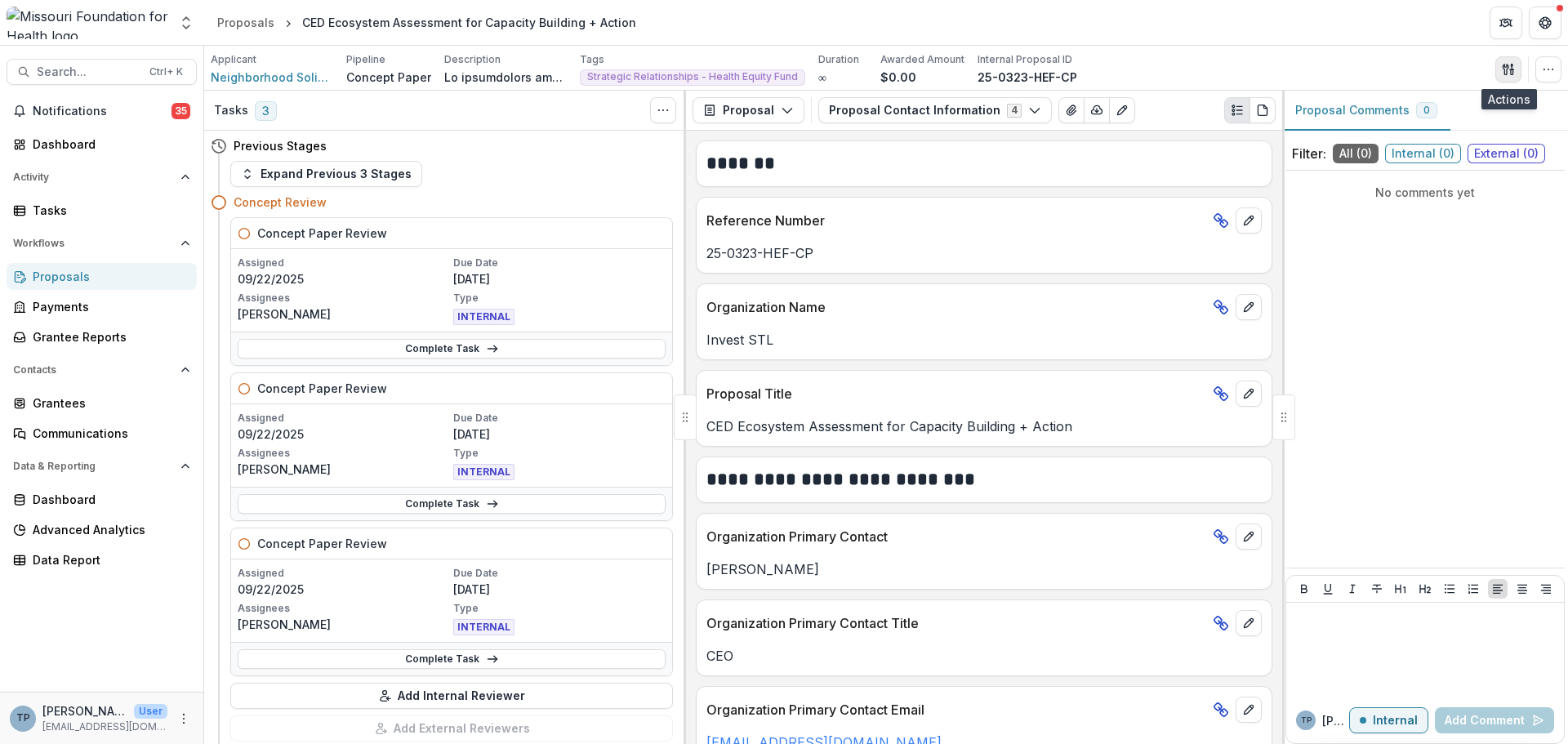
click at [1503, 63] on icon "button" at bounding box center [1509, 69] width 13 height 13
click at [1386, 138] on button "Proposal Files" at bounding box center [1429, 133] width 175 height 27
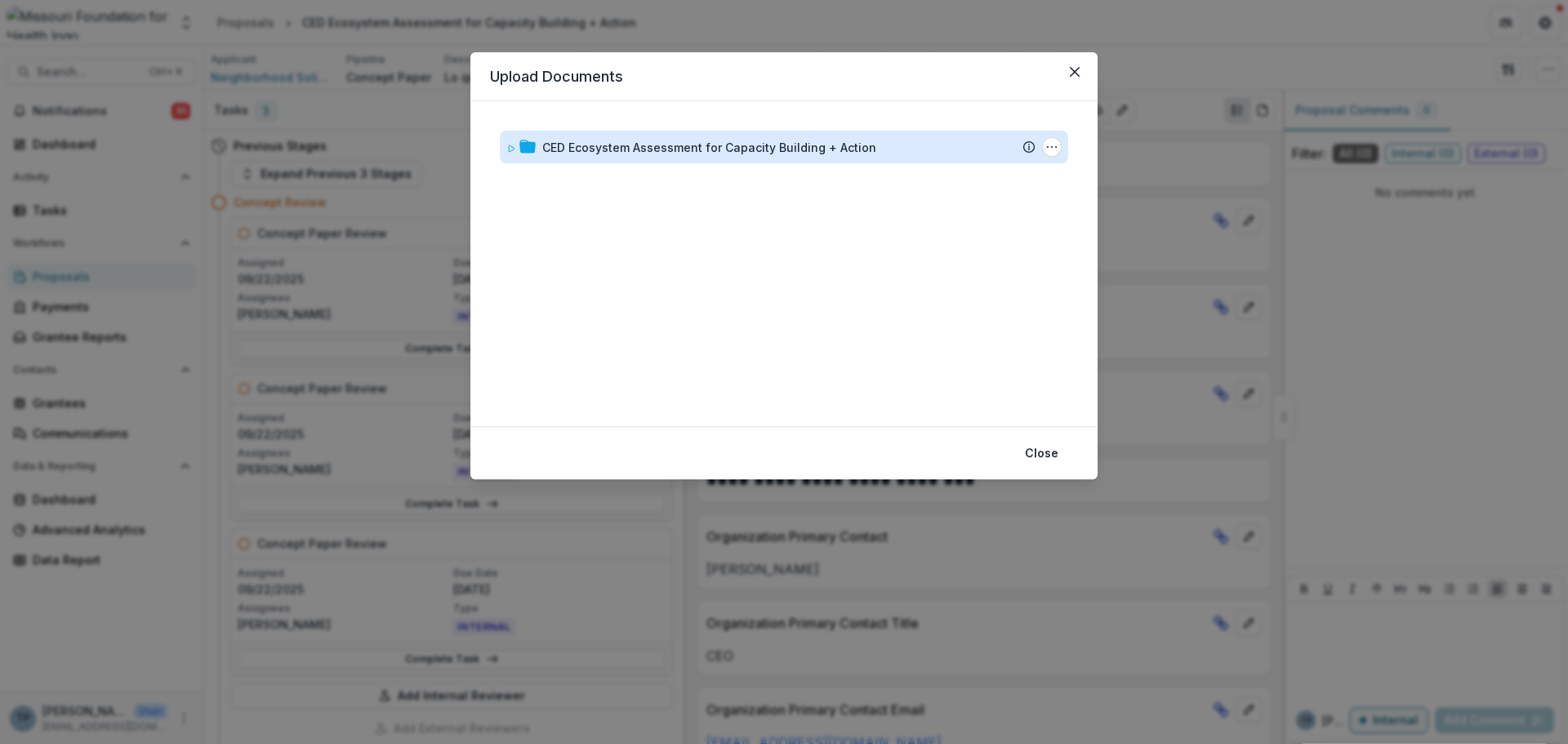
click at [622, 150] on div "CED Ecosystem Assessment for Capacity Building + Action" at bounding box center [709, 146] width 334 height 17
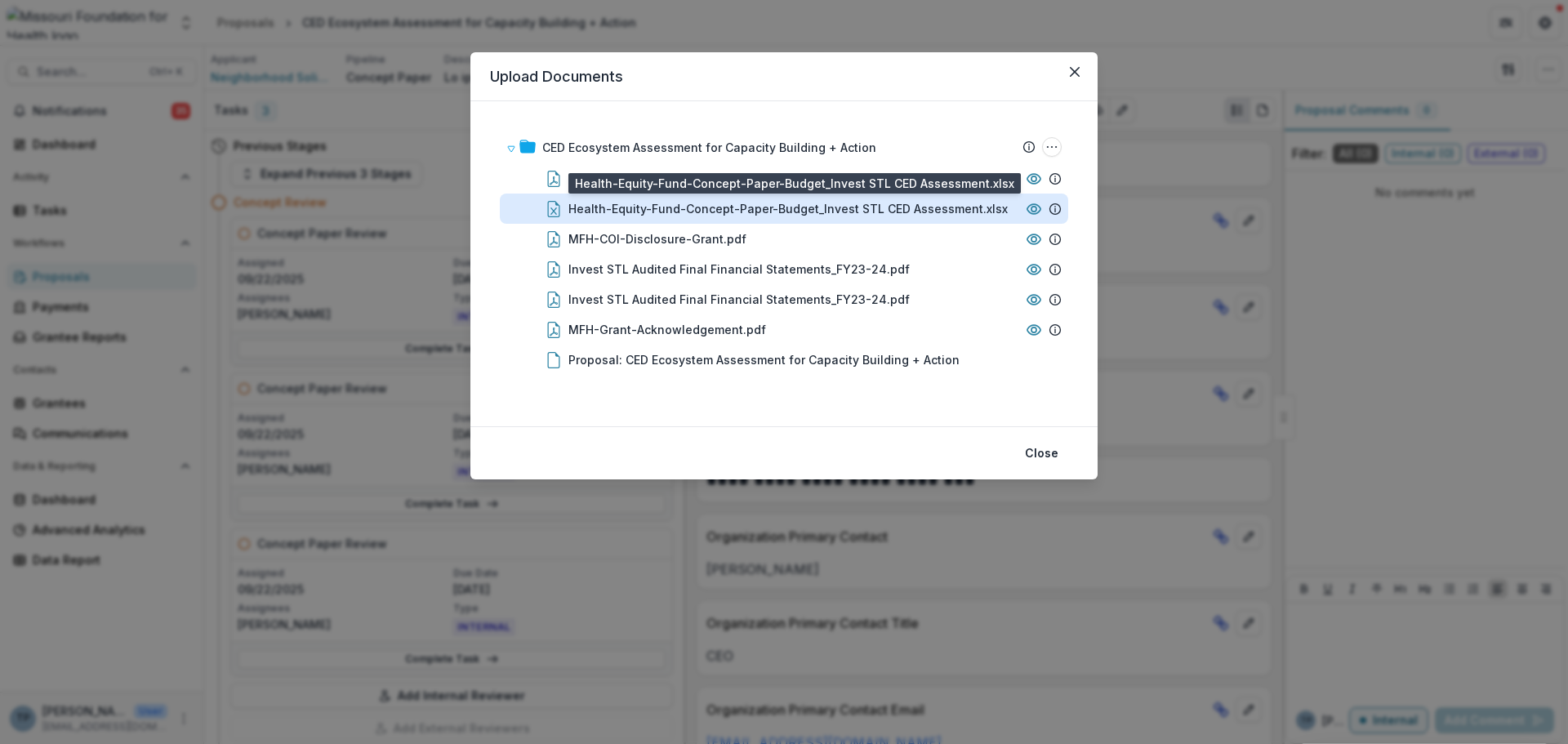
click at [613, 209] on div "Health-Equity-Fund-Concept-Paper-Budget_Invest STL CED Assessment.xlsx" at bounding box center [788, 208] width 440 height 17
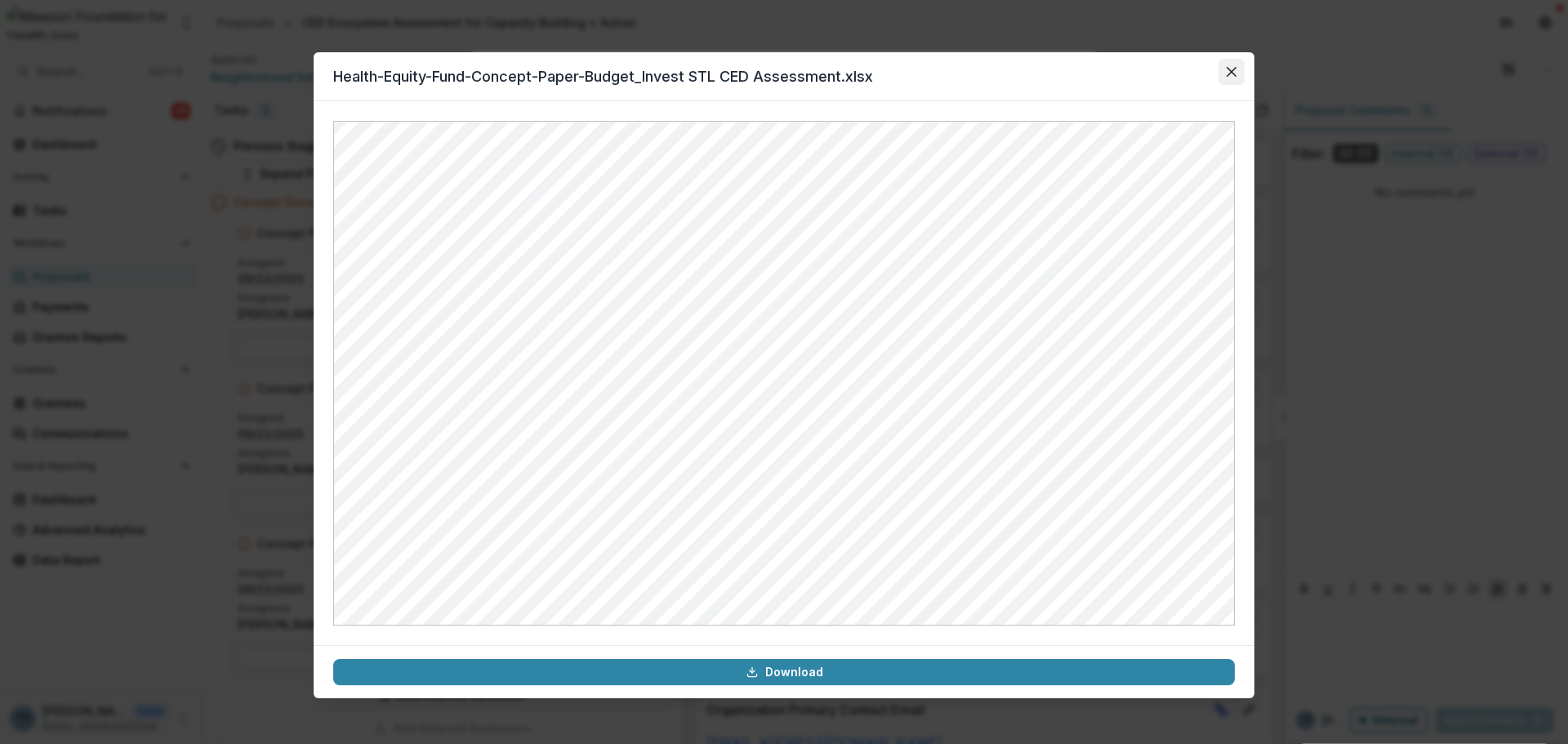
click at [1225, 63] on button "Close" at bounding box center [1231, 71] width 26 height 26
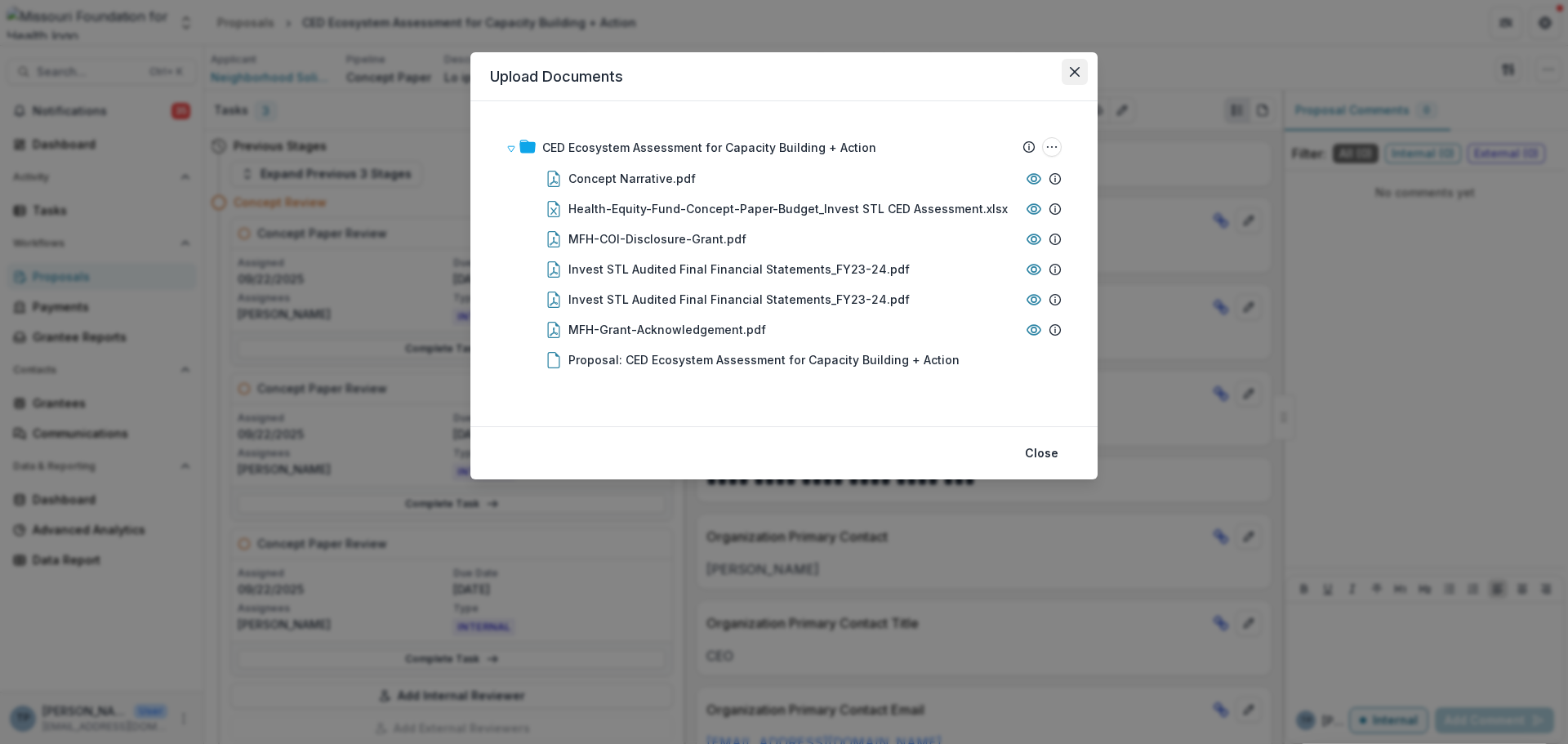
click at [1069, 67] on button "Close" at bounding box center [1074, 71] width 26 height 26
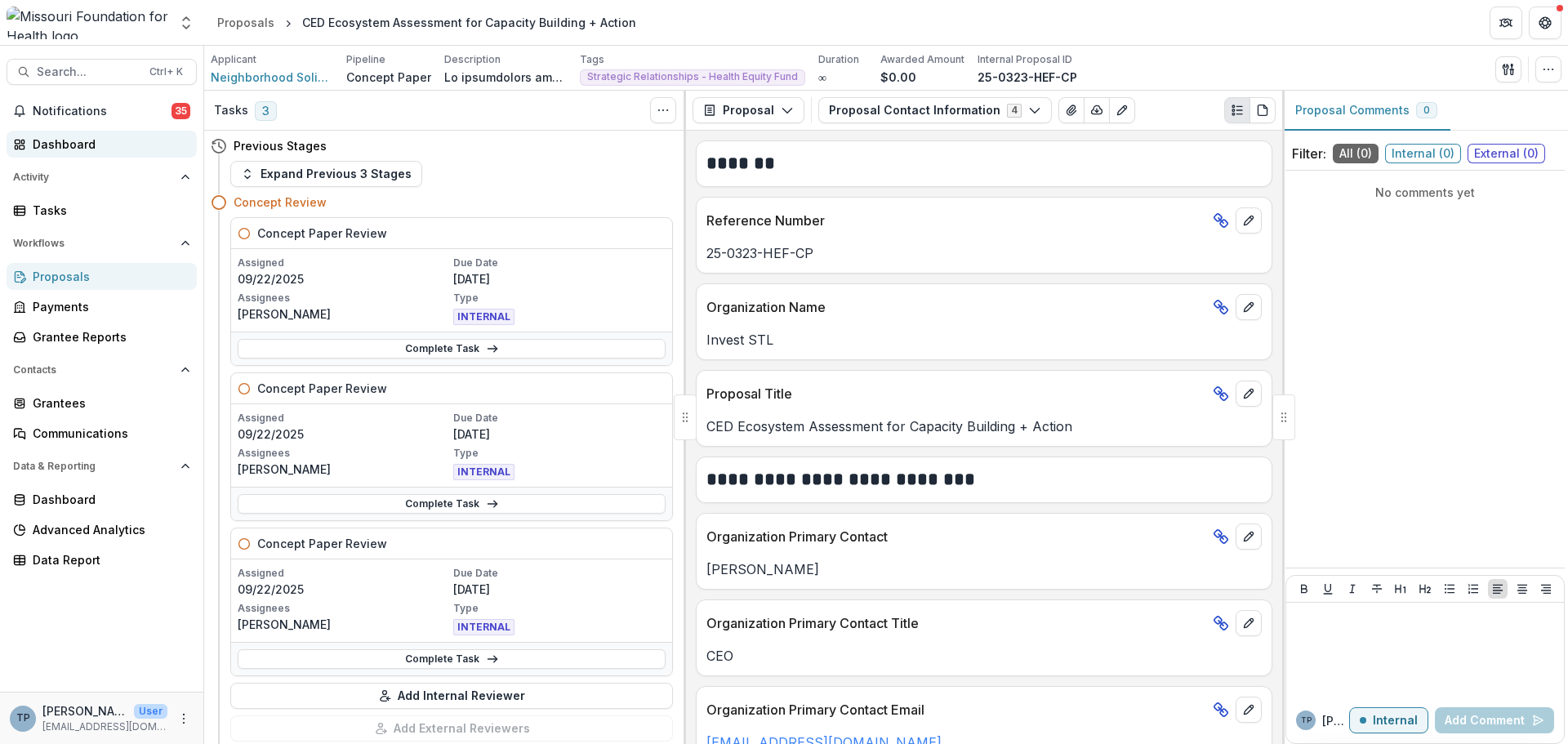
click at [40, 139] on div "Dashboard" at bounding box center [108, 144] width 151 height 17
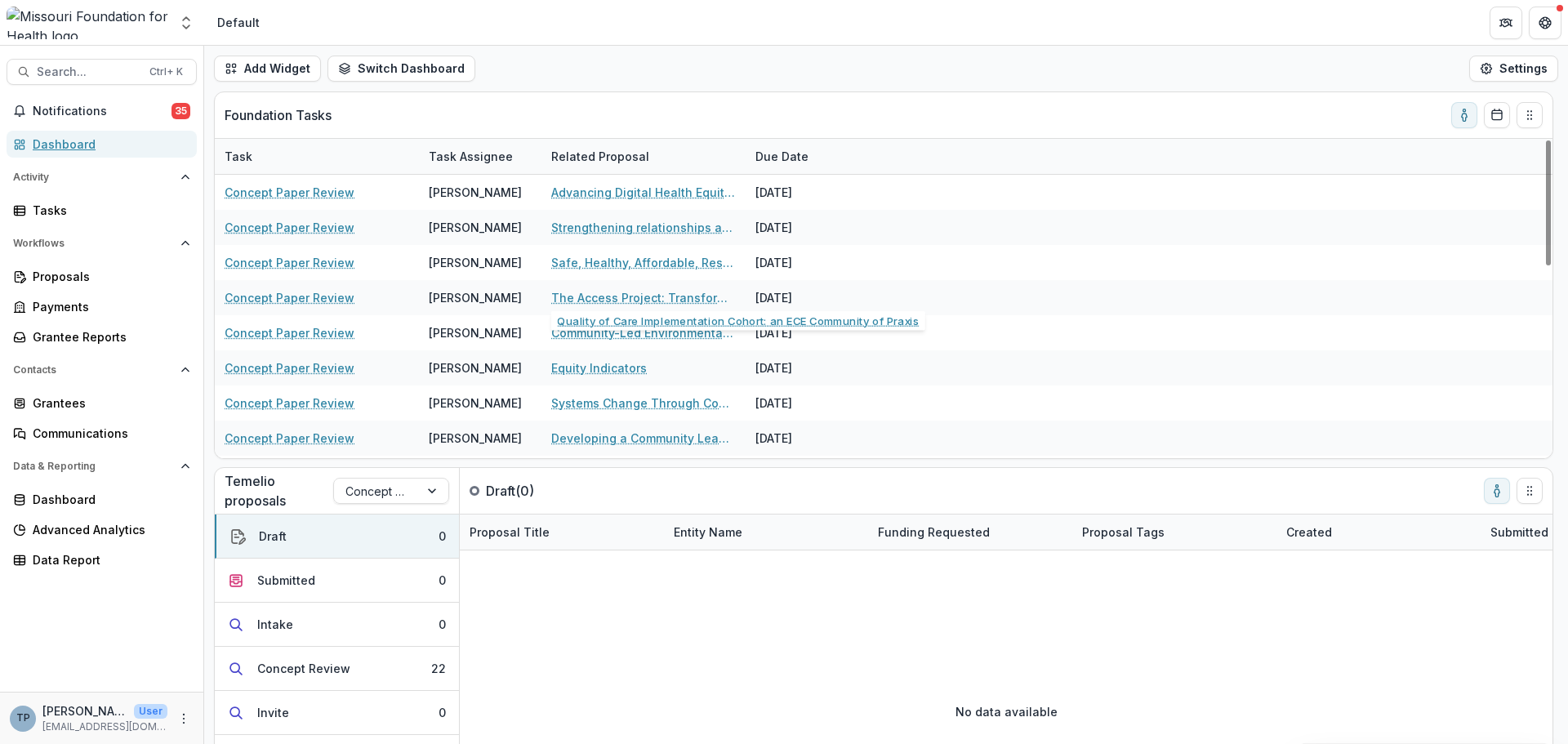
scroll to position [327, 0]
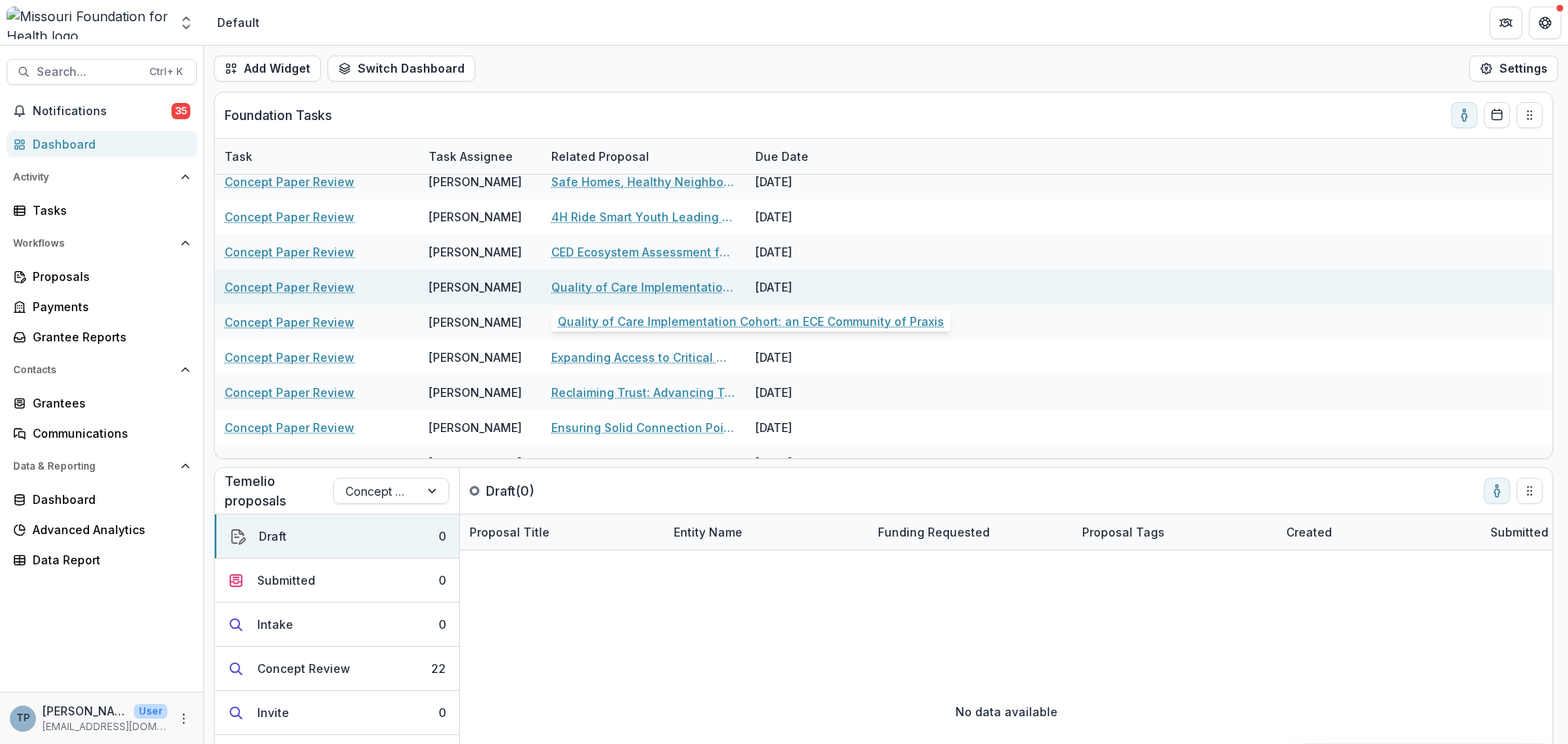
click at [598, 282] on link "Quality of Care Implementation Cohort: an ECE Community of Praxis" at bounding box center [644, 287] width 185 height 17
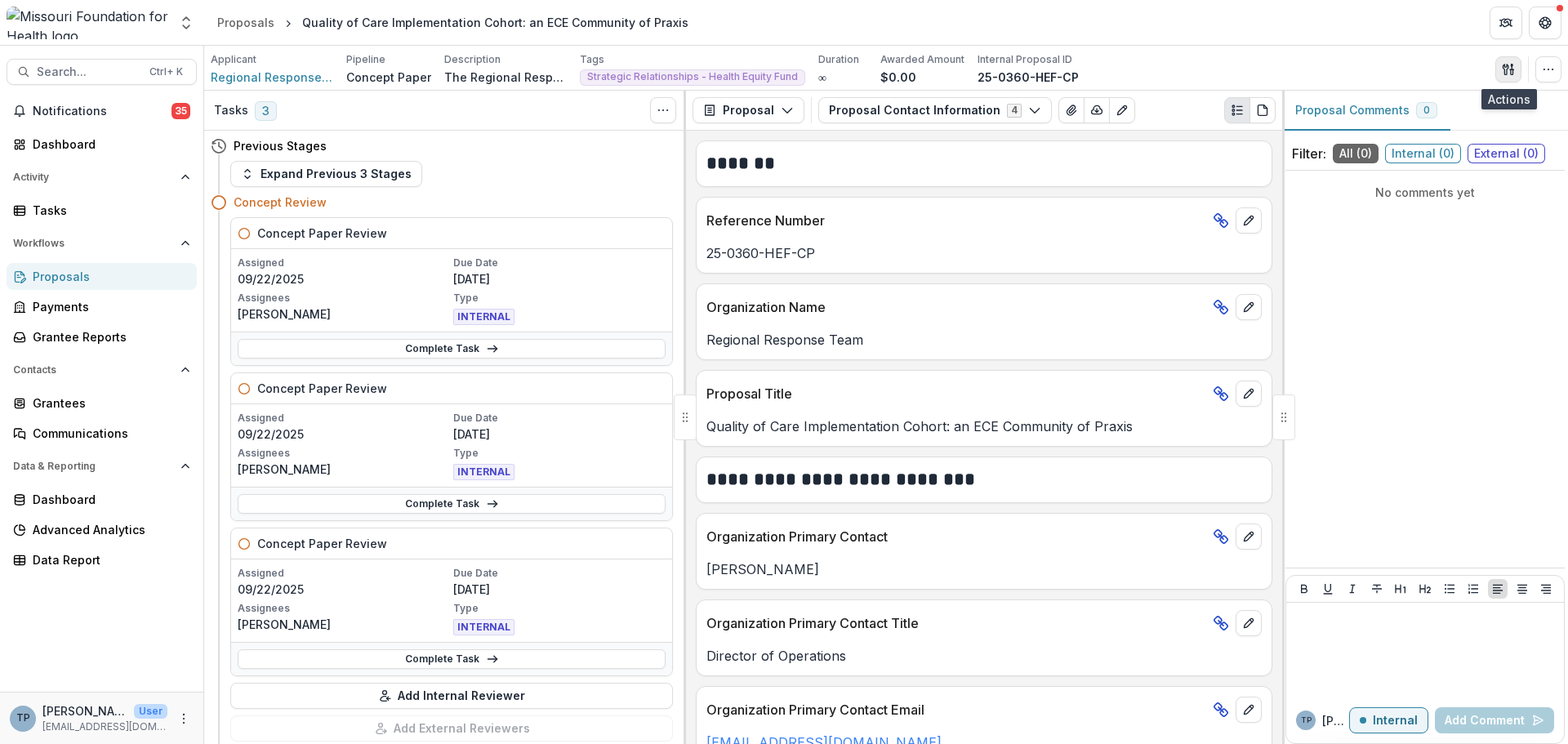
click at [1512, 67] on polygon "button" at bounding box center [1512, 65] width 2 height 3
click at [1411, 136] on button "Proposal Files" at bounding box center [1429, 133] width 175 height 27
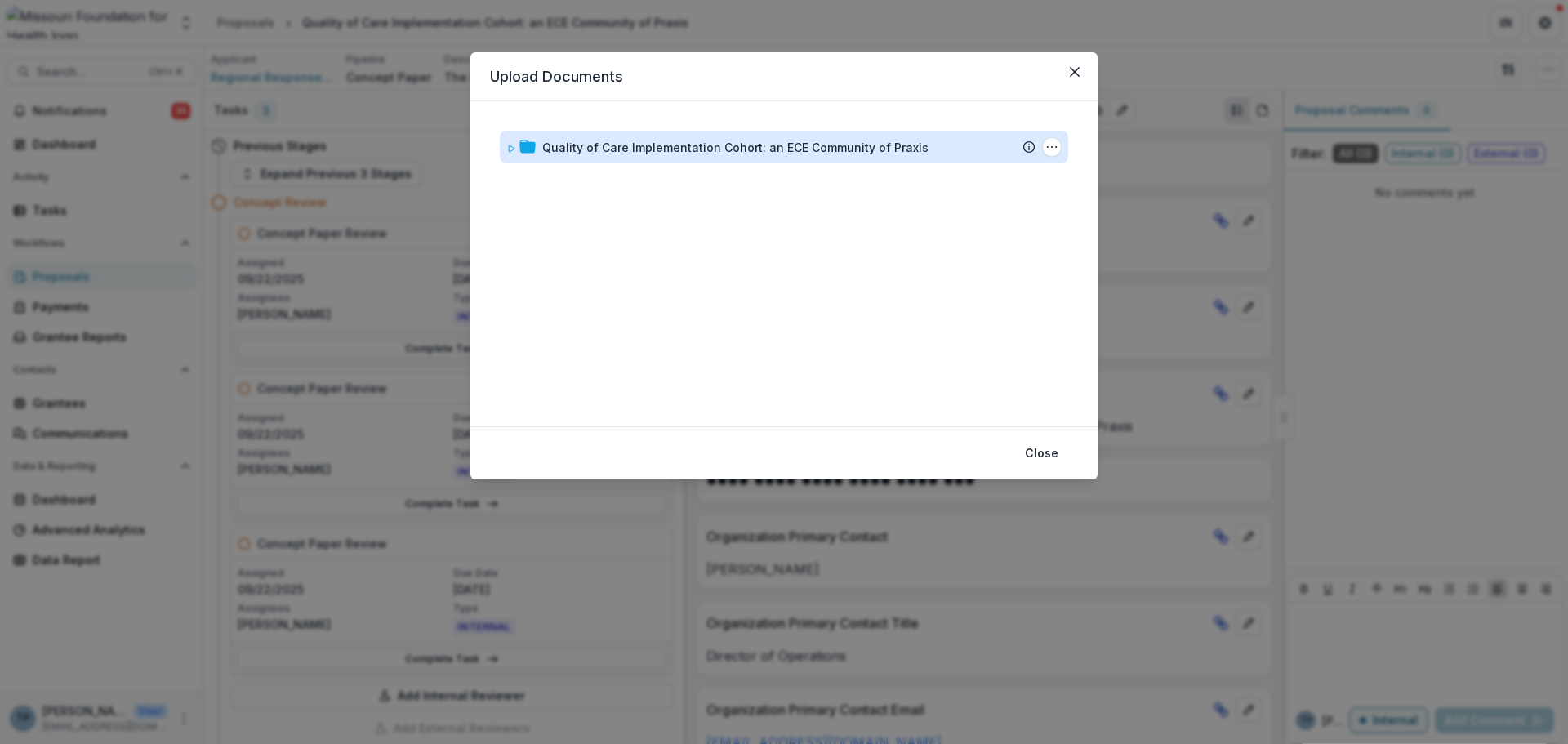
click at [617, 142] on div "Quality of Care Implementation Cohort: an ECE Community of Praxis" at bounding box center [735, 146] width 386 height 17
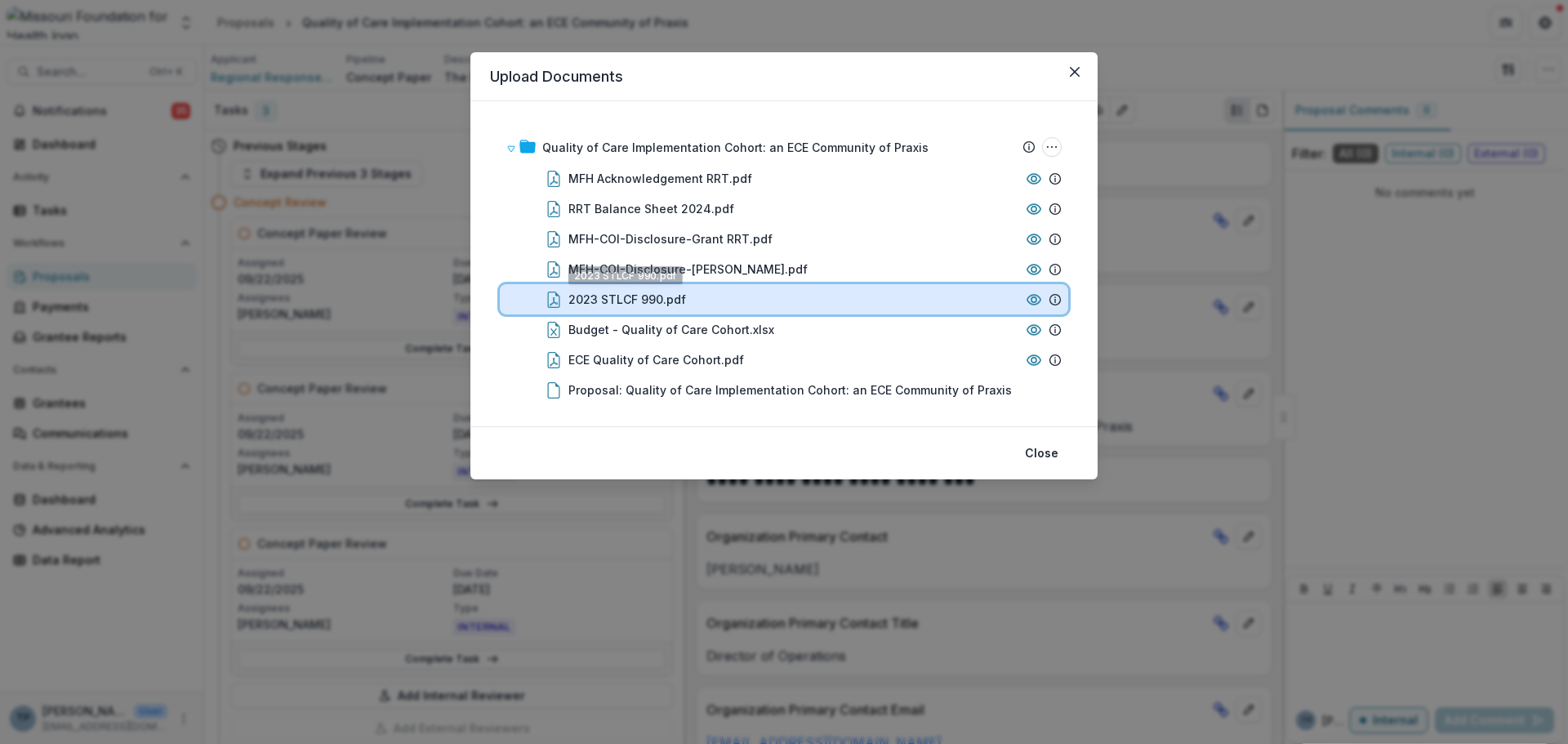
click at [592, 288] on div "2023 STLCF 990.pdf" at bounding box center [784, 299] width 568 height 30
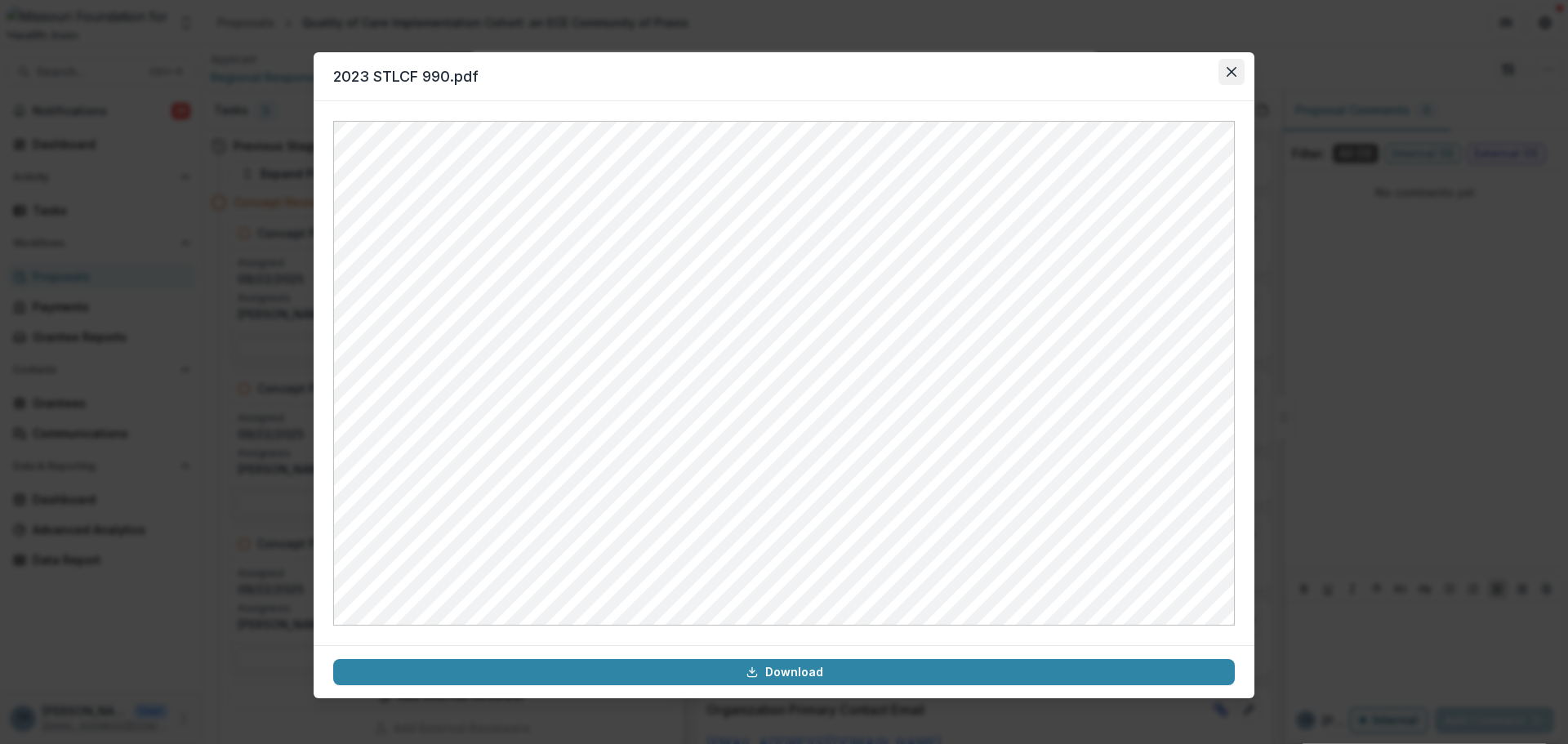
click at [1237, 67] on button "Close" at bounding box center [1231, 71] width 26 height 26
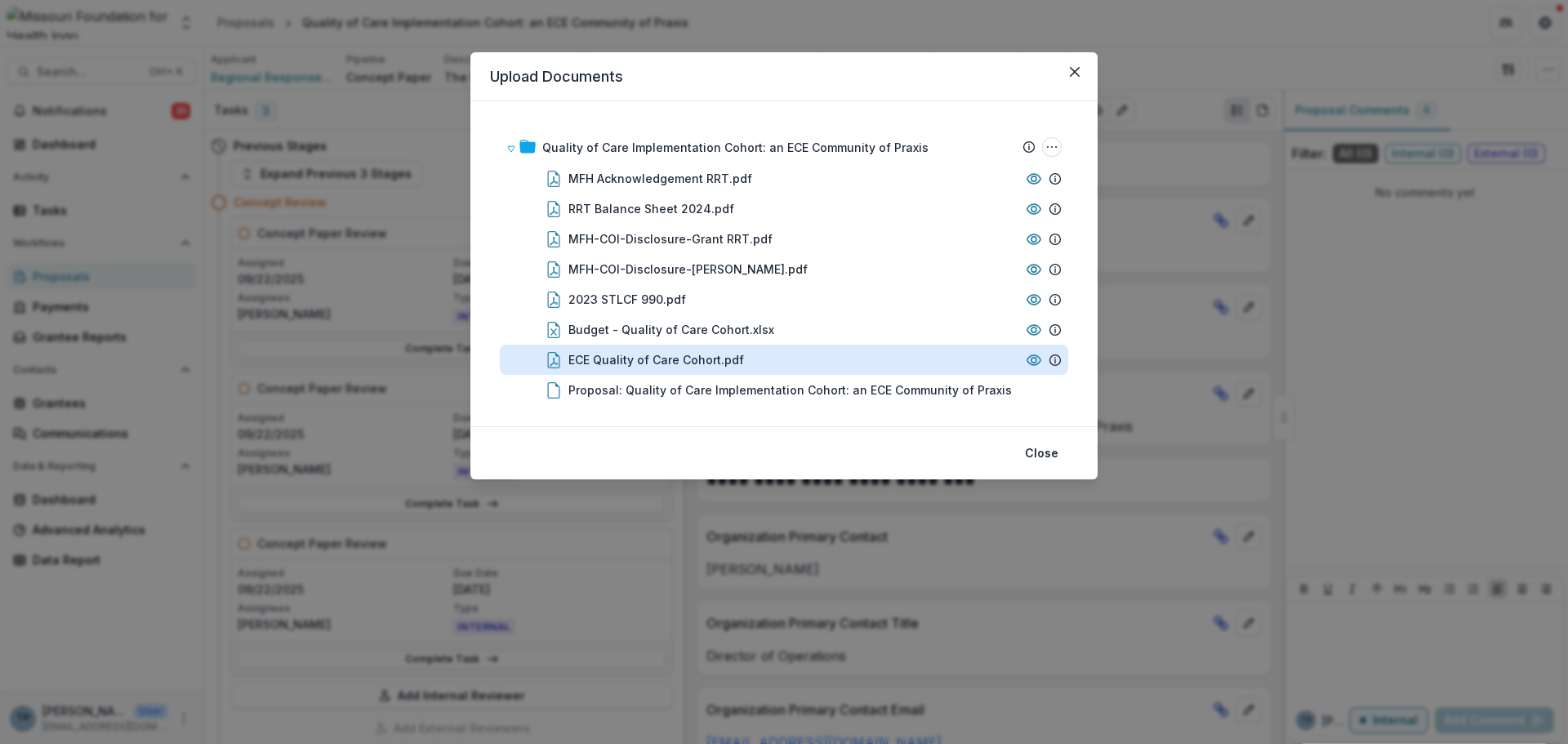
click at [611, 359] on div "ECE Quality of Care Cohort.pdf" at bounding box center [656, 360] width 176 height 17
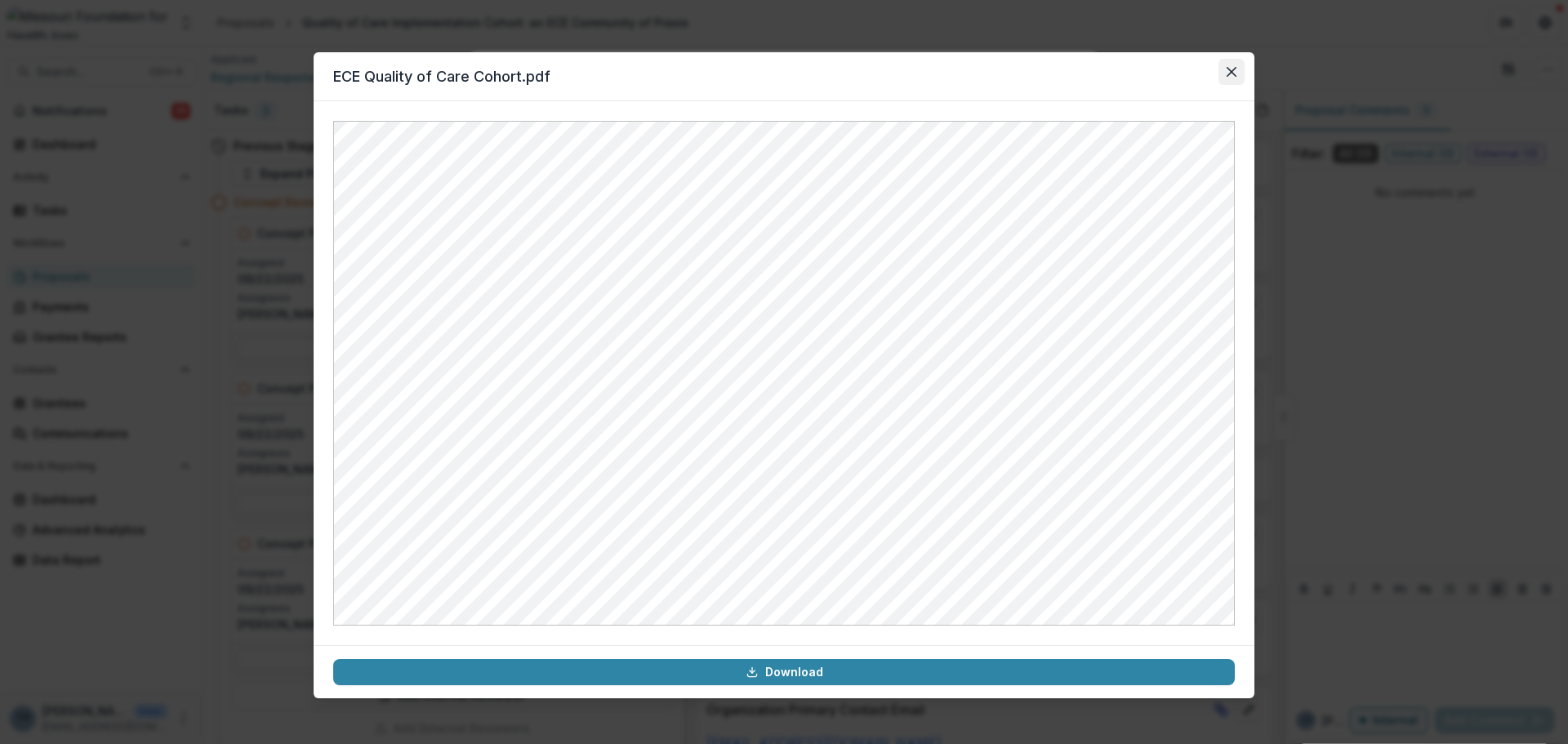
click at [1235, 62] on button "Close" at bounding box center [1231, 71] width 26 height 26
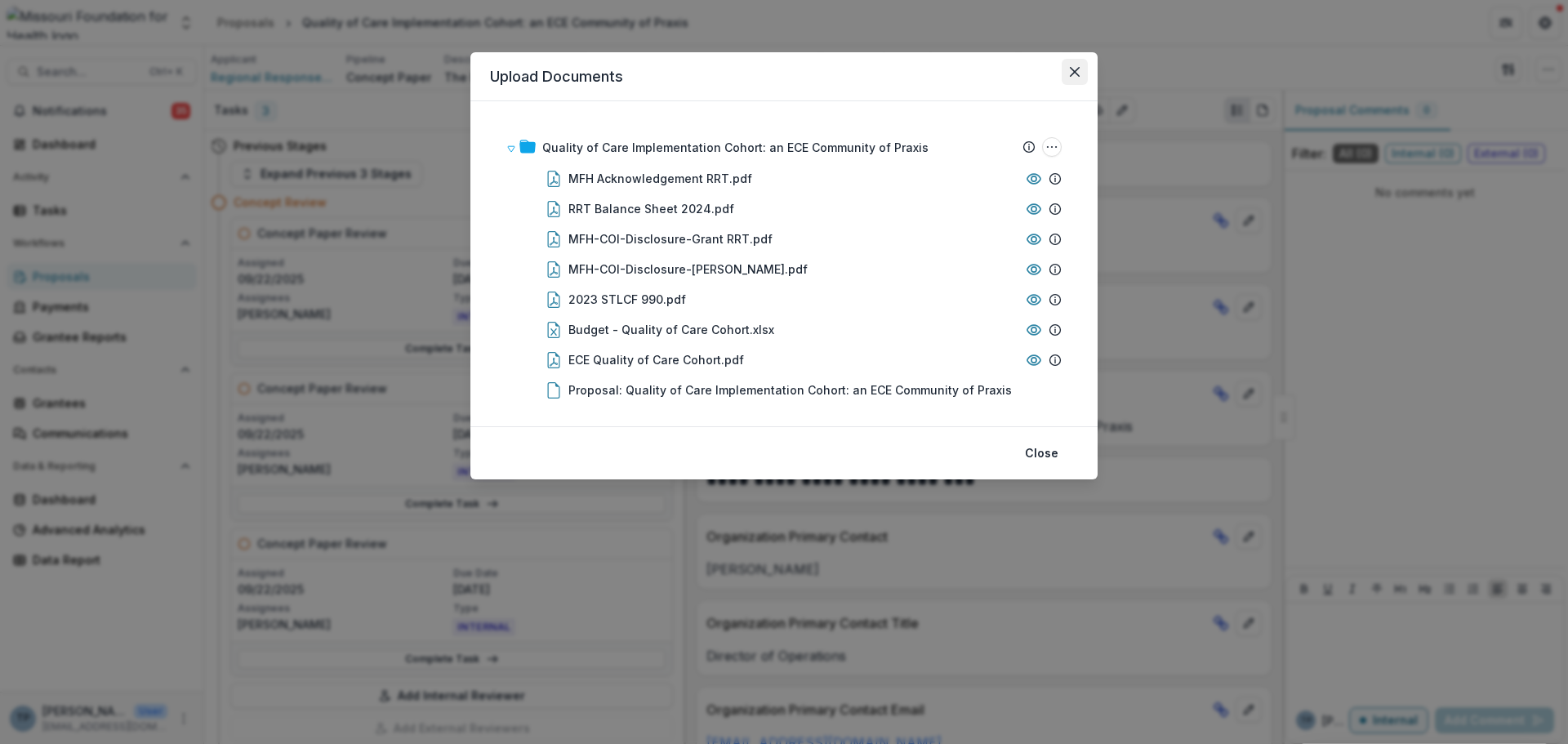
click at [1081, 67] on button "Close" at bounding box center [1074, 71] width 26 height 26
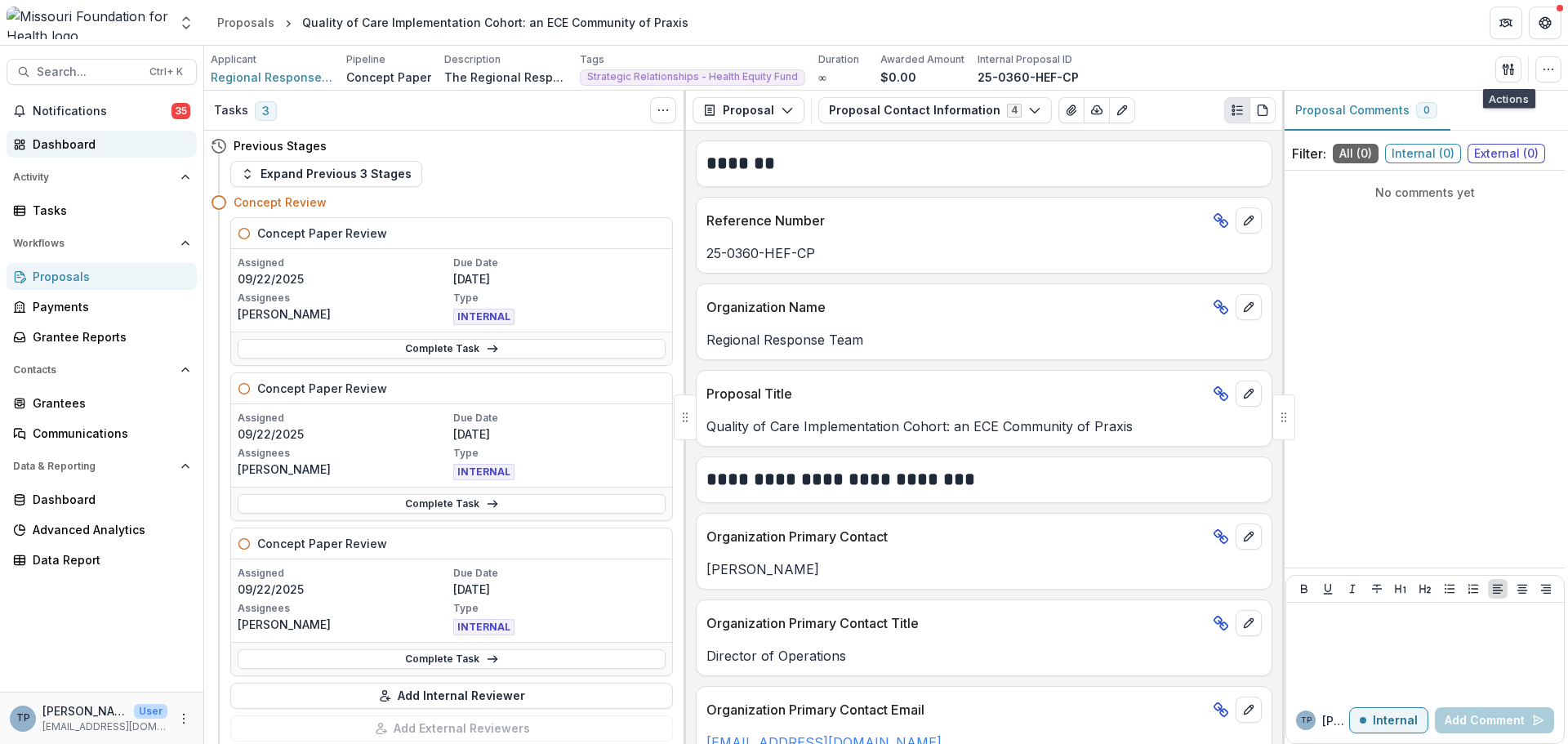
click at [54, 134] on link "Dashboard" at bounding box center [101, 144] width 190 height 27
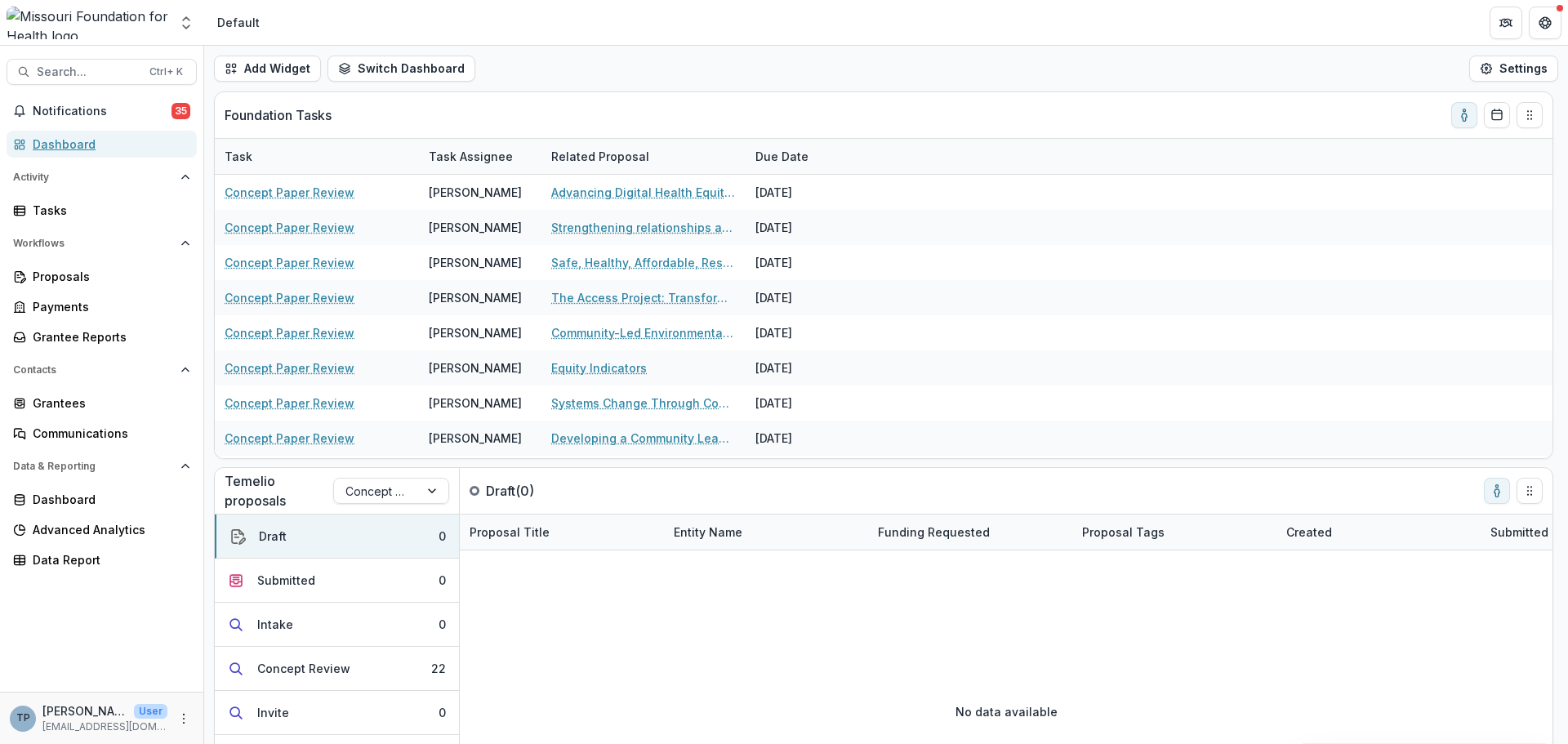
scroll to position [327, 0]
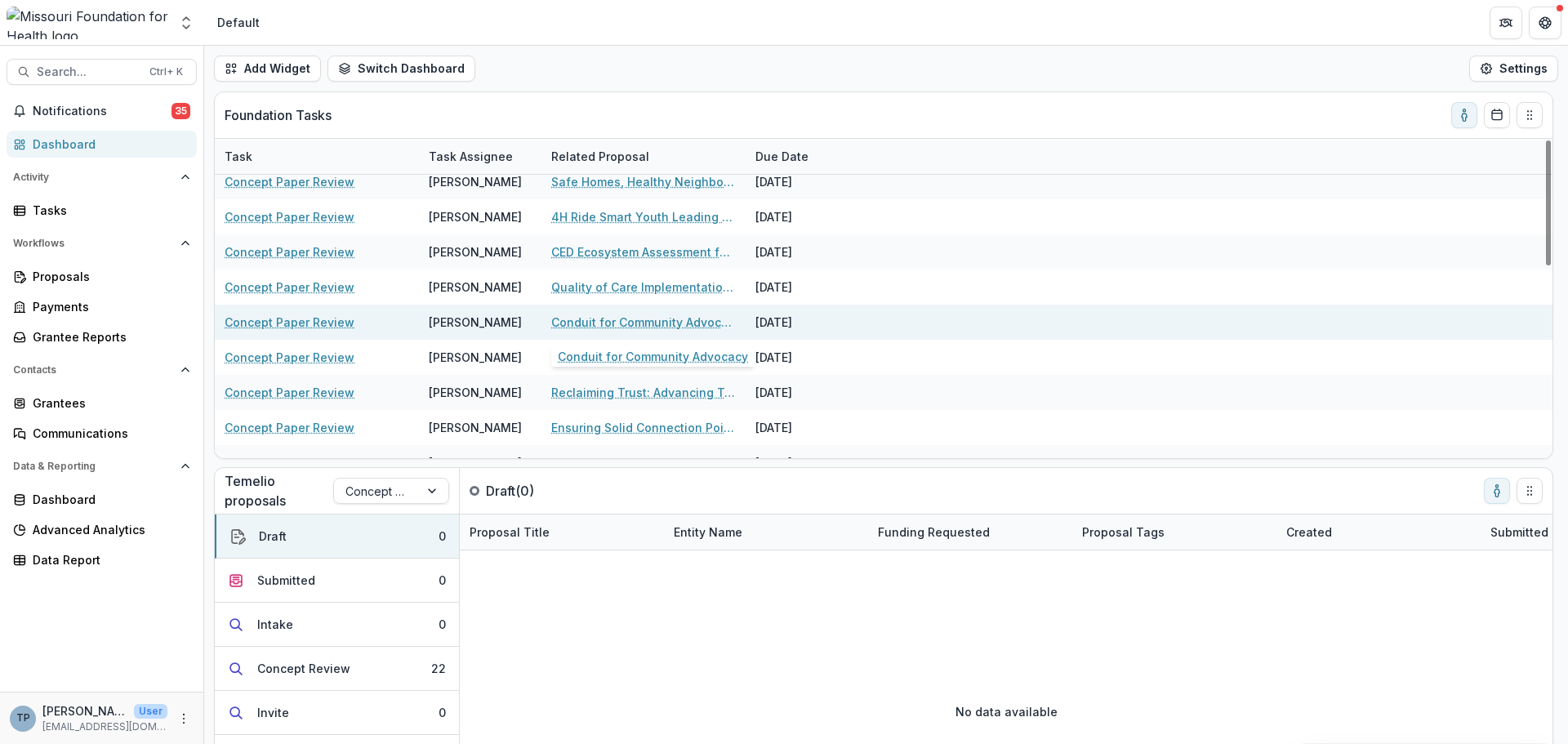
click at [588, 321] on link "Conduit for Community Advocacy" at bounding box center [644, 321] width 185 height 17
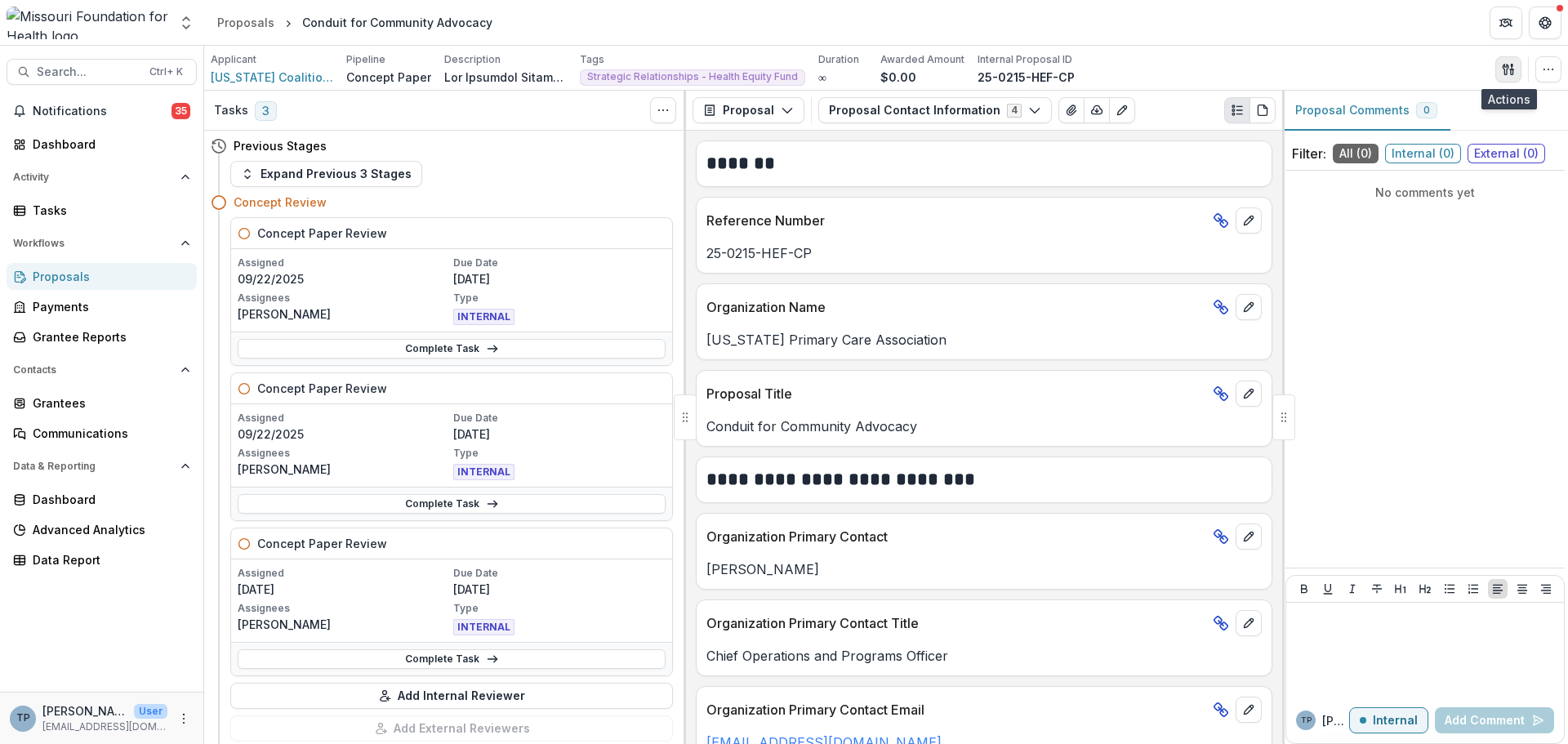
click at [1506, 69] on icon "button" at bounding box center [1509, 69] width 13 height 13
click at [1381, 128] on button "Proposal Files" at bounding box center [1429, 133] width 175 height 27
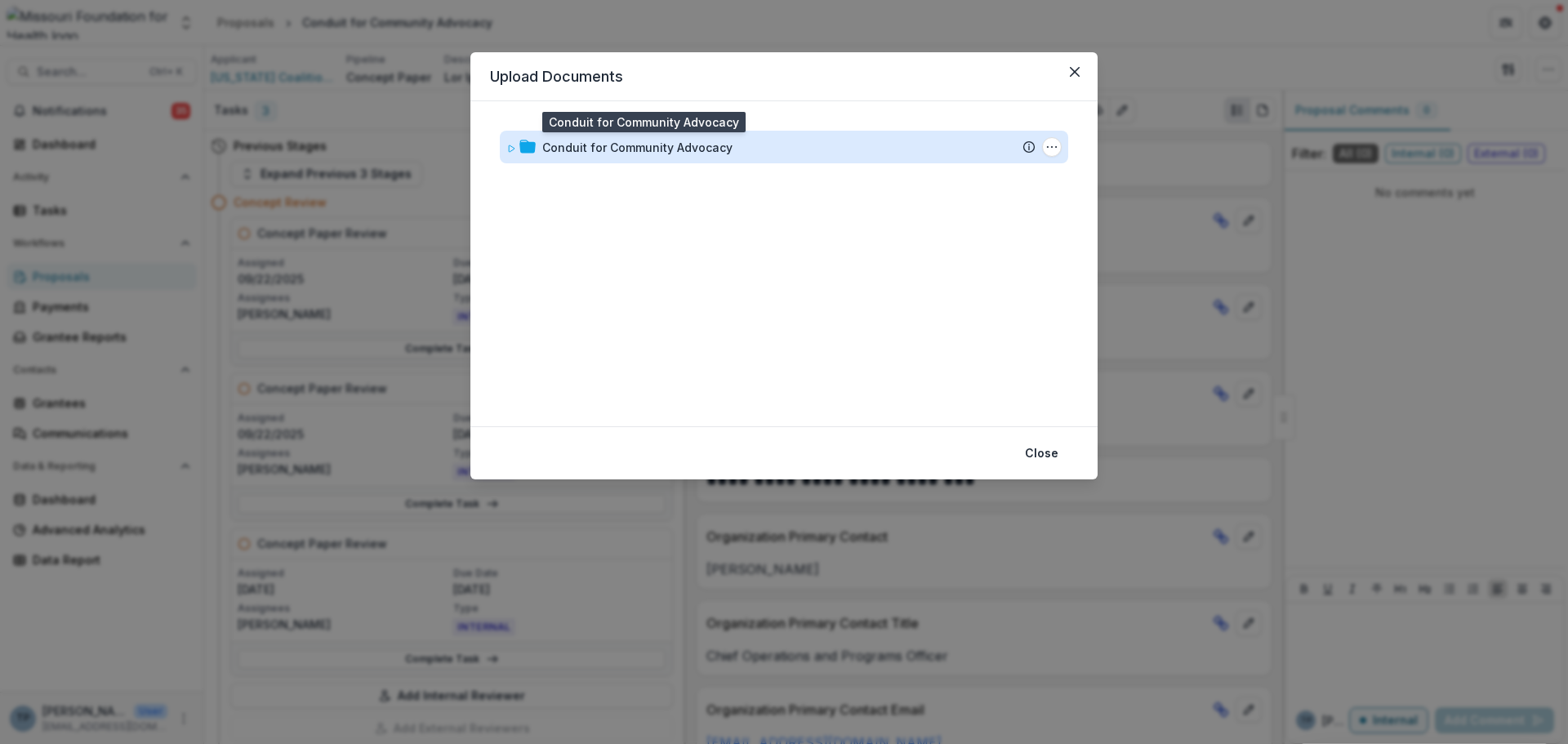
click at [582, 139] on div "Conduit for Community Advocacy" at bounding box center [637, 146] width 190 height 17
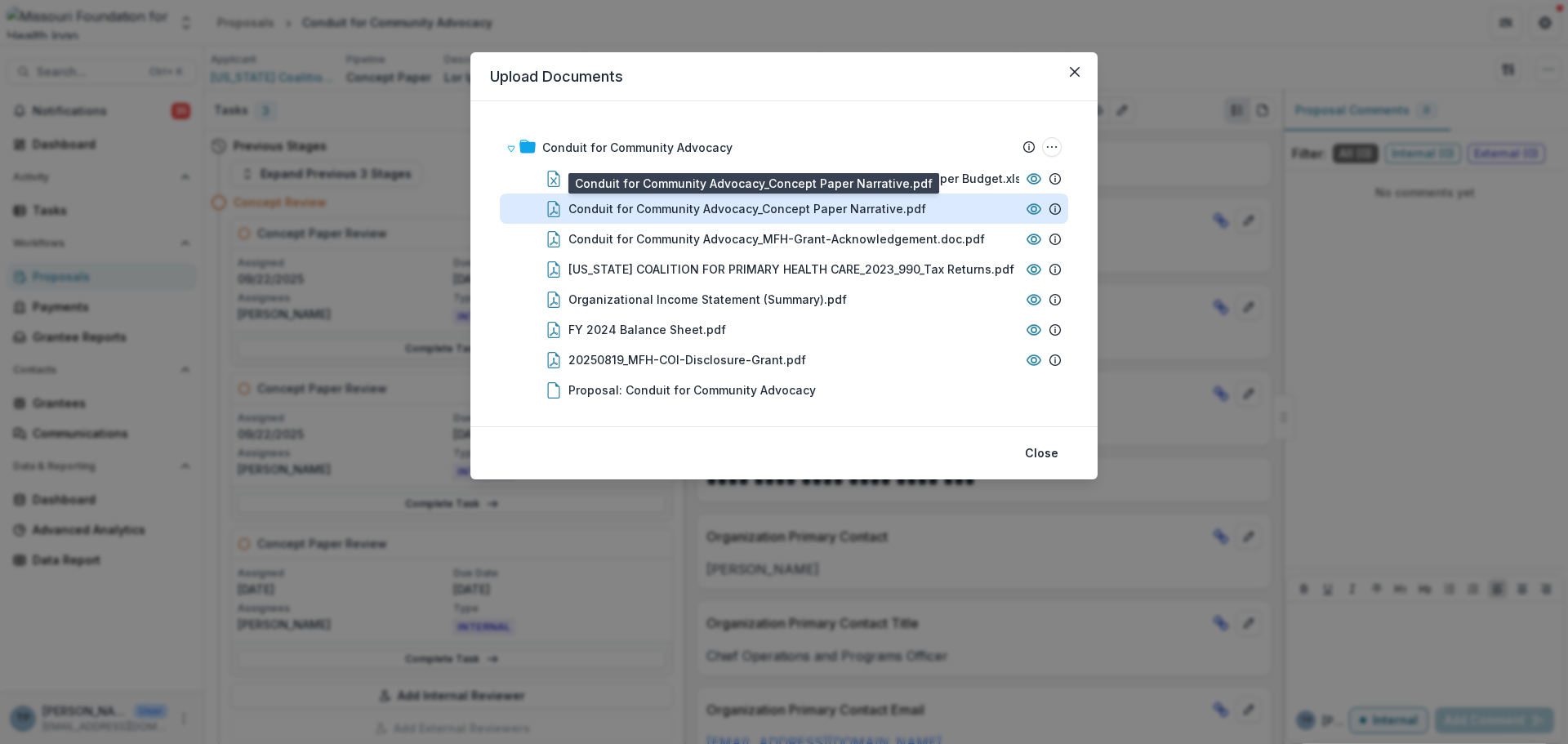
click at [599, 216] on div "Conduit for Community Advocacy_Concept Paper Narrative.pdf" at bounding box center [747, 208] width 358 height 17
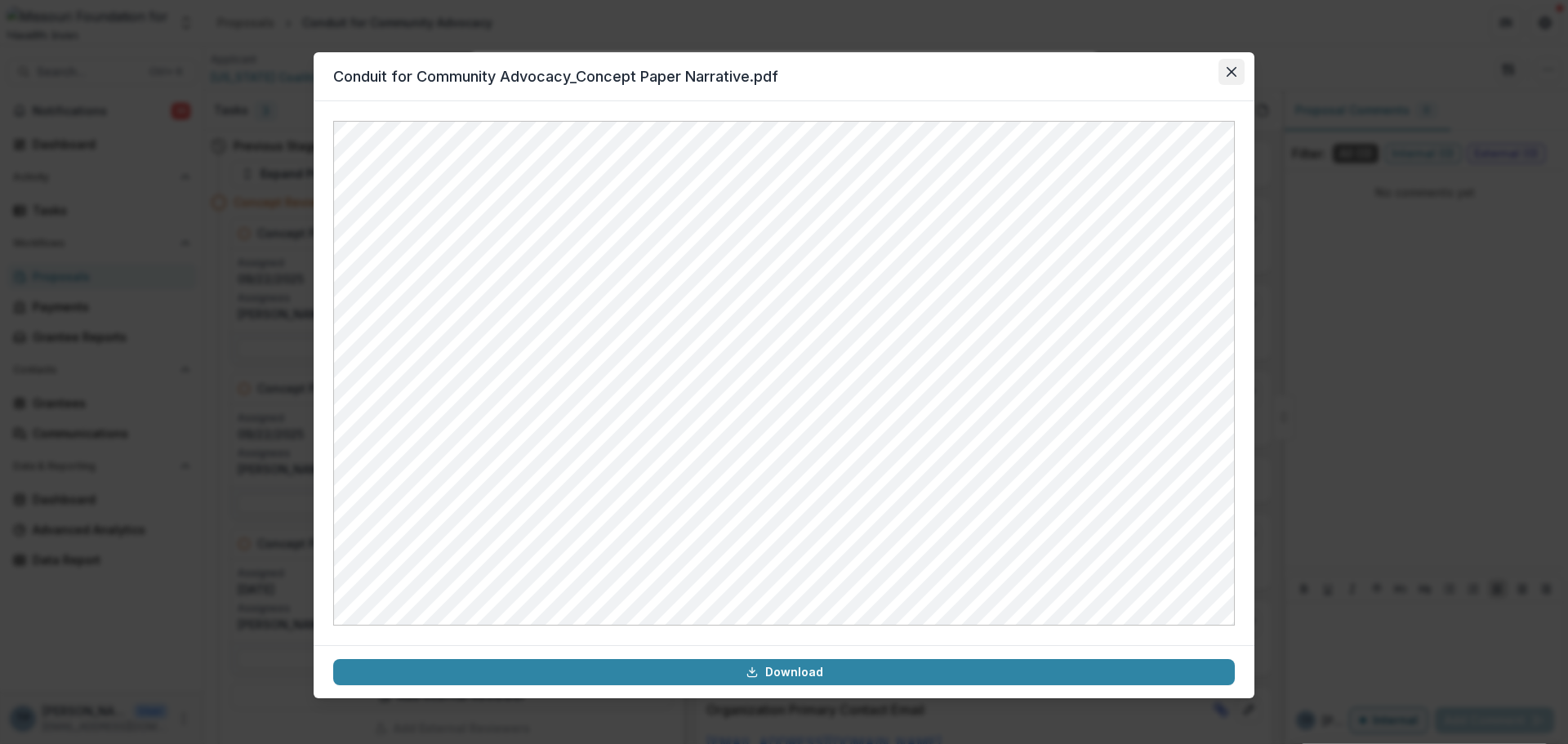
click at [1225, 69] on button "Close" at bounding box center [1231, 71] width 26 height 26
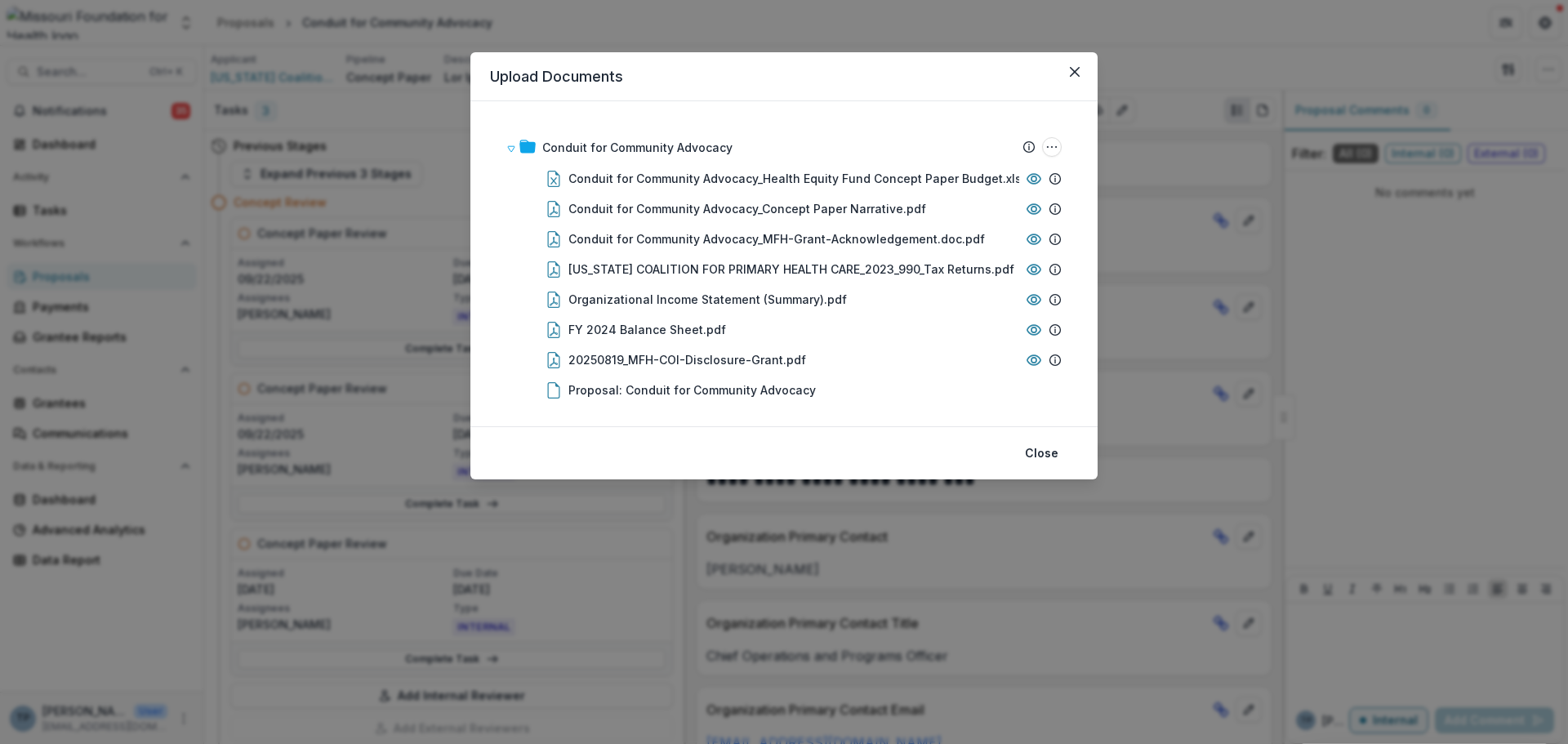
drag, startPoint x: 1073, startPoint y: 64, endPoint x: 961, endPoint y: 56, distance: 112.3
click at [1073, 64] on button "Close" at bounding box center [1074, 71] width 26 height 26
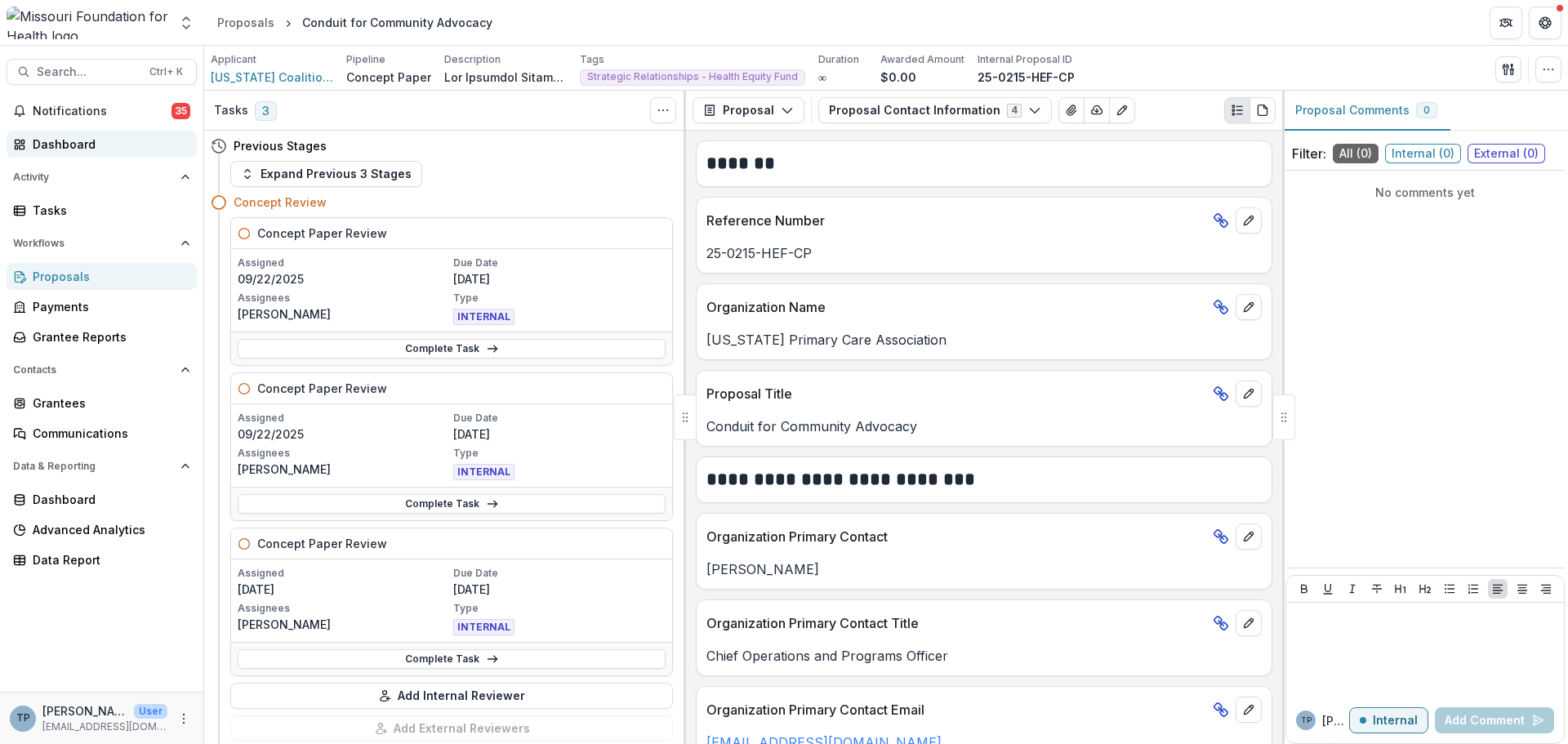
click at [56, 138] on div "Dashboard" at bounding box center [108, 144] width 151 height 17
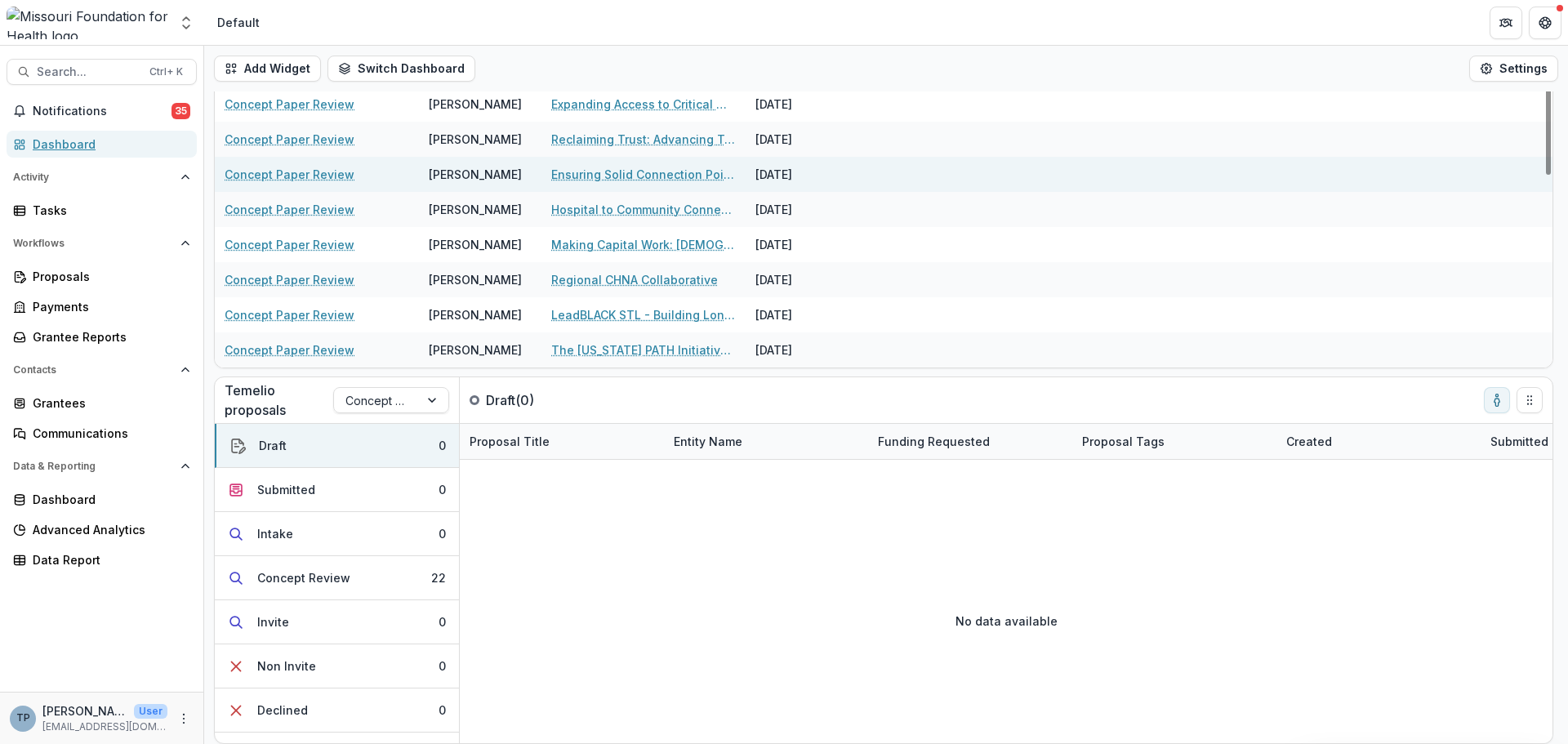
scroll to position [408, 0]
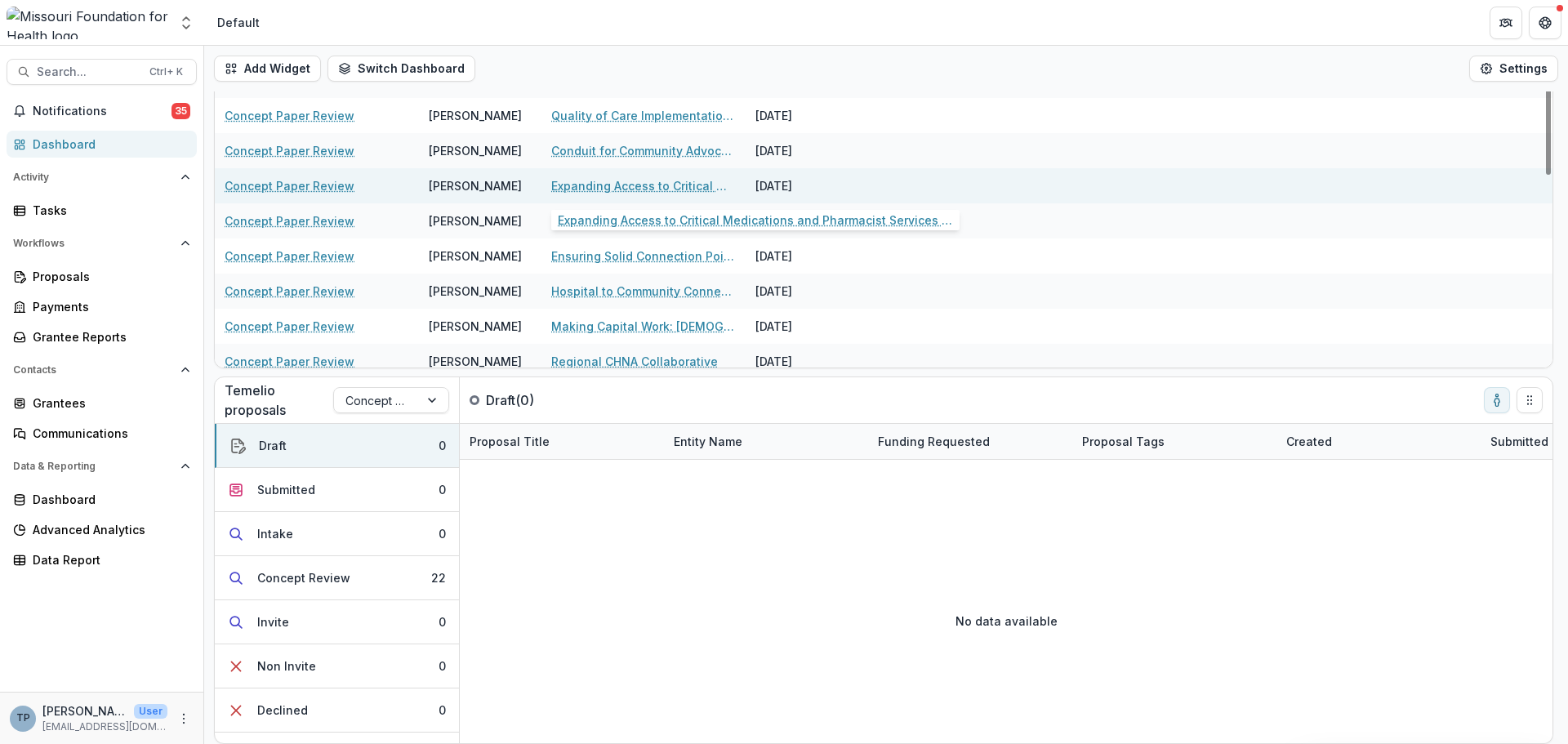
click at [582, 191] on link "Expanding Access to Critical Medications and Pharmacist Services to Reduce Rura…" at bounding box center [644, 186] width 185 height 17
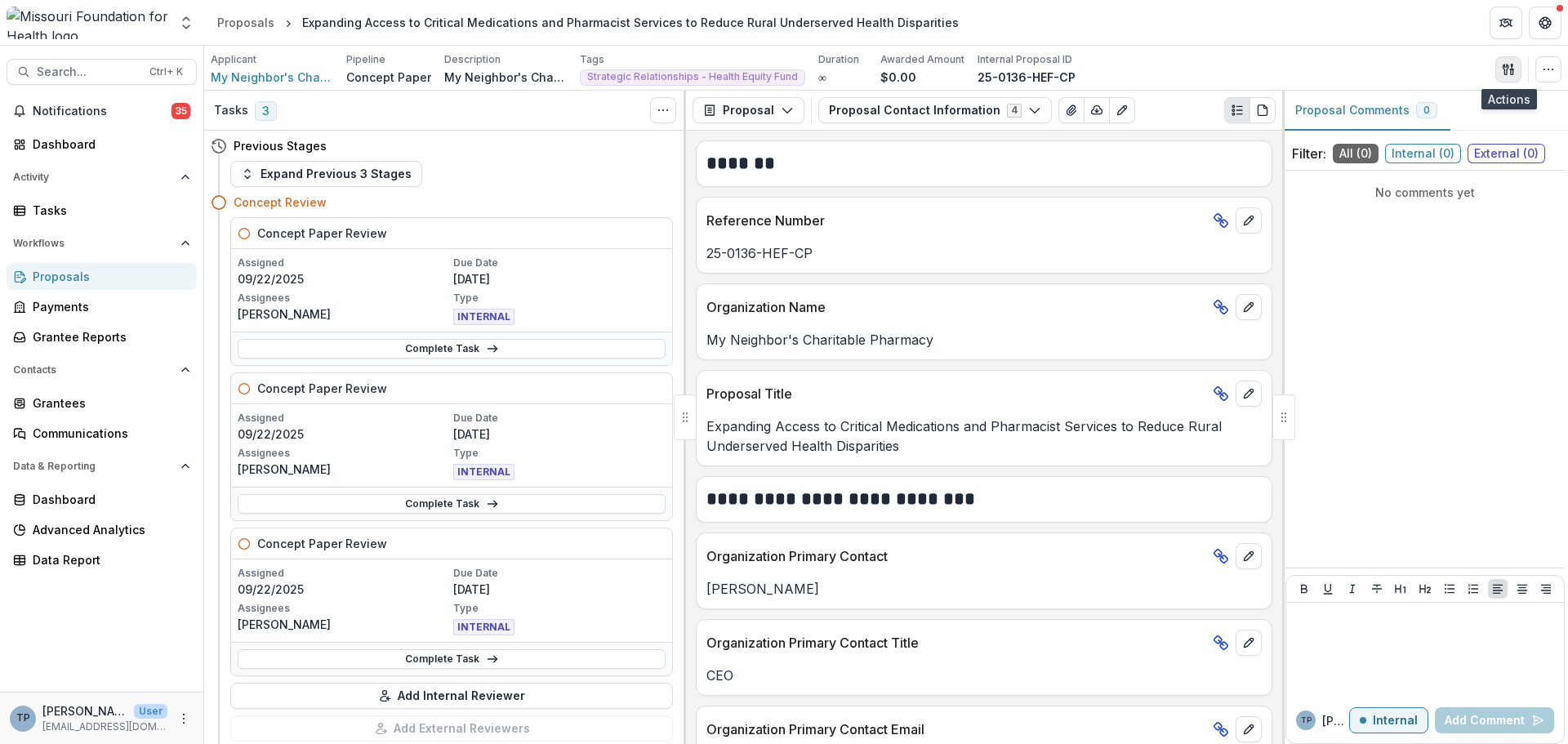
click at [1499, 74] on button "button" at bounding box center [1508, 68] width 26 height 26
click at [1384, 136] on button "Proposal Files" at bounding box center [1429, 133] width 175 height 27
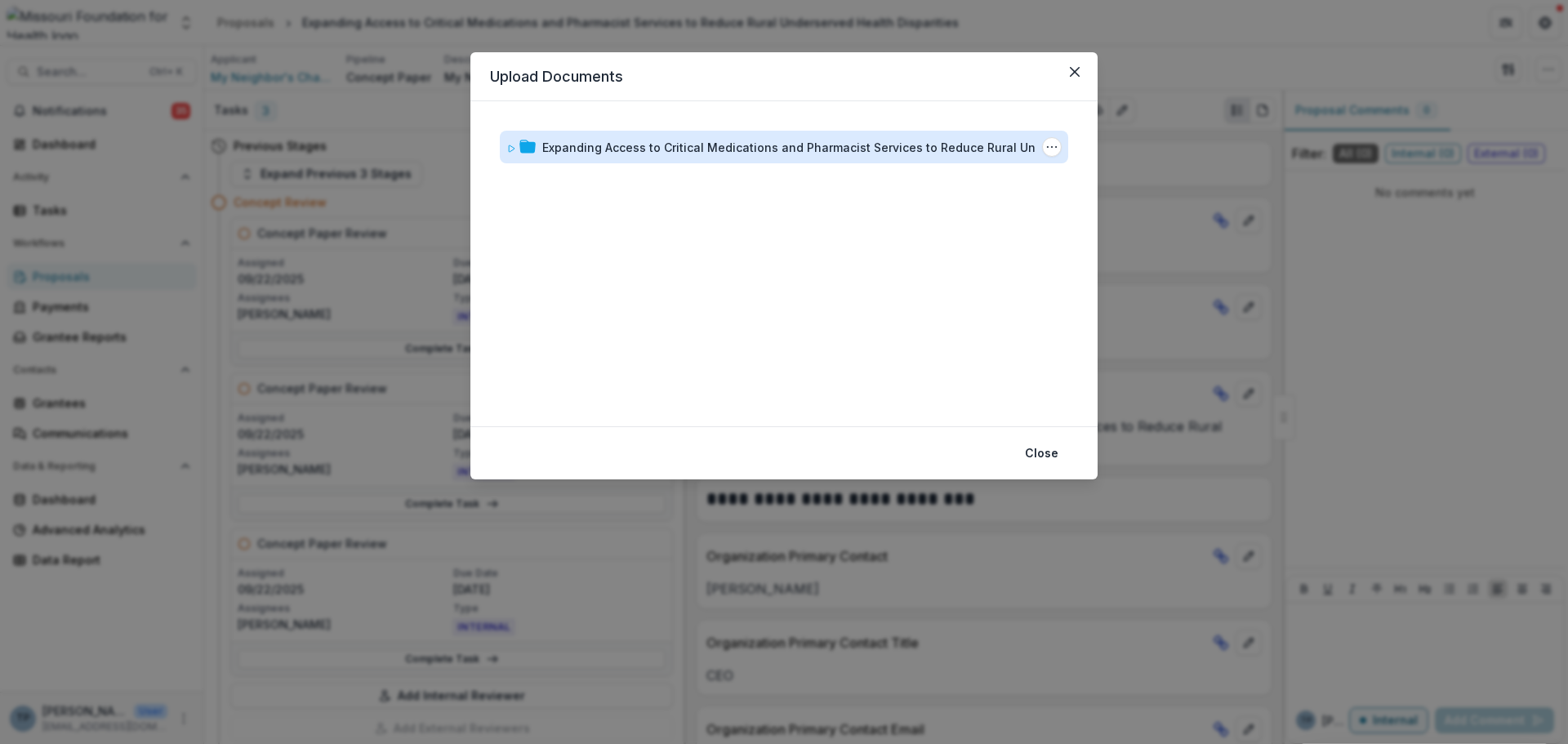
click at [631, 148] on div "Expanding Access to Critical Medications and Pharmacist Services to Reduce Rura…" at bounding box center [812, 146] width 539 height 17
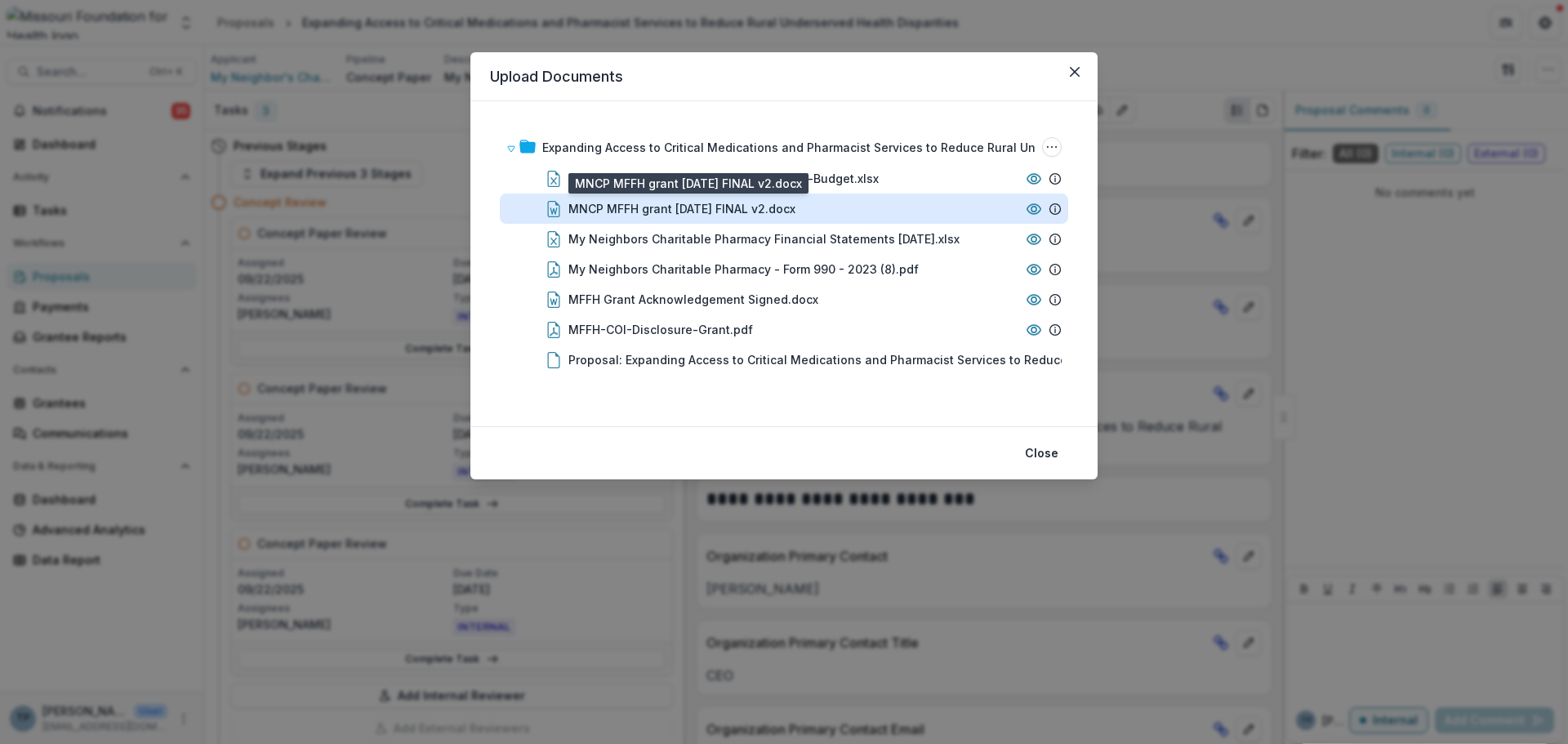
click at [598, 214] on div "MNCP MFFH grant [DATE] FINAL v2.docx" at bounding box center [682, 208] width 227 height 17
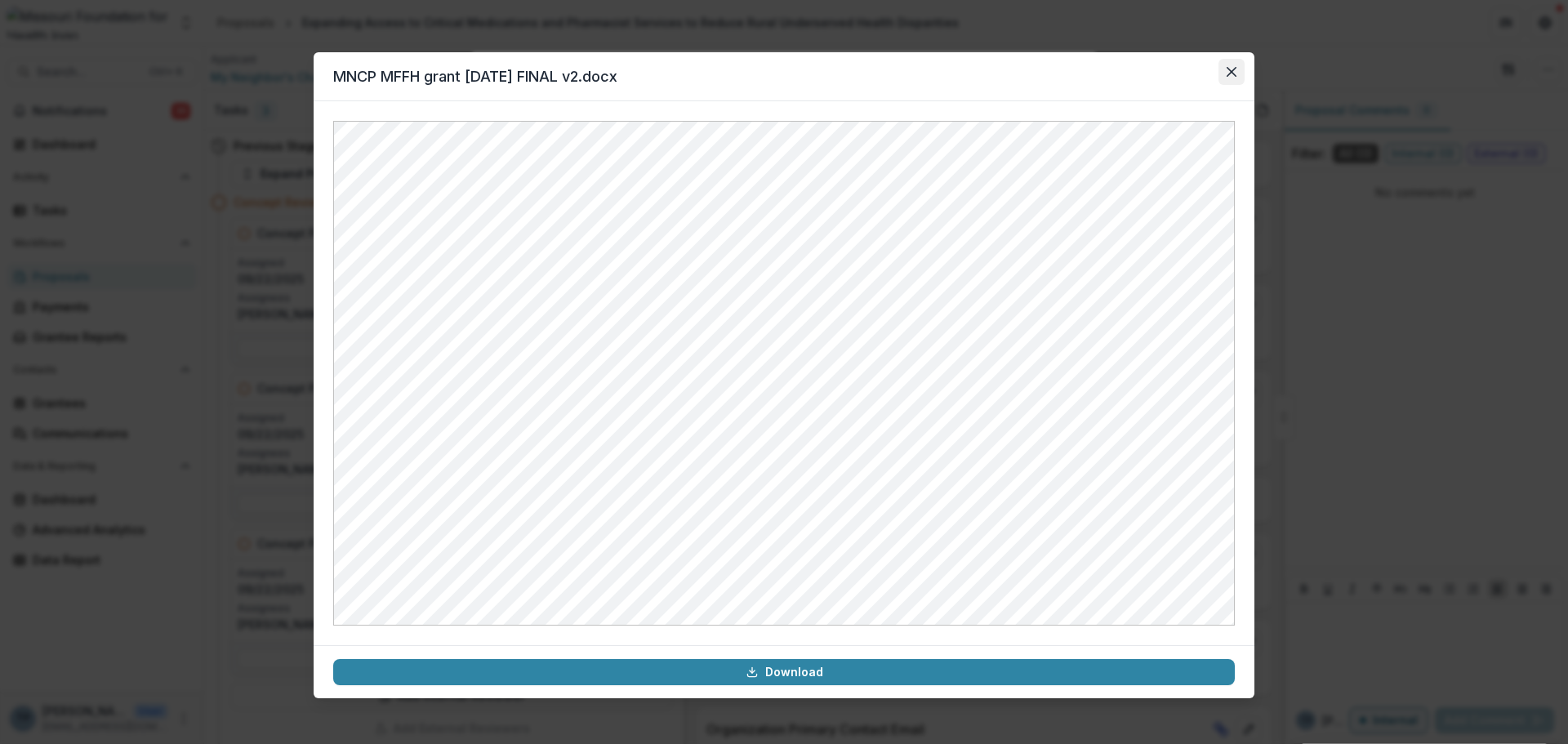
click at [1228, 74] on icon "Close" at bounding box center [1231, 71] width 10 height 10
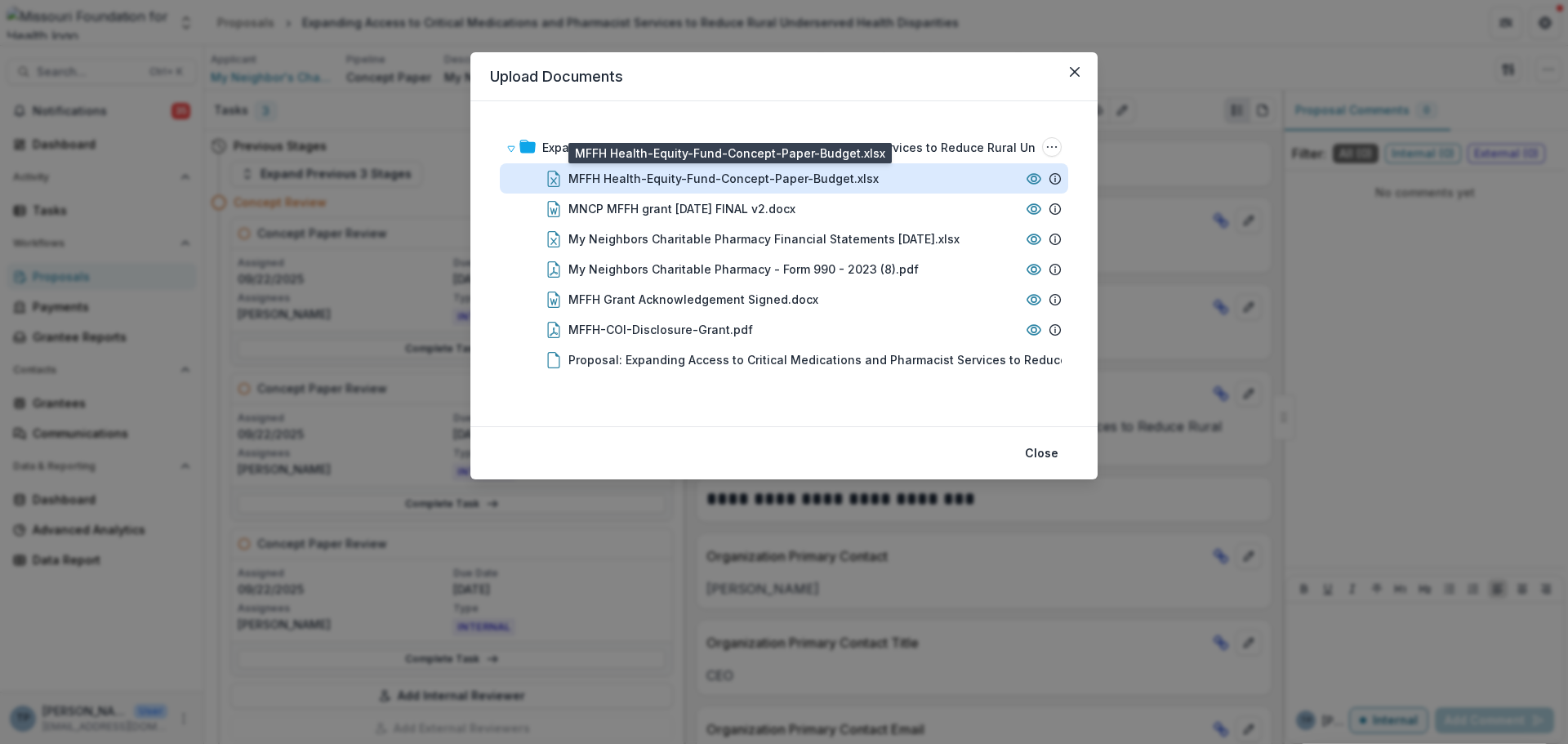
click at [616, 170] on div "MFFH Health-Equity-Fund-Concept-Paper-Budget.xlsx" at bounding box center [724, 178] width 311 height 17
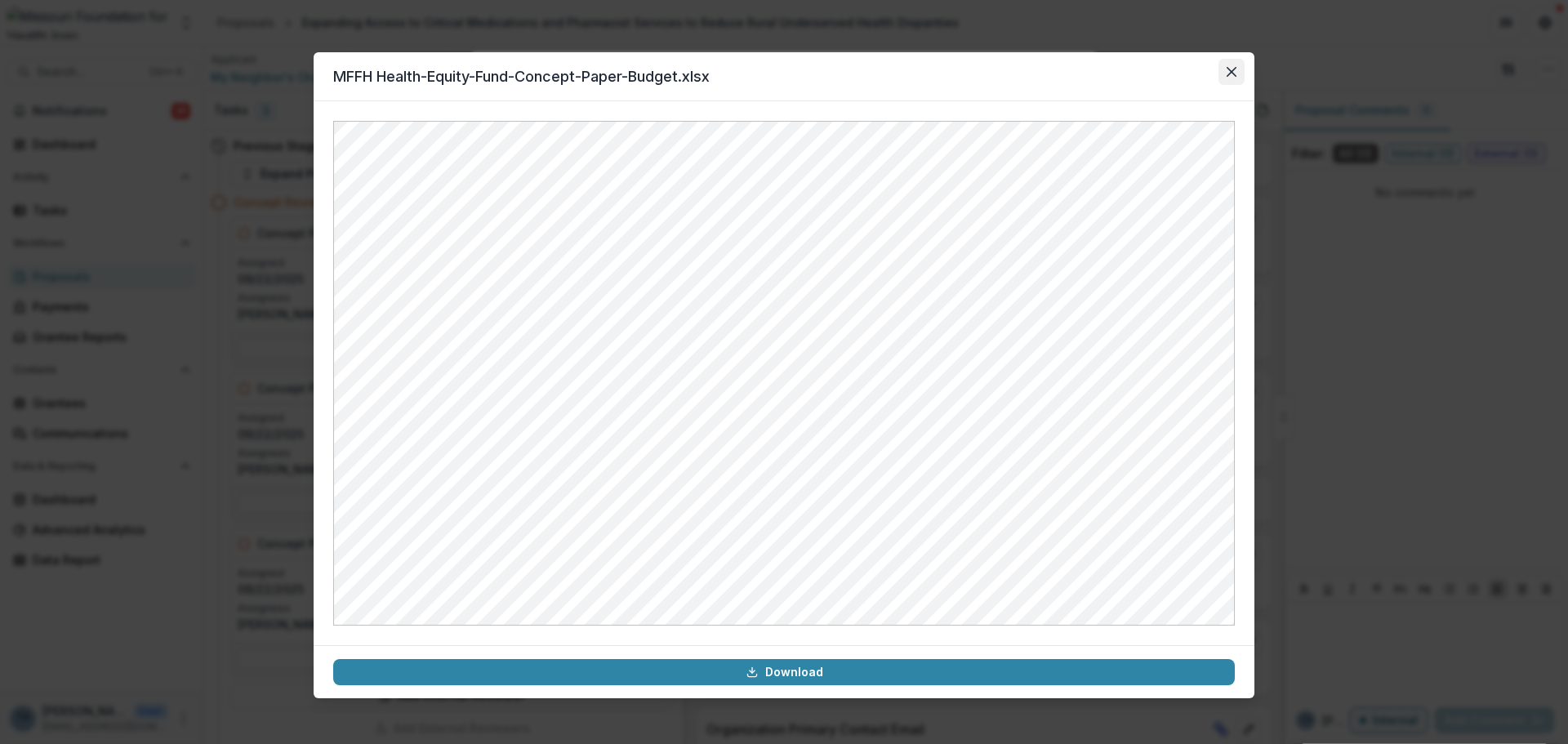
click at [1229, 67] on icon "Close" at bounding box center [1231, 71] width 10 height 10
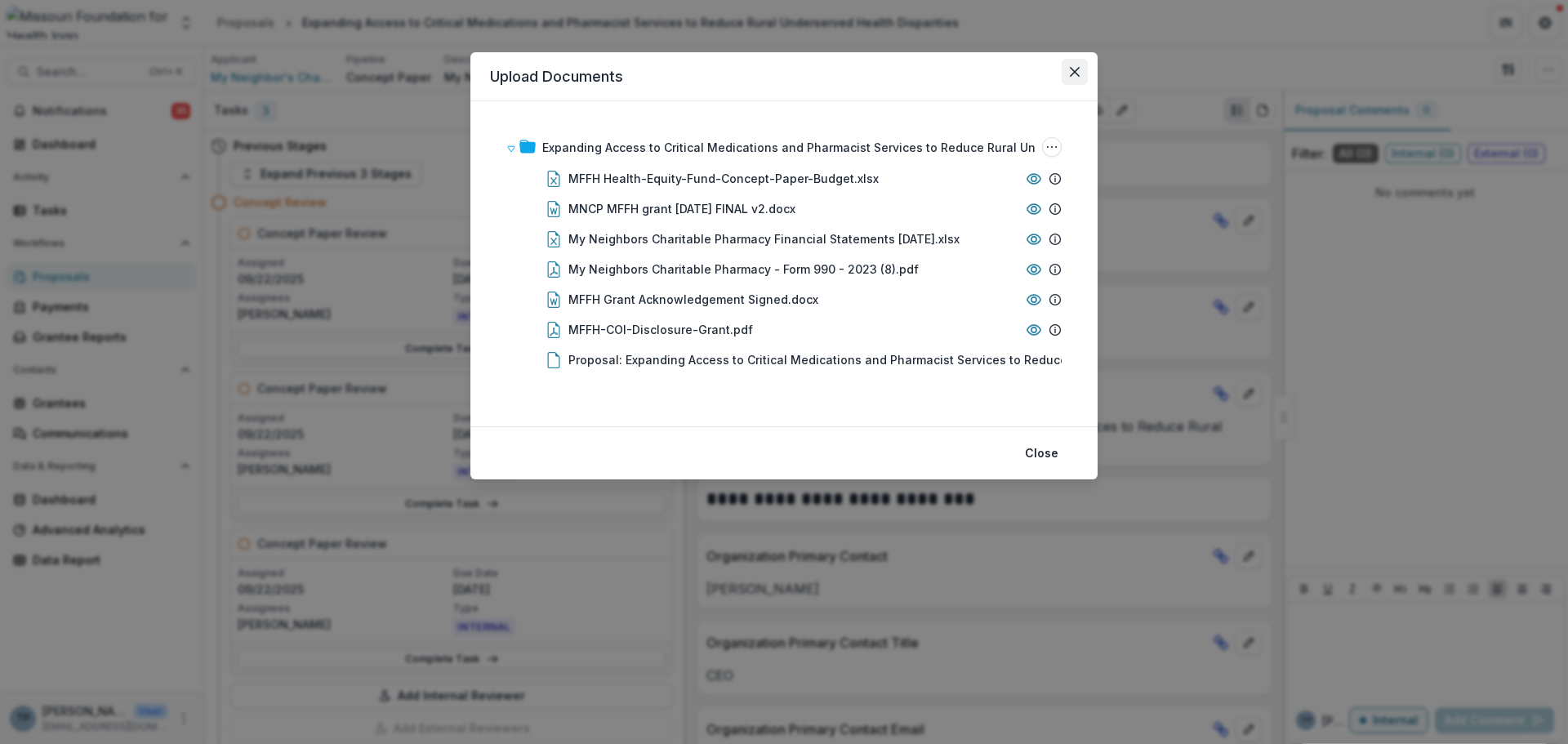
click at [1077, 67] on icon "Close" at bounding box center [1074, 71] width 10 height 10
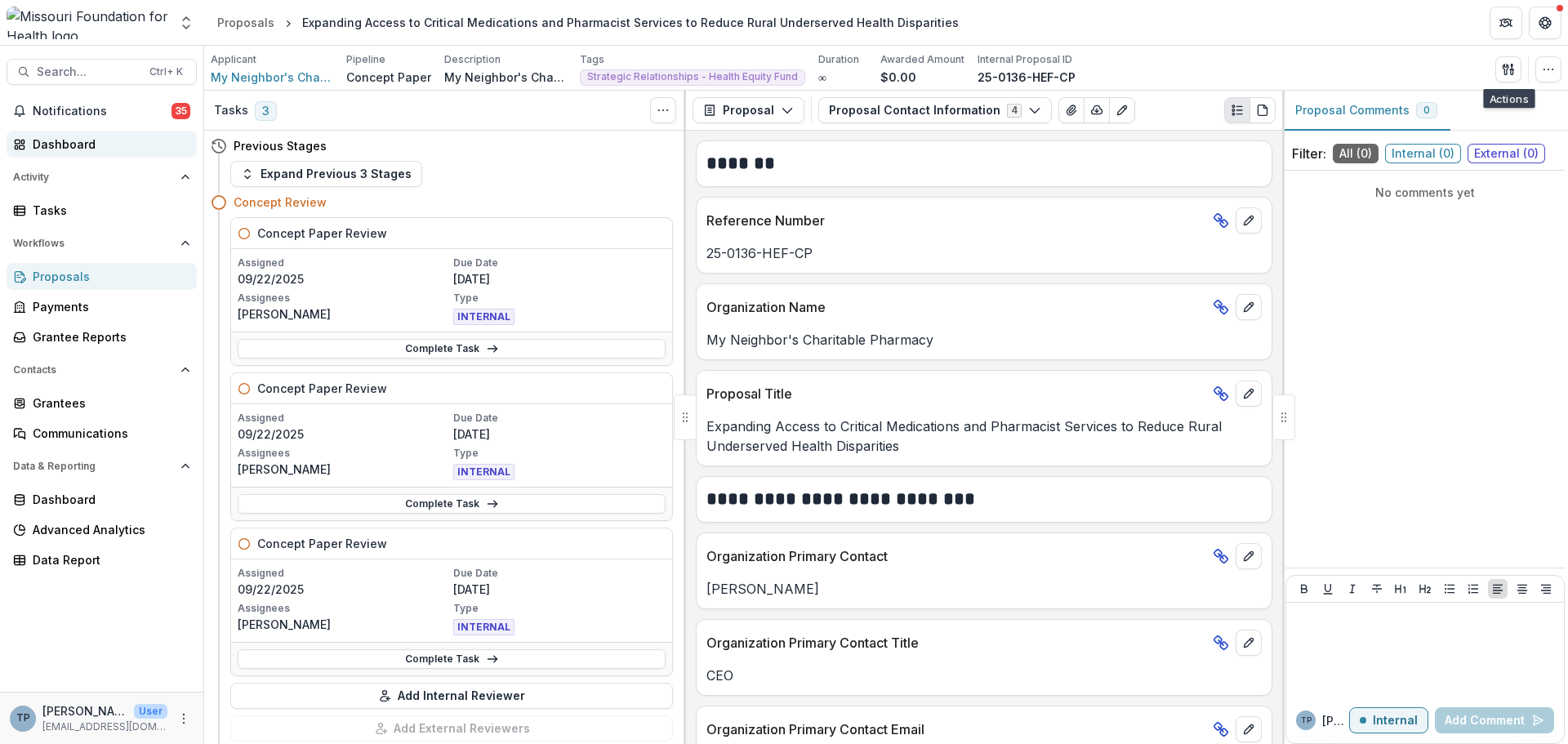
click at [67, 139] on div "Dashboard" at bounding box center [108, 144] width 151 height 17
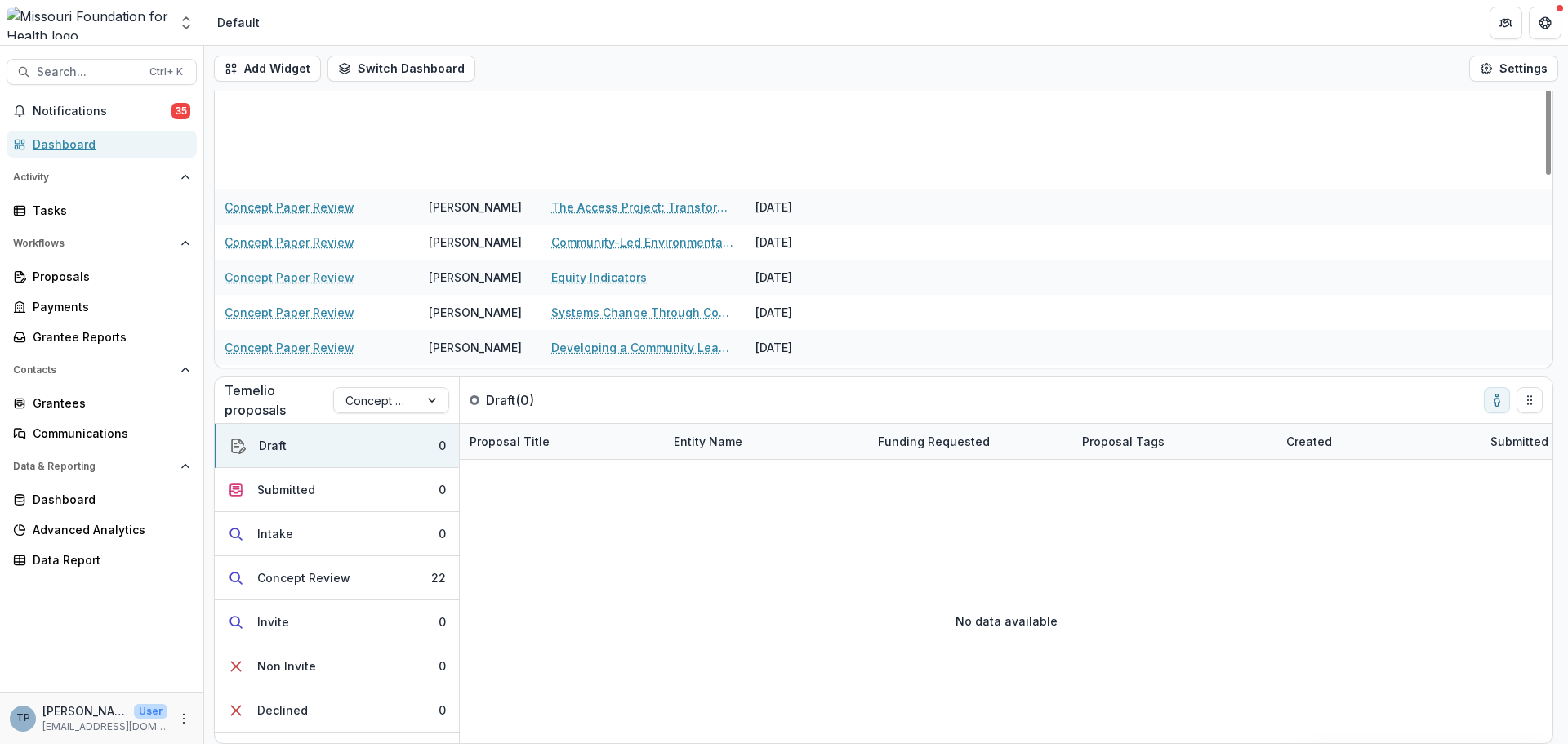
scroll to position [489, 0]
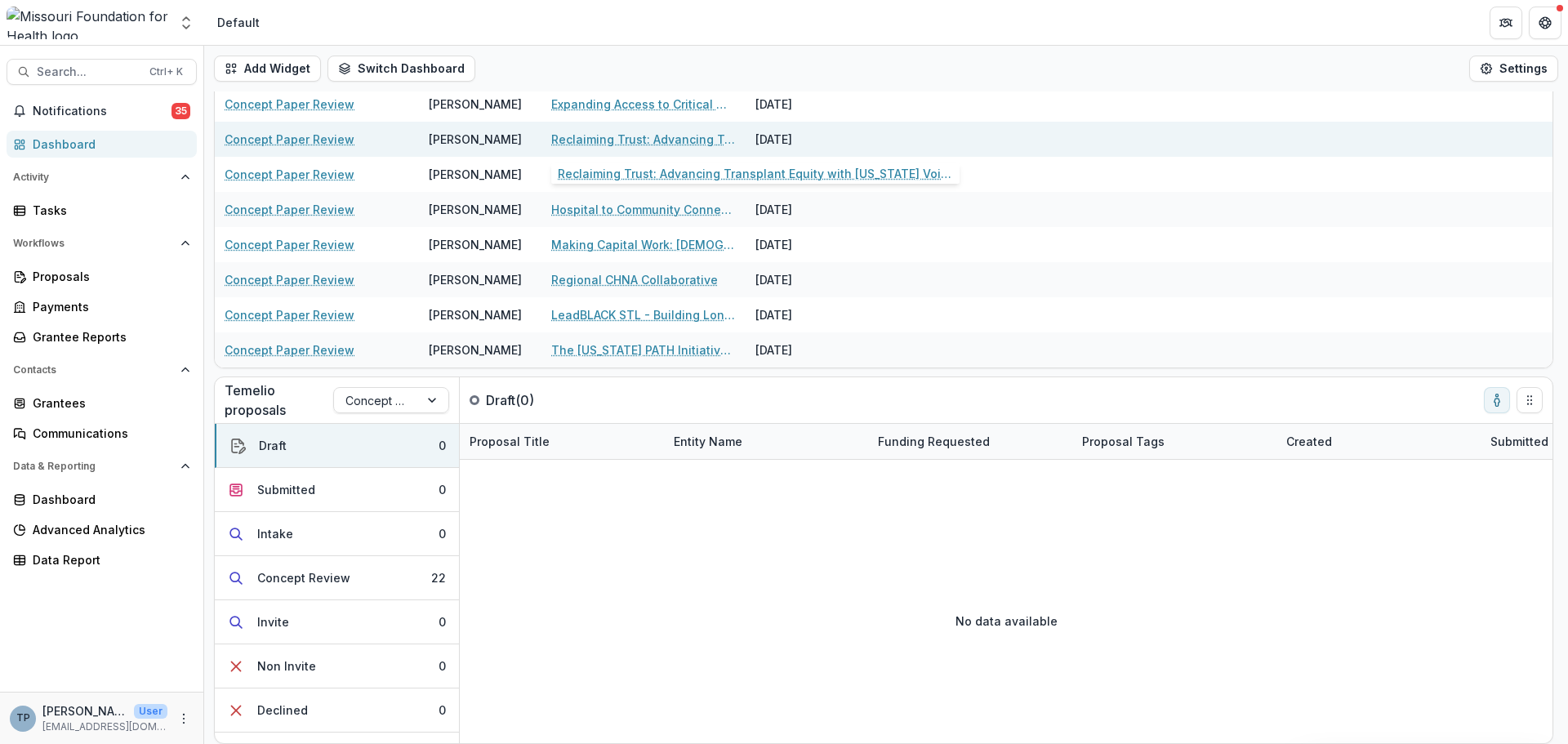
click at [606, 139] on link "Reclaiming Trust: Advancing Transplant Equity with [US_STATE] Voices" at bounding box center [644, 139] width 185 height 17
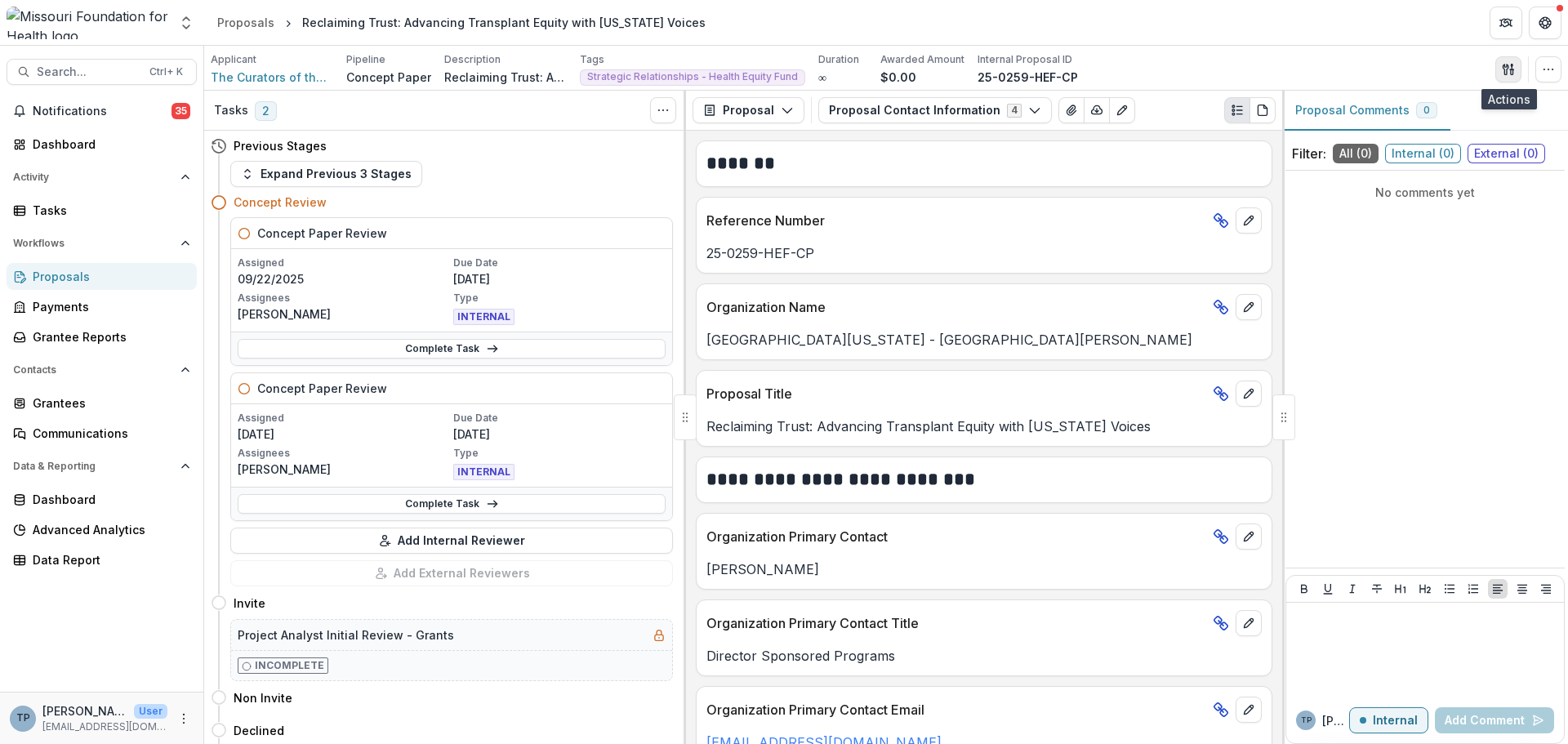
click at [1509, 70] on icon "button" at bounding box center [1509, 69] width 13 height 13
click at [1410, 136] on button "Proposal Files" at bounding box center [1429, 133] width 175 height 27
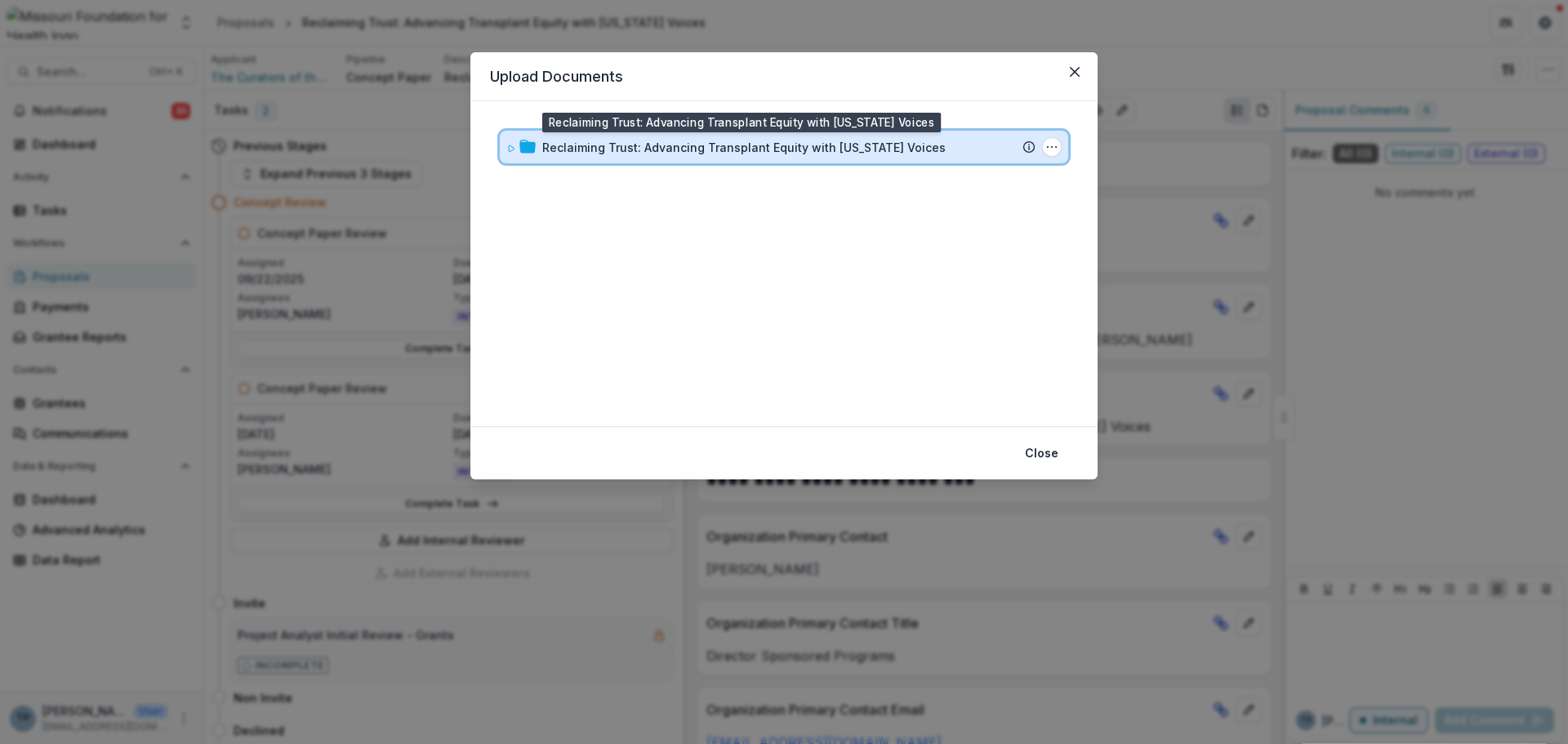
click at [657, 155] on div "Reclaiming Trust: Advancing Transplant Equity with [US_STATE] Voices Submission…" at bounding box center [784, 146] width 568 height 33
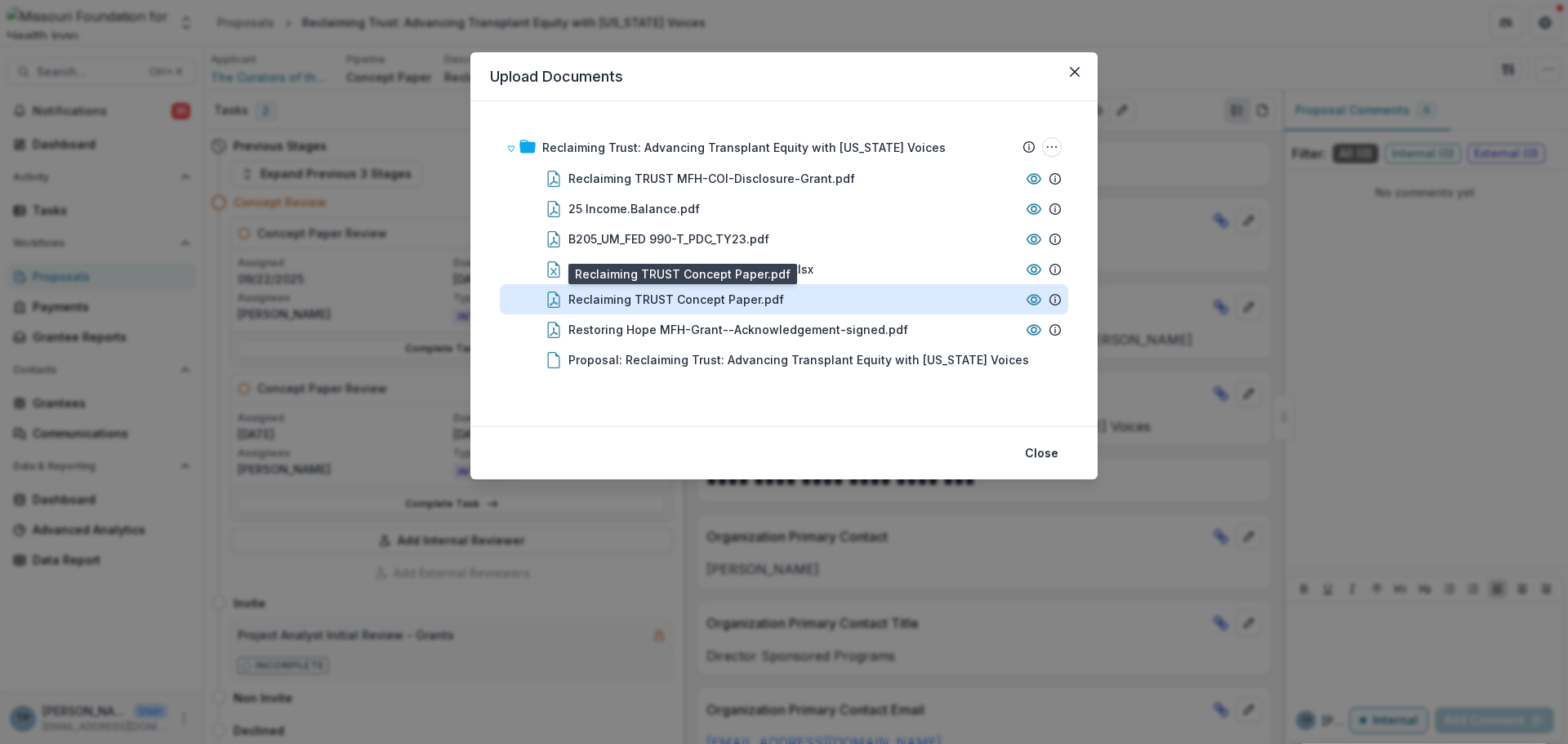
click at [649, 300] on div "Reclaiming TRUST Concept Paper.pdf" at bounding box center [676, 298] width 216 height 17
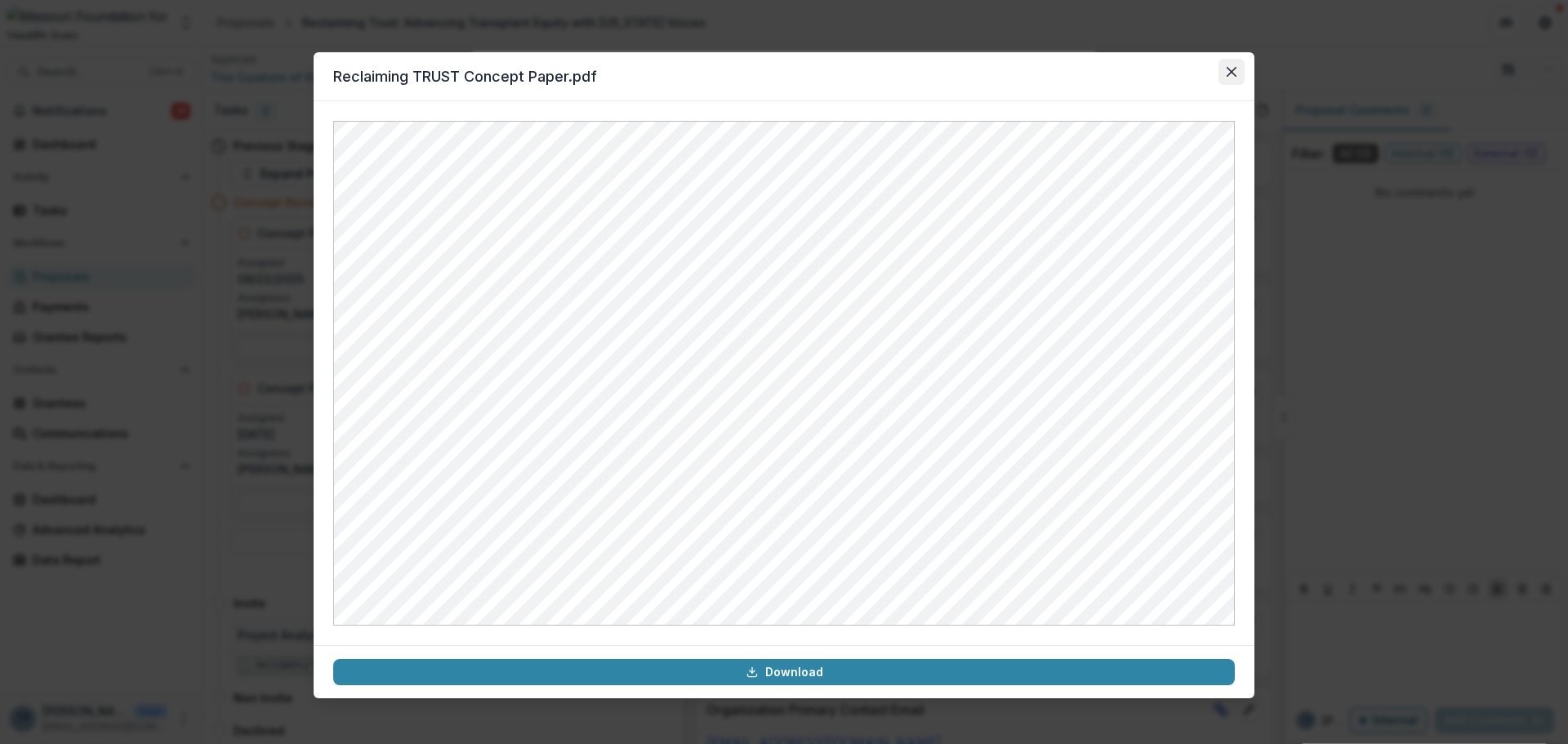
click at [1225, 71] on button "Close" at bounding box center [1231, 71] width 26 height 26
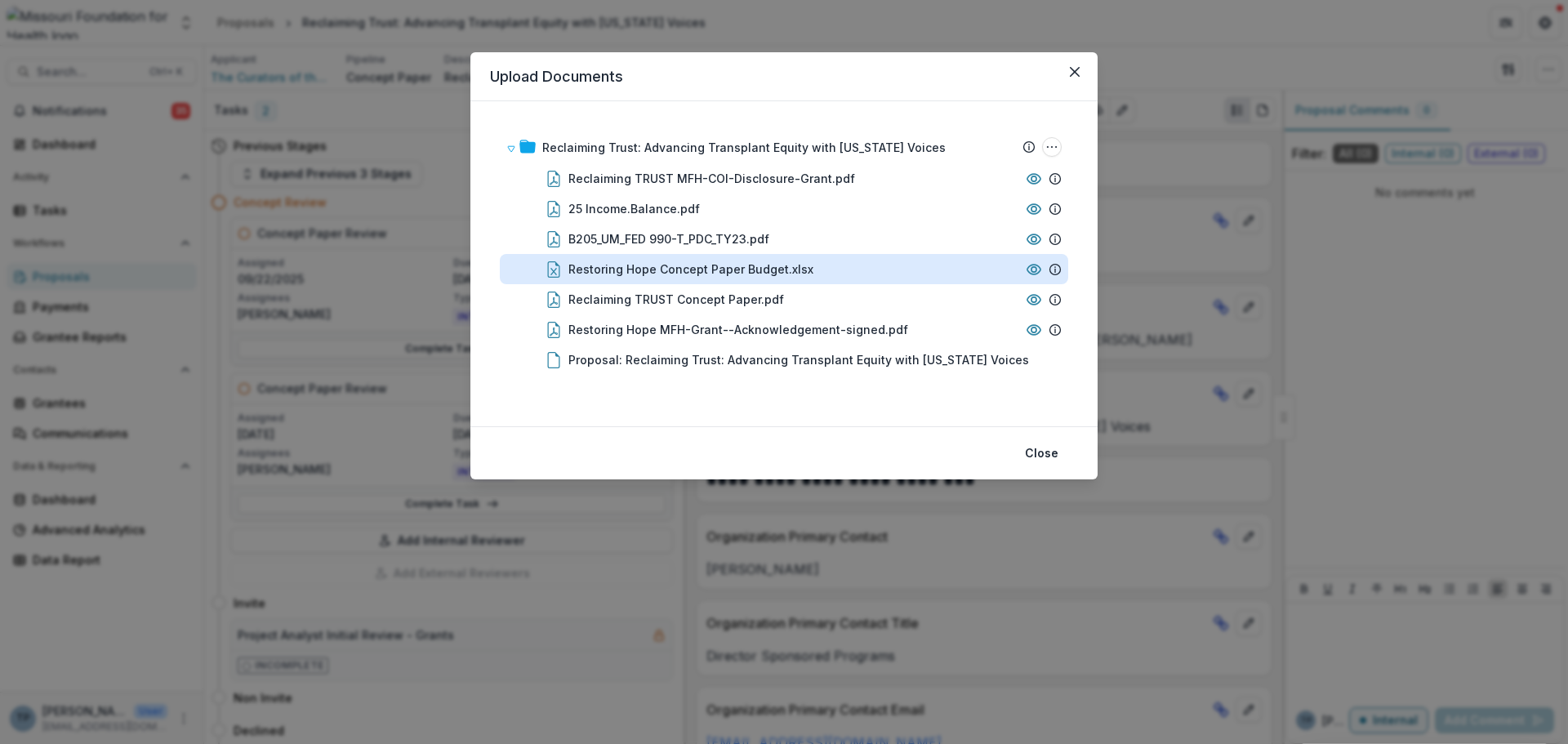
click at [628, 270] on div "Restoring Hope Concept Paper Budget.xlsx" at bounding box center [691, 268] width 245 height 17
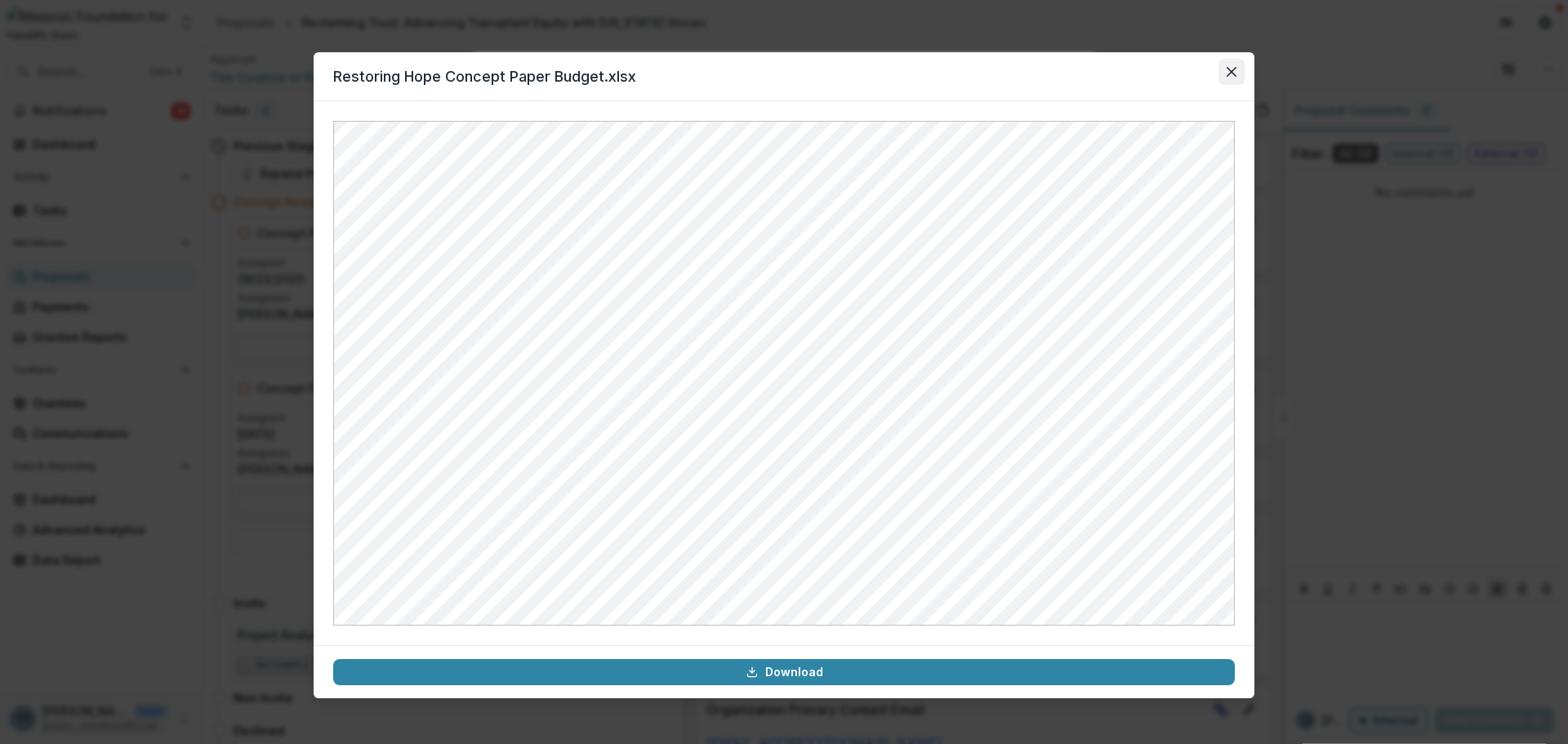
click at [1231, 60] on button "Close" at bounding box center [1231, 71] width 26 height 26
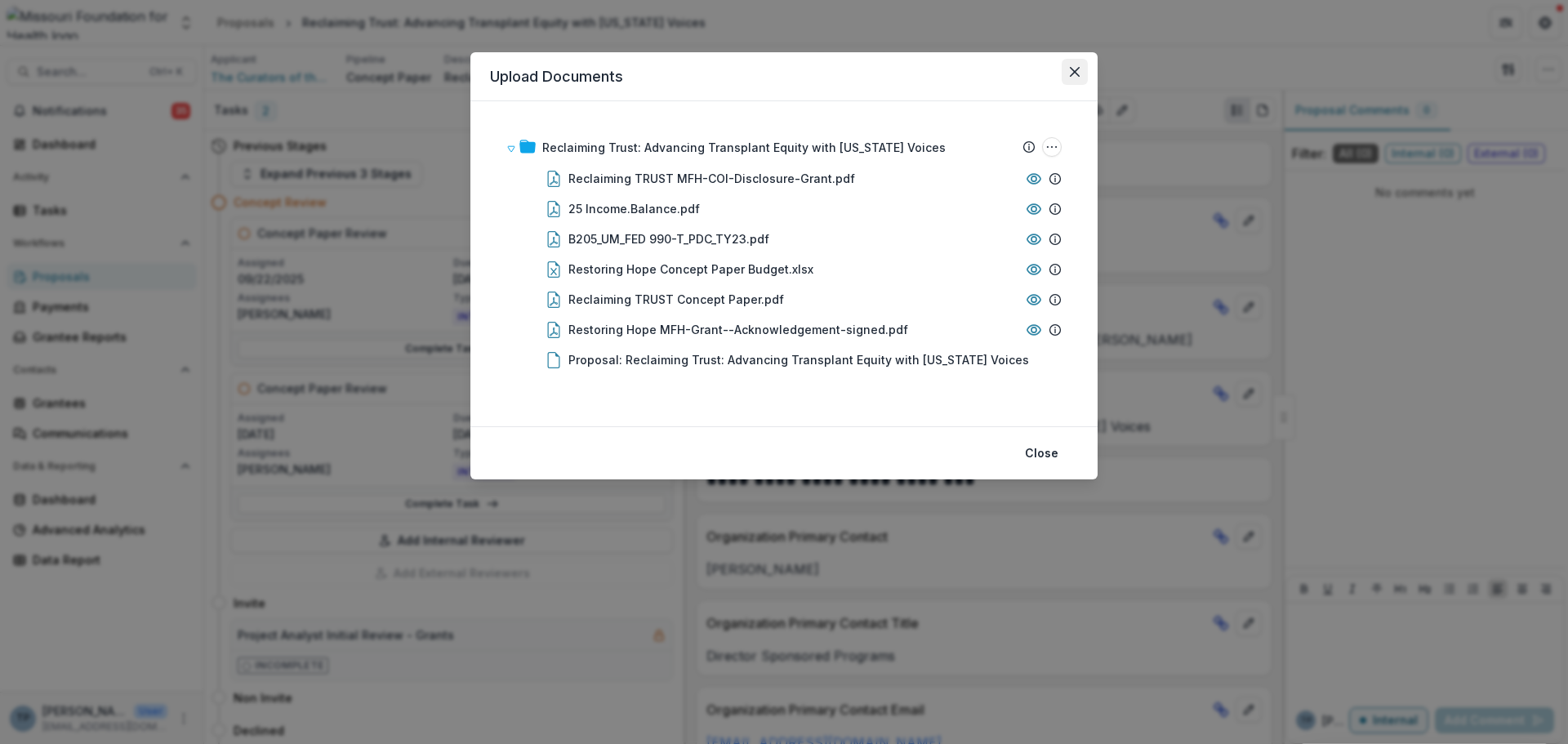
click at [1076, 69] on icon "Close" at bounding box center [1074, 71] width 10 height 10
